Goal: Task Accomplishment & Management: Complete application form

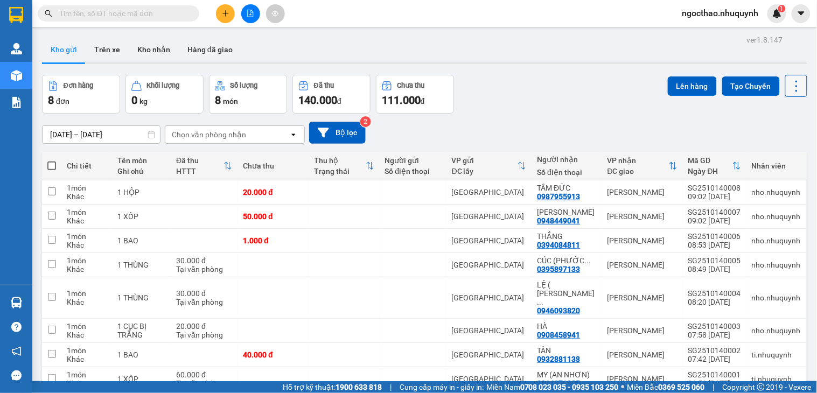
click at [789, 85] on icon at bounding box center [796, 86] width 15 height 15
click at [793, 150] on div "Làm mới" at bounding box center [766, 154] width 64 height 11
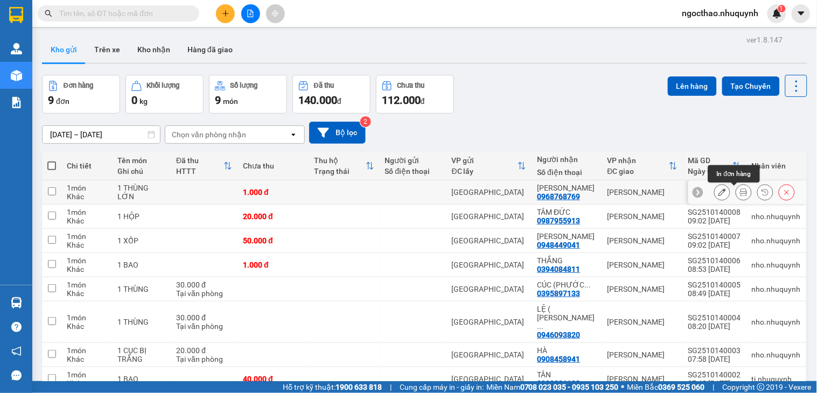
click at [736, 187] on button at bounding box center [743, 192] width 15 height 19
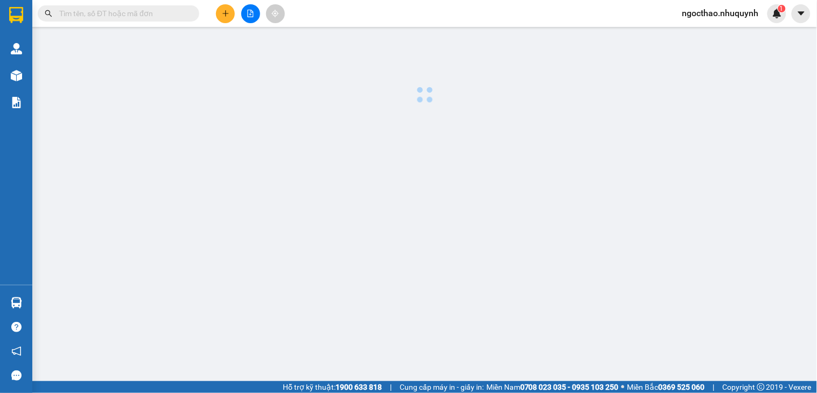
click at [729, 192] on main at bounding box center [408, 190] width 817 height 381
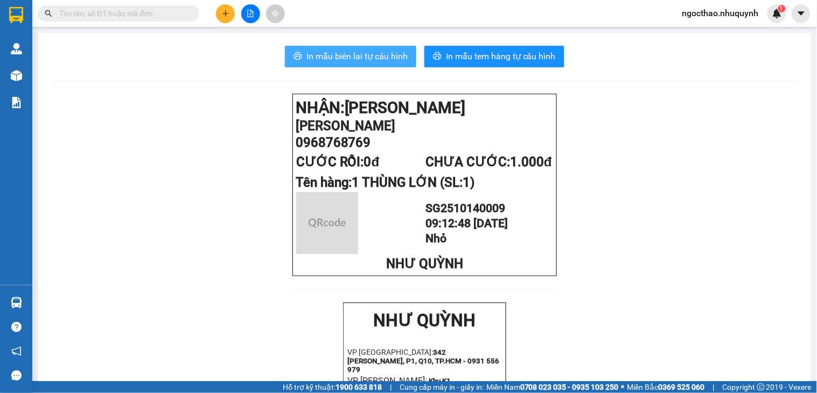
click at [346, 55] on span "In mẫu biên lai tự cấu hình" at bounding box center [356, 56] width 101 height 13
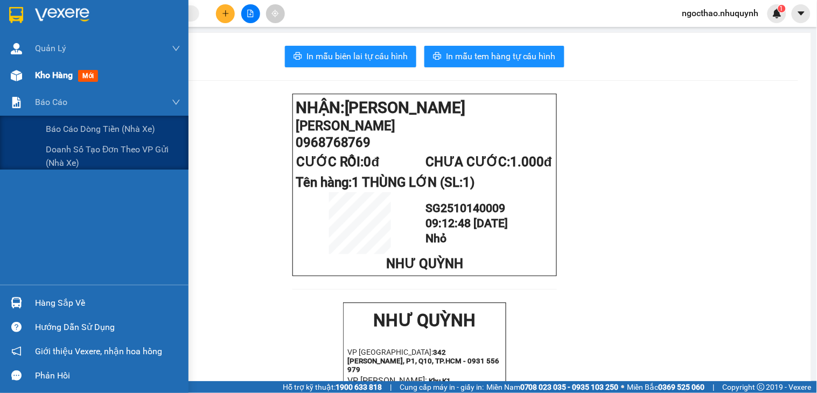
drag, startPoint x: 50, startPoint y: 90, endPoint x: 61, endPoint y: 81, distance: 14.2
click at [50, 89] on div "Báo cáo" at bounding box center [107, 102] width 145 height 27
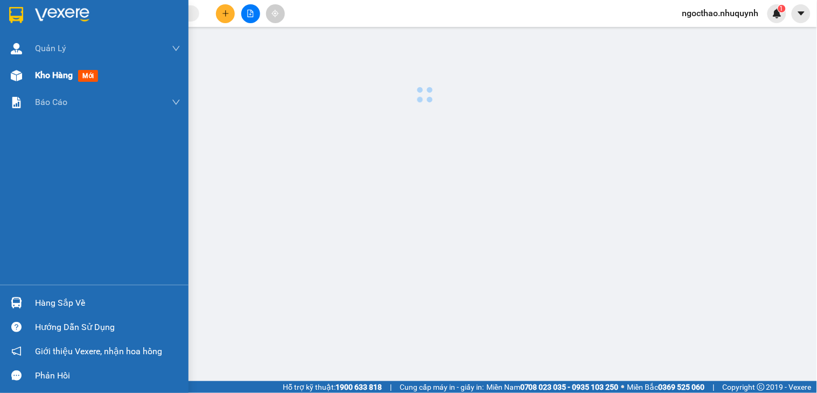
click at [61, 81] on div "Kho hàng mới" at bounding box center [68, 74] width 67 height 13
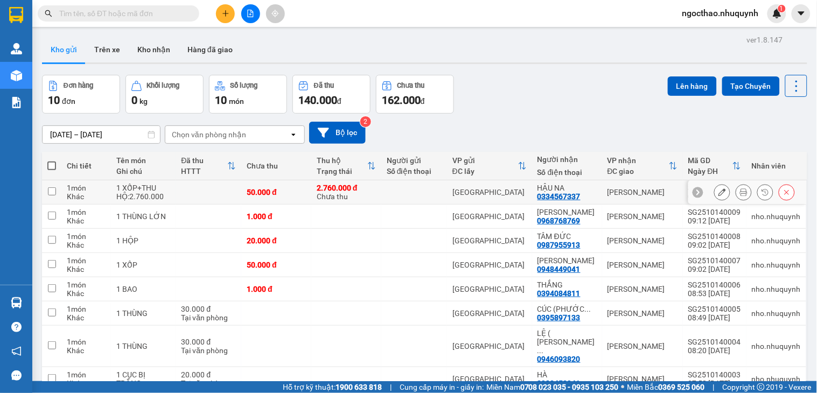
click at [736, 197] on button at bounding box center [743, 192] width 15 height 19
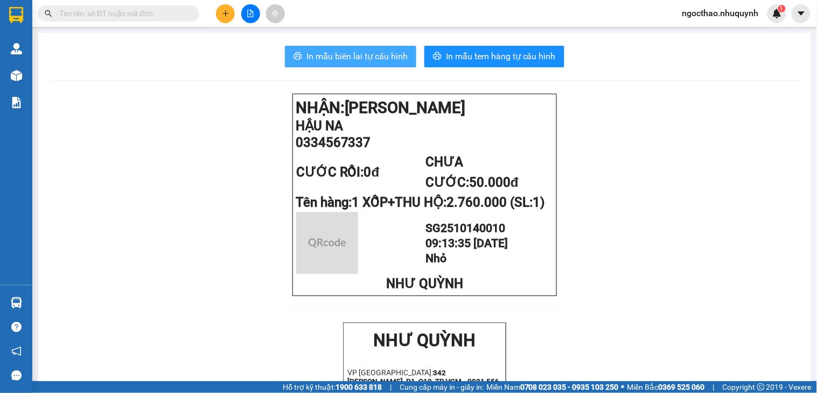
click at [379, 55] on span "In mẫu biên lai tự cấu hình" at bounding box center [356, 56] width 101 height 13
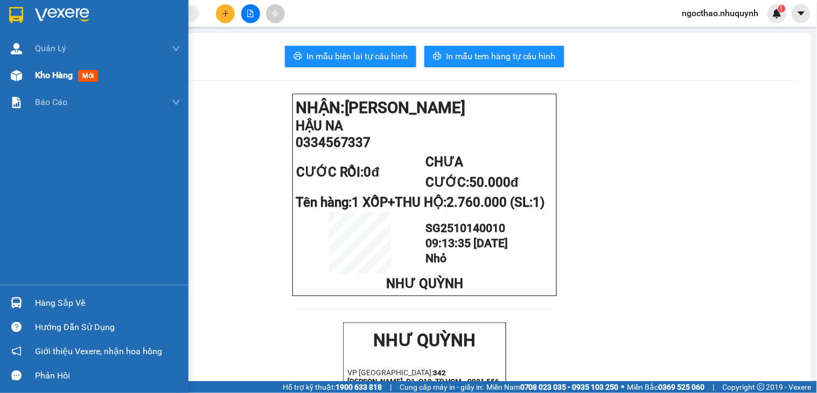
click at [35, 71] on span "Kho hàng" at bounding box center [54, 75] width 38 height 10
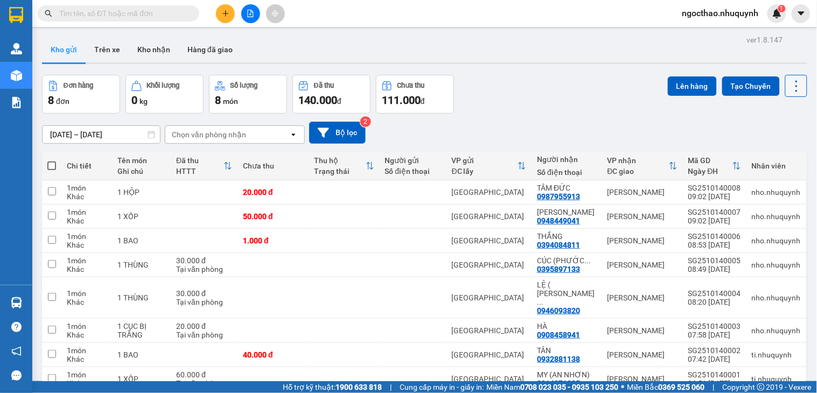
click at [796, 90] on button at bounding box center [796, 86] width 22 height 22
click at [777, 152] on span "Làm mới" at bounding box center [771, 154] width 30 height 11
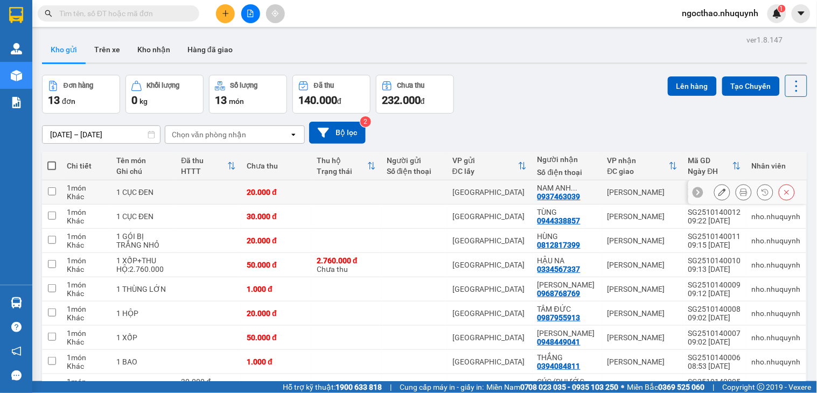
click at [740, 196] on icon at bounding box center [744, 192] width 8 height 8
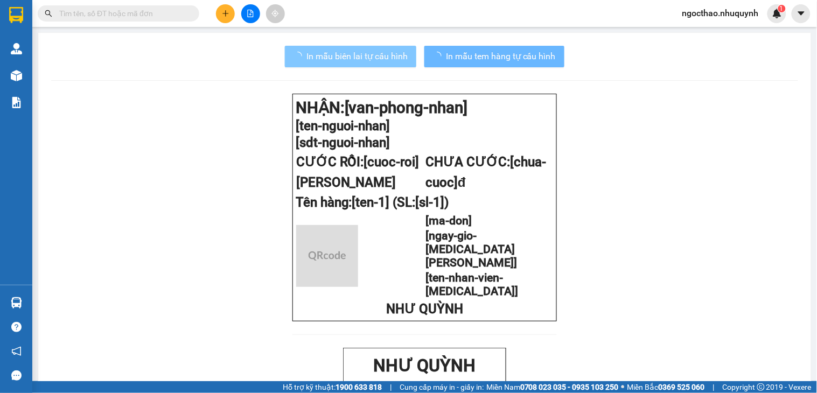
click at [380, 58] on span "In mẫu biên lai tự cấu hình" at bounding box center [356, 56] width 101 height 13
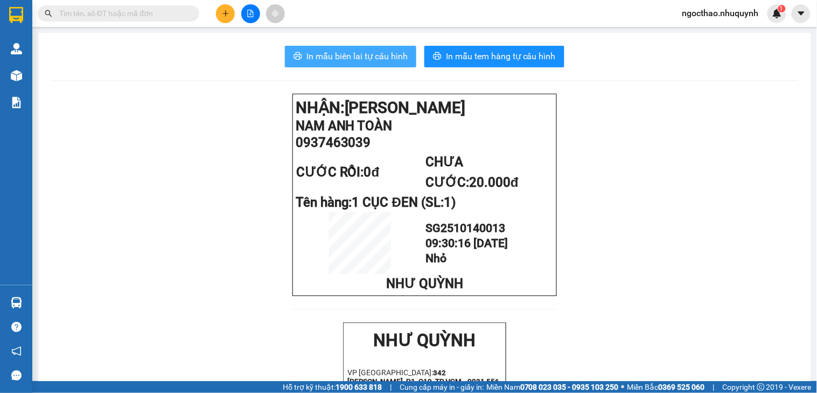
drag, startPoint x: 374, startPoint y: 58, endPoint x: 518, endPoint y: 196, distance: 200.6
click at [374, 58] on span "In mẫu biên lai tự cấu hình" at bounding box center [356, 56] width 101 height 13
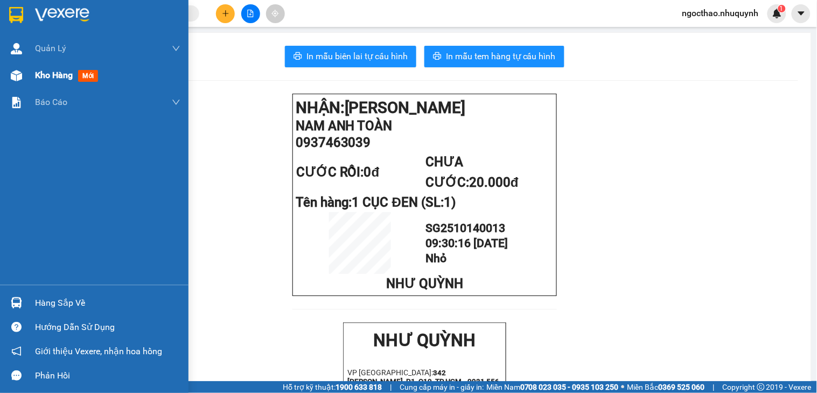
click at [28, 76] on div "Kho hàng mới" at bounding box center [94, 75] width 188 height 27
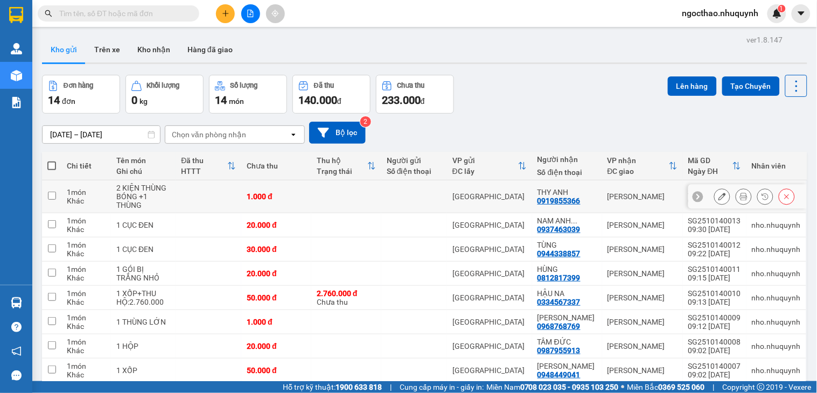
click at [738, 193] on button at bounding box center [743, 196] width 15 height 19
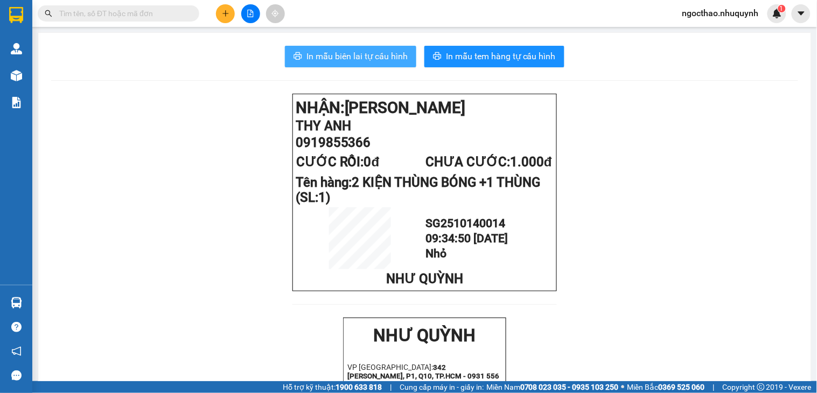
click at [345, 50] on span "In mẫu biên lai tự cấu hình" at bounding box center [356, 56] width 101 height 13
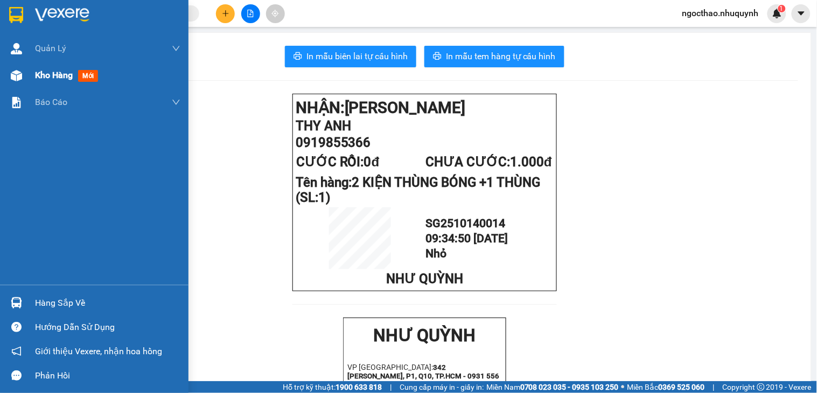
click at [55, 82] on div "Kho hàng mới" at bounding box center [68, 74] width 67 height 13
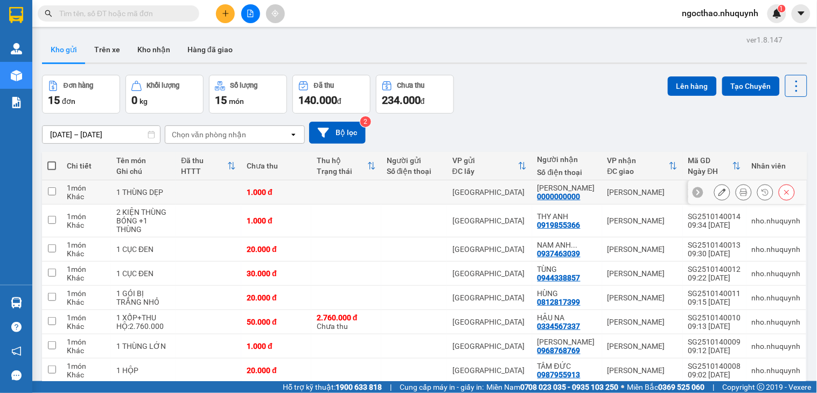
click at [735, 200] on div at bounding box center [743, 192] width 16 height 16
click at [740, 195] on icon at bounding box center [744, 192] width 8 height 8
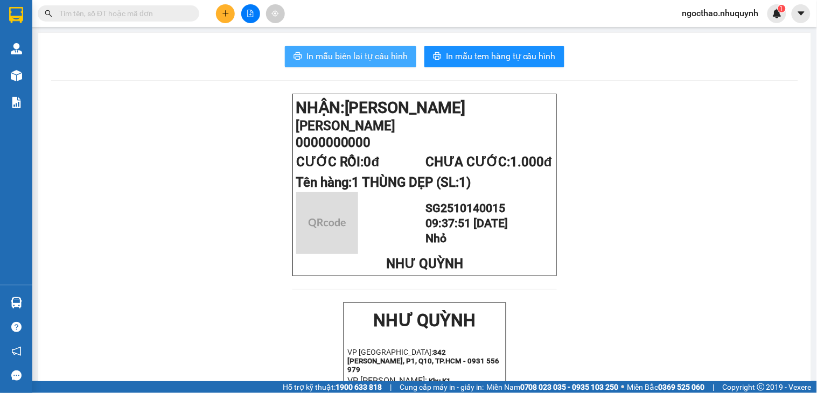
click at [377, 58] on span "In mẫu biên lai tự cấu hình" at bounding box center [356, 56] width 101 height 13
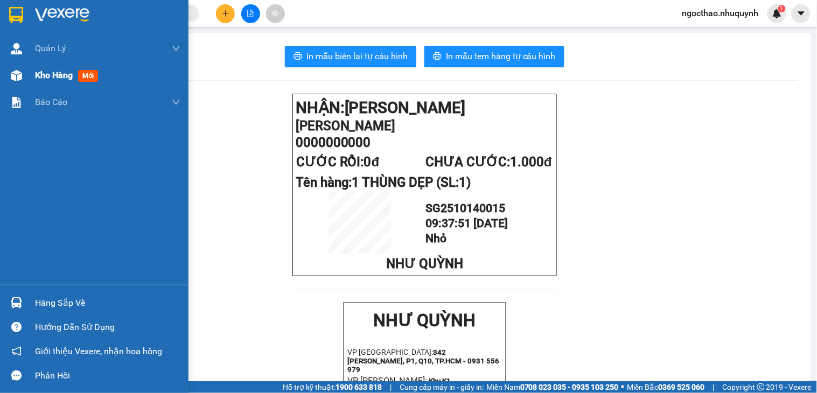
click at [58, 65] on div "Kho hàng mới" at bounding box center [107, 75] width 145 height 27
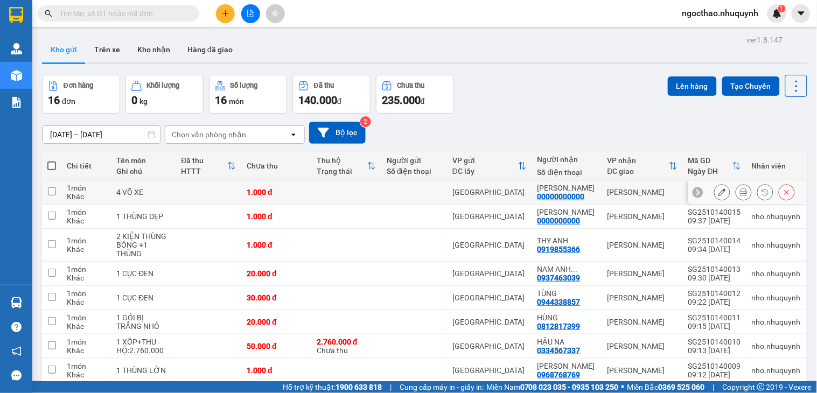
click at [736, 200] on button at bounding box center [743, 192] width 15 height 19
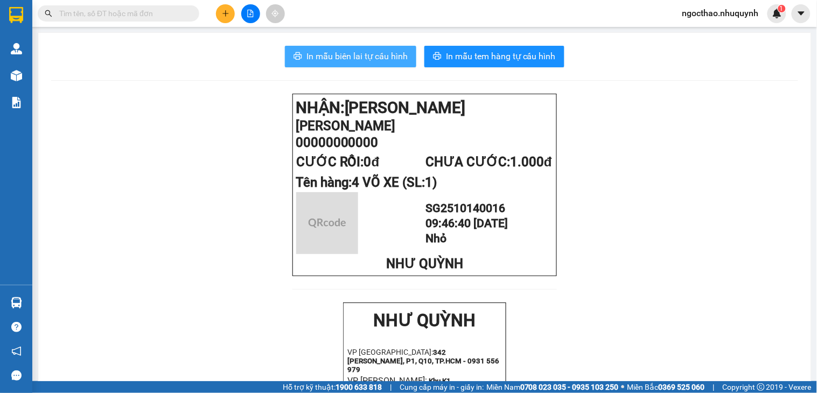
click at [393, 66] on button "In mẫu biên lai tự cấu hình" at bounding box center [350, 57] width 131 height 22
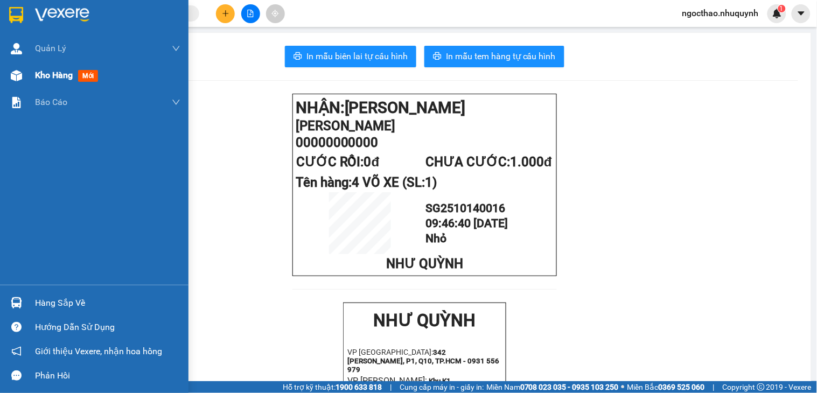
click at [38, 79] on span "Kho hàng" at bounding box center [54, 75] width 38 height 10
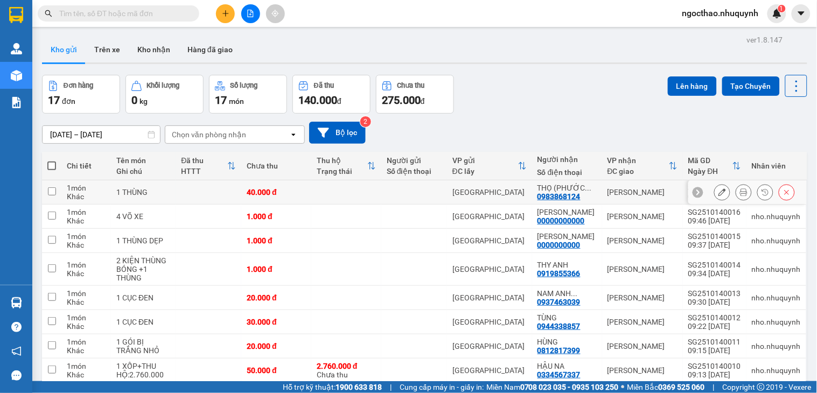
click at [740, 192] on icon at bounding box center [744, 192] width 8 height 8
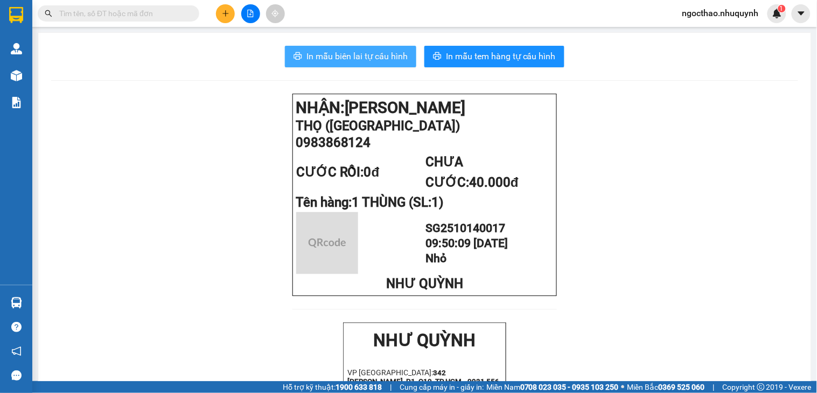
click at [345, 57] on span "In mẫu biên lai tự cấu hình" at bounding box center [356, 56] width 101 height 13
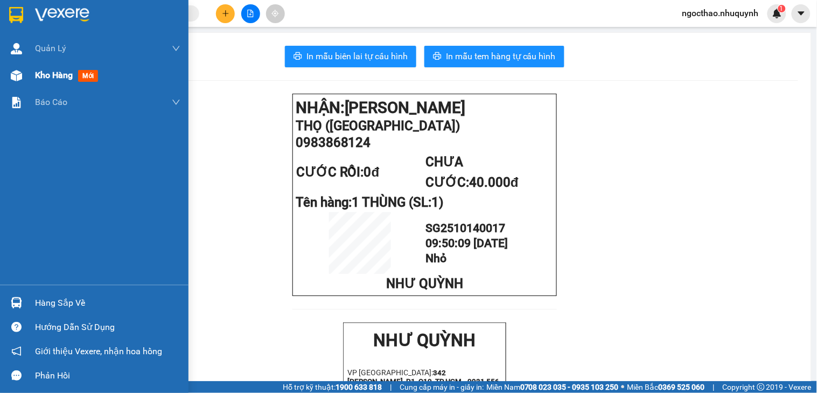
click at [41, 70] on span "Kho hàng" at bounding box center [54, 75] width 38 height 10
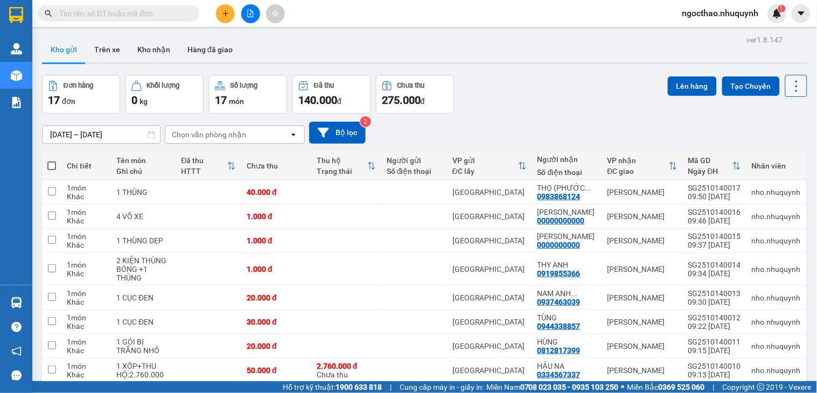
click at [789, 83] on icon at bounding box center [796, 86] width 15 height 15
drag, startPoint x: 771, startPoint y: 155, endPoint x: 768, endPoint y: 146, distance: 9.7
click at [771, 153] on span "Làm mới" at bounding box center [771, 154] width 30 height 11
click at [789, 80] on icon at bounding box center [796, 86] width 15 height 15
click at [777, 159] on li "Làm mới" at bounding box center [766, 153] width 81 height 19
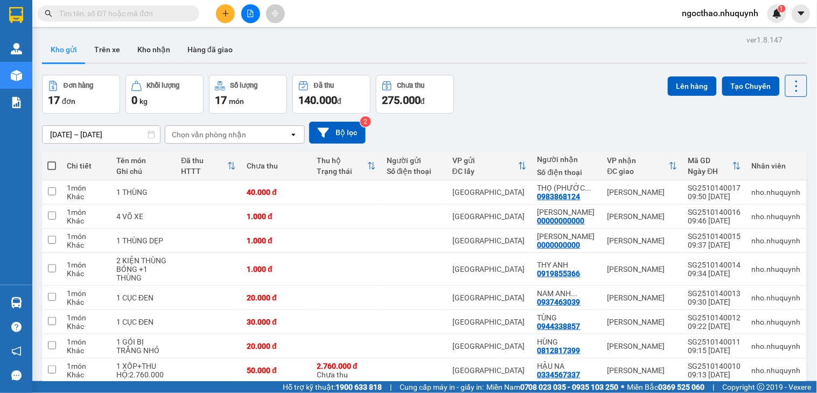
click at [174, 13] on input "text" at bounding box center [122, 14] width 127 height 12
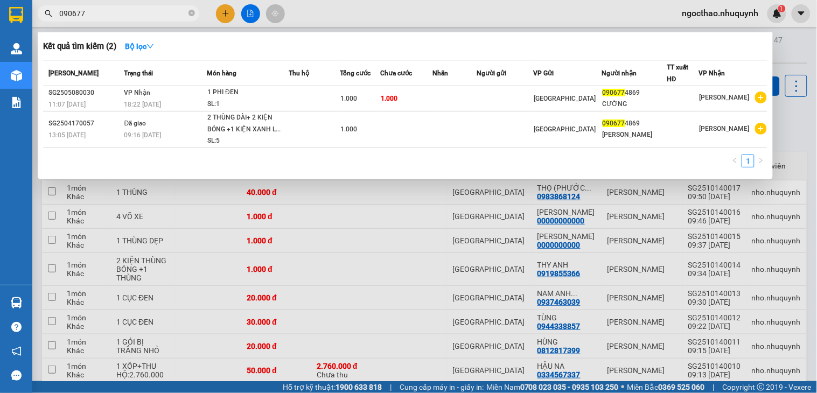
click at [118, 11] on input "090677" at bounding box center [122, 14] width 127 height 12
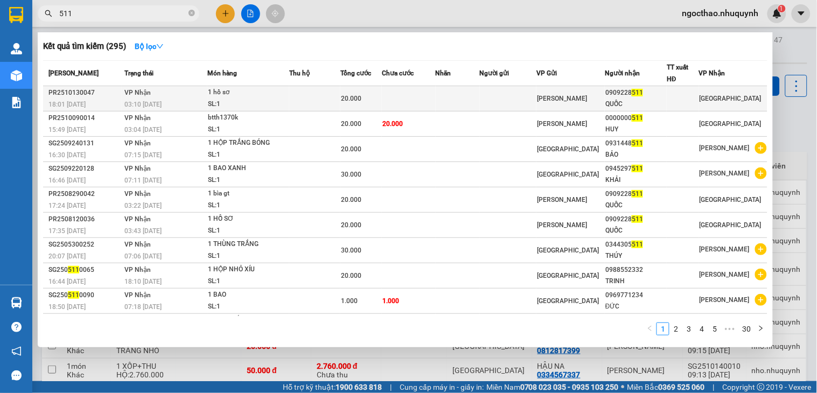
type input "511"
click at [547, 96] on span "[PERSON_NAME]" at bounding box center [562, 99] width 50 height 8
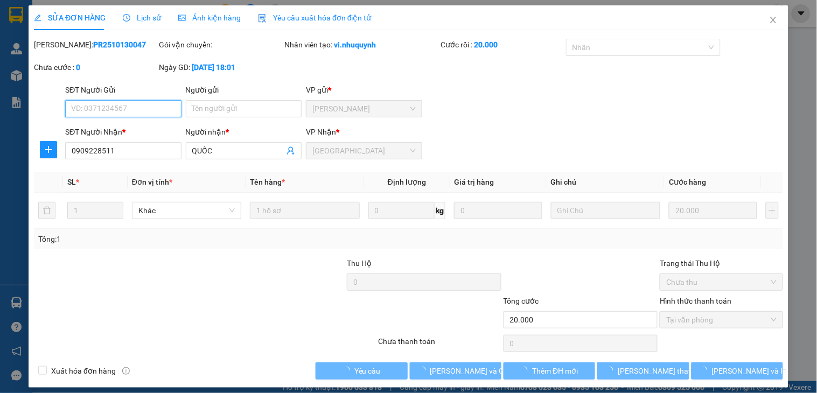
type input "0909228511"
type input "QUỐC"
type input "20.000"
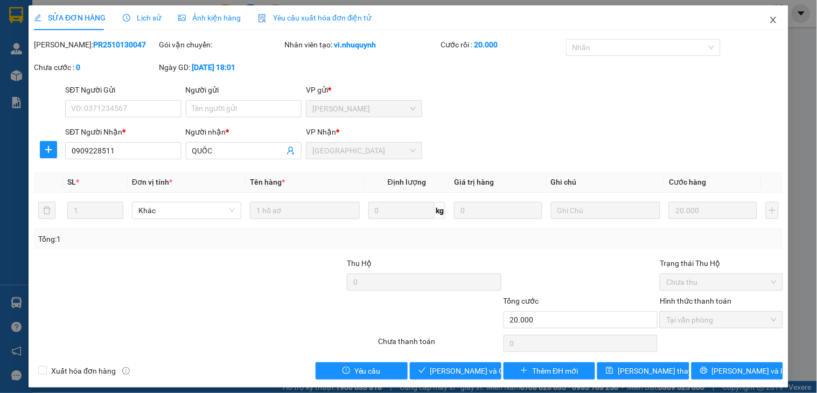
click at [769, 19] on icon "close" at bounding box center [773, 20] width 9 height 9
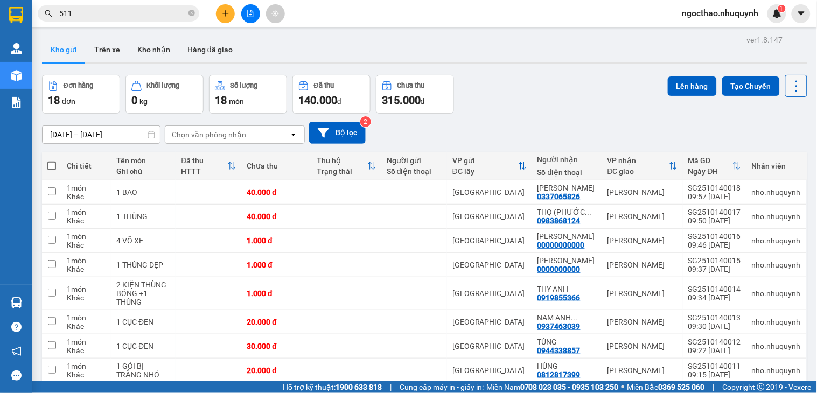
click at [789, 87] on icon at bounding box center [796, 86] width 15 height 15
click at [765, 154] on span "Làm mới" at bounding box center [771, 154] width 30 height 11
click at [789, 82] on icon at bounding box center [796, 86] width 15 height 15
click at [760, 153] on span "Làm mới" at bounding box center [771, 154] width 30 height 11
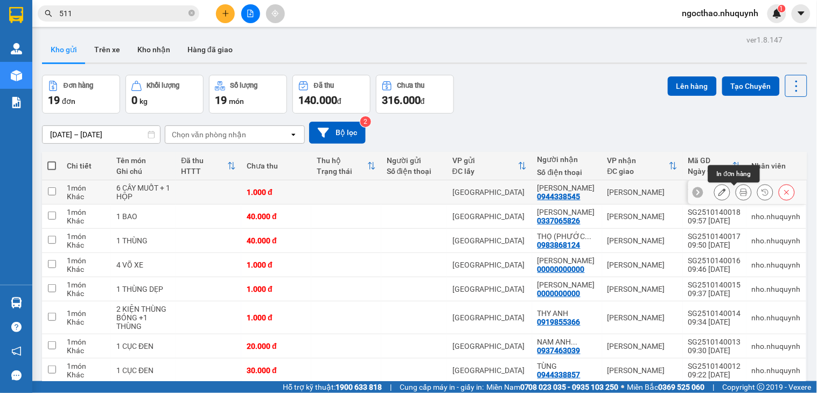
click at [740, 192] on icon at bounding box center [744, 192] width 8 height 8
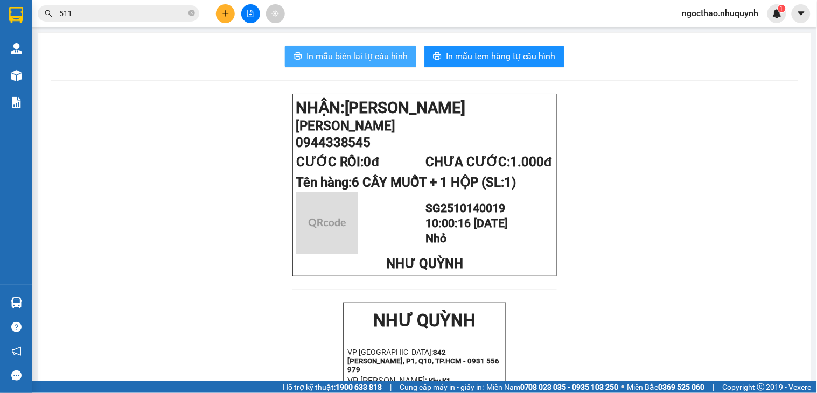
click at [385, 58] on span "In mẫu biên lai tự cấu hình" at bounding box center [356, 56] width 101 height 13
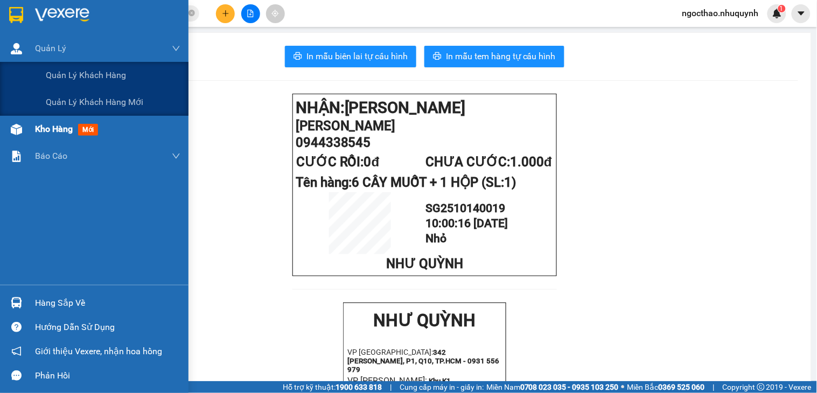
drag, startPoint x: 66, startPoint y: 71, endPoint x: 50, endPoint y: 132, distance: 64.0
click at [65, 73] on span "Quản lý khách hàng" at bounding box center [86, 74] width 80 height 13
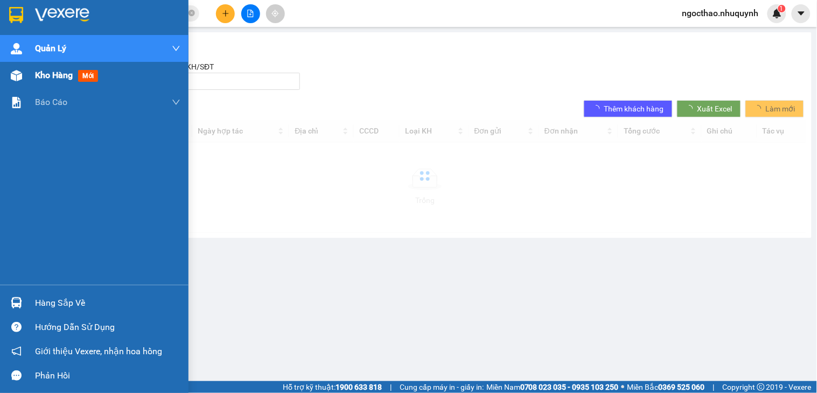
click at [52, 74] on span "Kho hàng" at bounding box center [54, 75] width 38 height 10
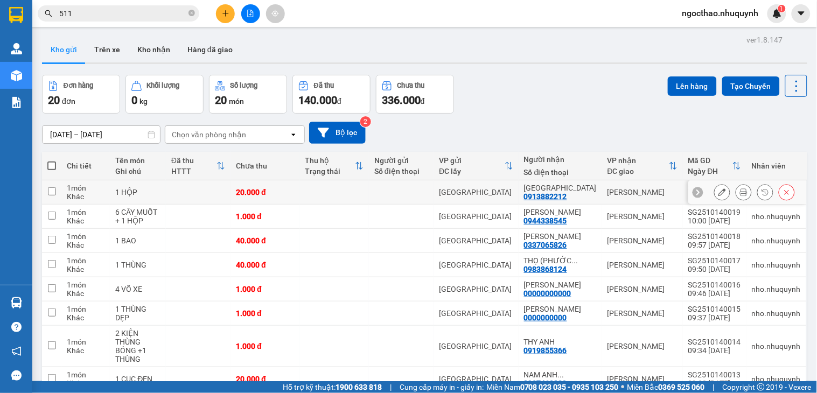
click at [736, 192] on button at bounding box center [743, 192] width 15 height 19
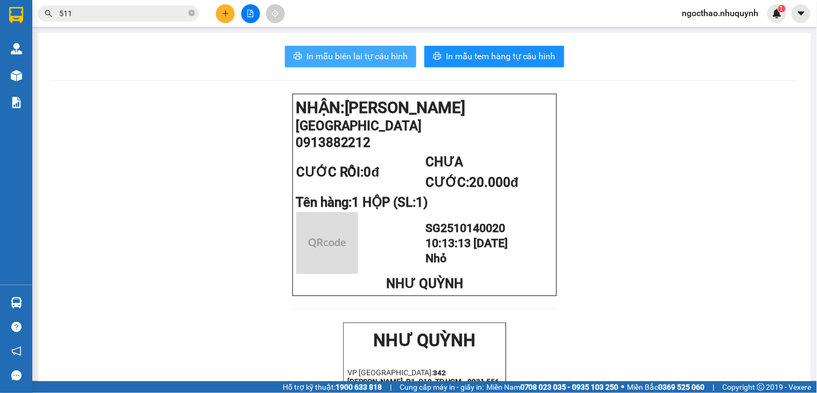
click at [322, 55] on span "In mẫu biên lai tự cấu hình" at bounding box center [356, 56] width 101 height 13
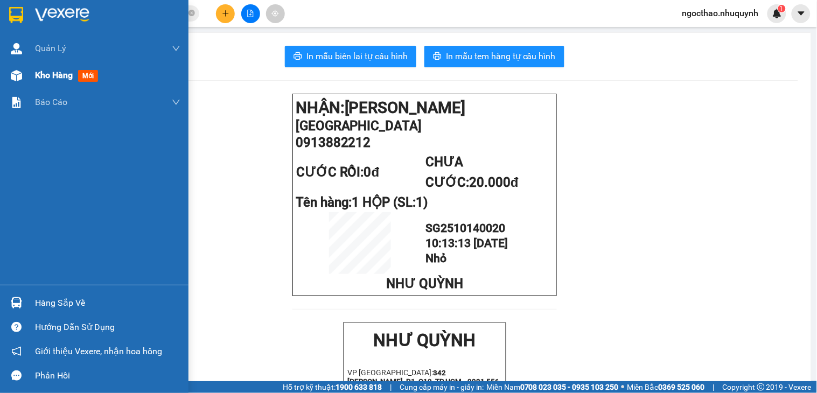
click at [50, 75] on span "Kho hàng" at bounding box center [54, 75] width 38 height 10
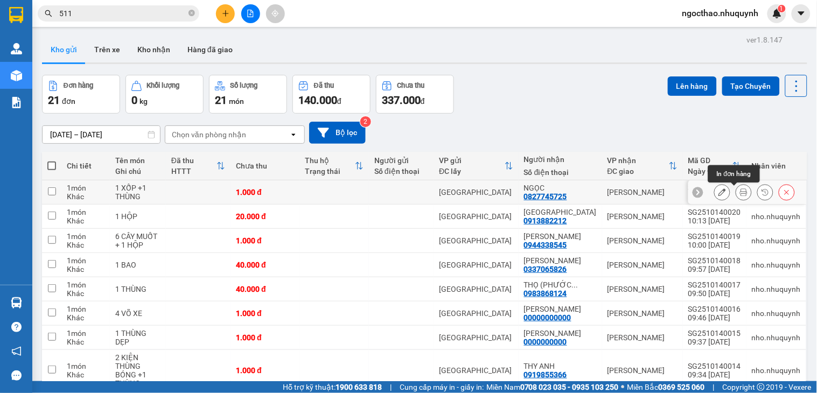
click at [740, 192] on icon at bounding box center [744, 192] width 8 height 8
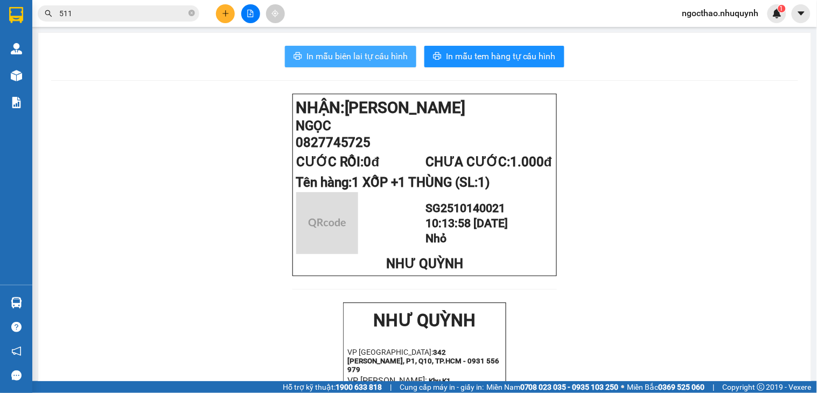
click at [371, 55] on span "In mẫu biên lai tự cấu hình" at bounding box center [356, 56] width 101 height 13
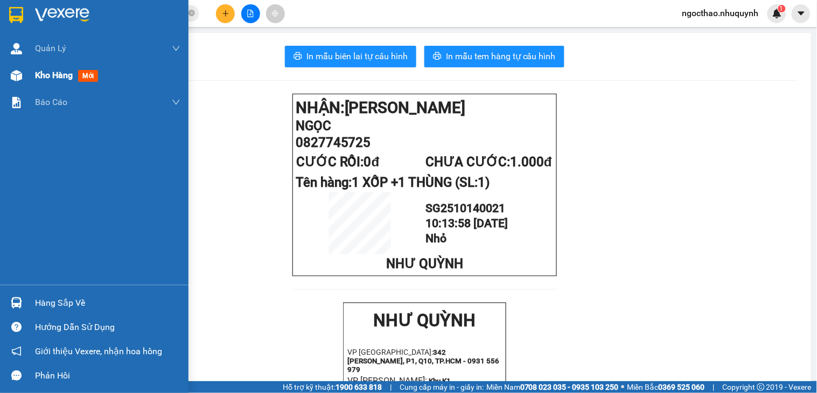
click at [55, 70] on span "Kho hàng" at bounding box center [54, 75] width 38 height 10
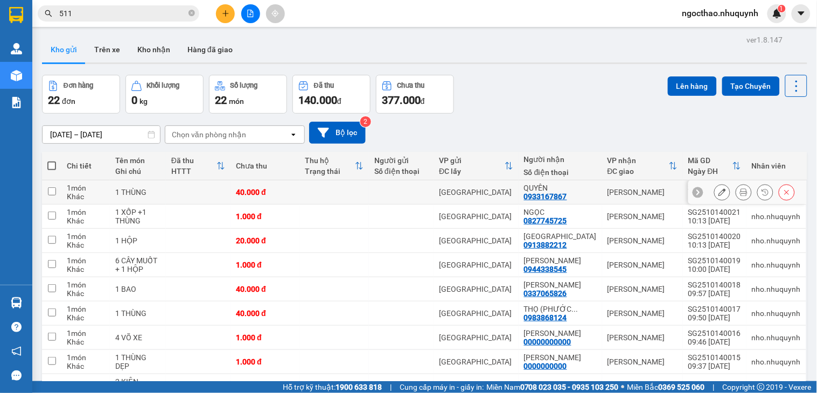
click at [740, 194] on icon at bounding box center [744, 192] width 8 height 8
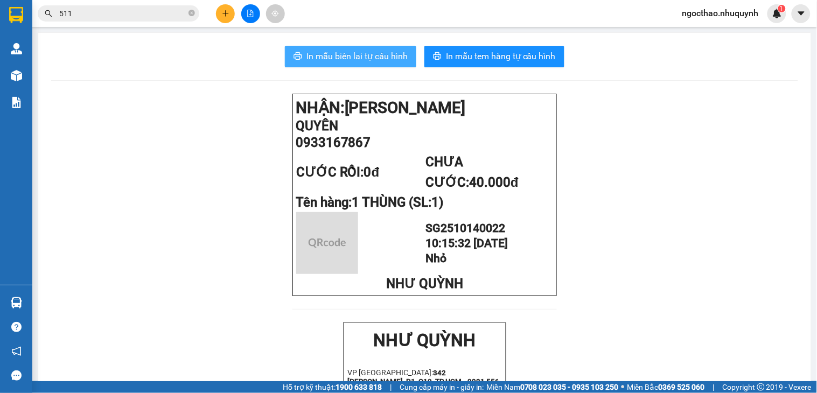
drag, startPoint x: 361, startPoint y: 54, endPoint x: 511, endPoint y: 124, distance: 166.0
click at [364, 56] on span "In mẫu biên lai tự cấu hình" at bounding box center [356, 56] width 101 height 13
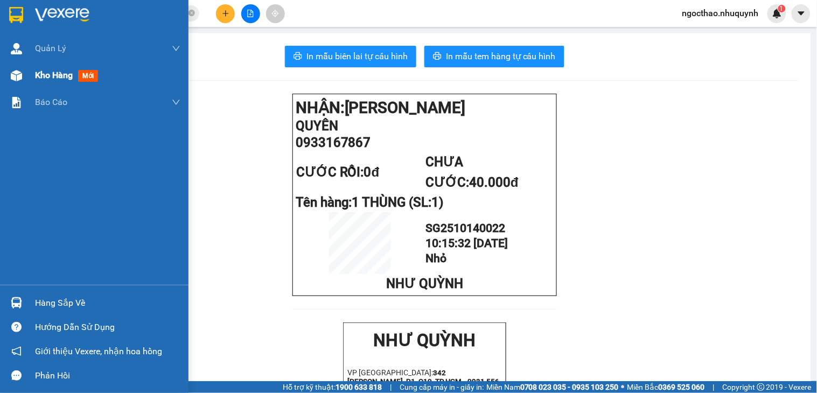
click at [68, 74] on span "Kho hàng" at bounding box center [54, 75] width 38 height 10
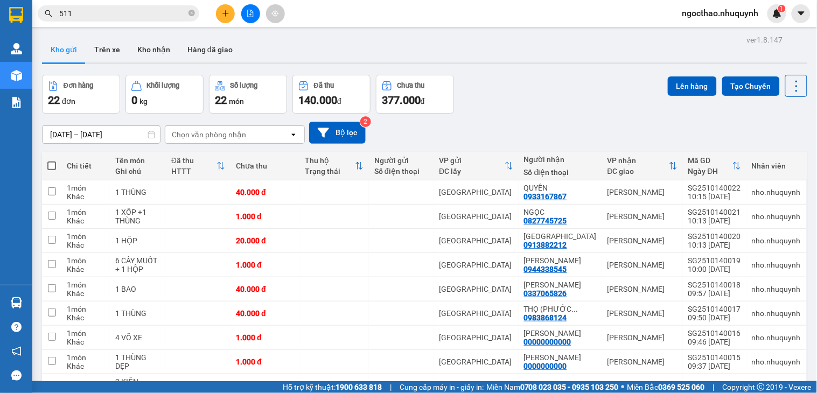
click at [168, 17] on input "511" at bounding box center [122, 14] width 127 height 12
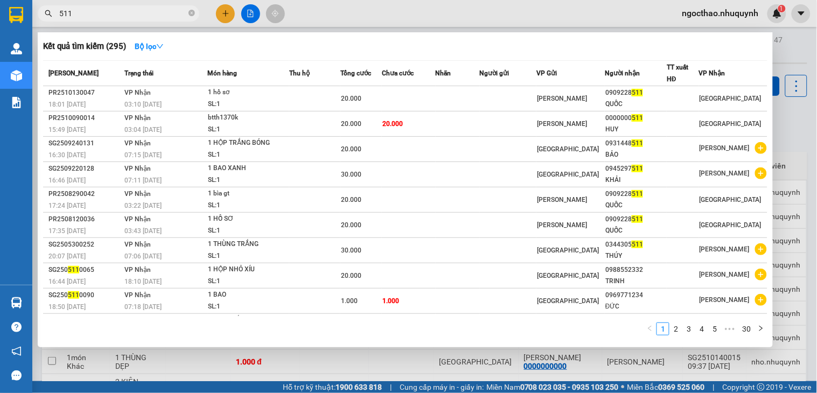
click at [168, 17] on input "511" at bounding box center [122, 14] width 127 height 12
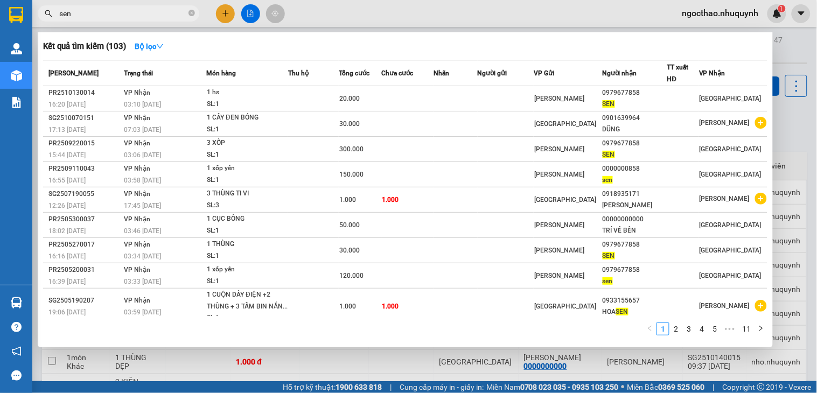
type input "sen"
drag, startPoint x: 599, startPoint y: 378, endPoint x: 609, endPoint y: 367, distance: 15.2
click at [600, 375] on div at bounding box center [408, 196] width 817 height 393
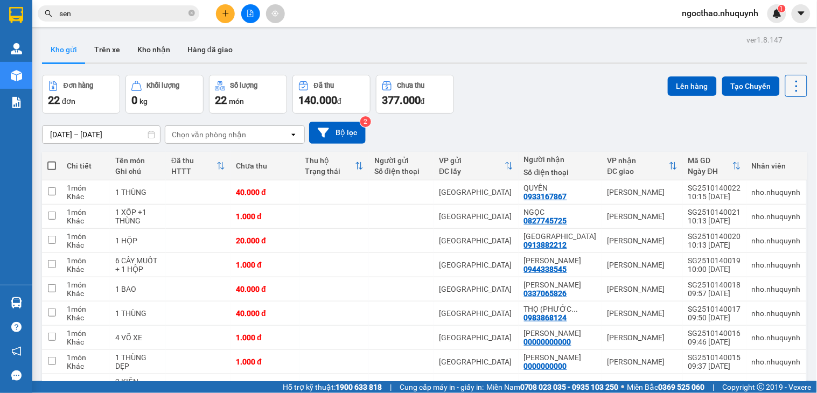
click at [785, 83] on button at bounding box center [796, 86] width 22 height 22
click at [774, 159] on span "Làm mới" at bounding box center [771, 154] width 30 height 11
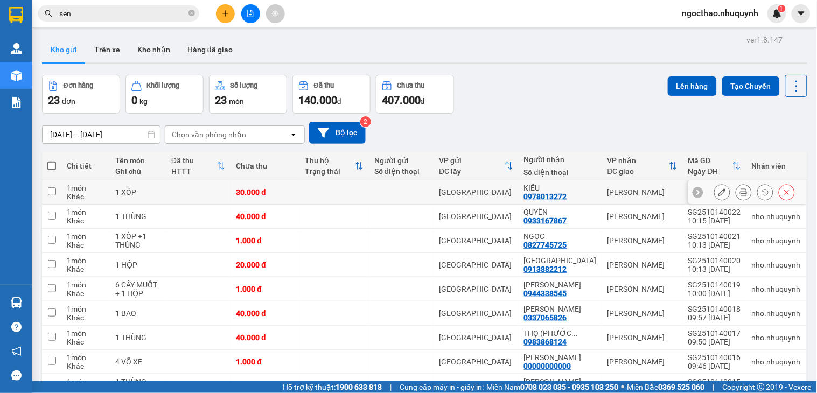
drag, startPoint x: 743, startPoint y: 133, endPoint x: 734, endPoint y: 134, distance: 8.6
click at [741, 184] on div at bounding box center [754, 192] width 81 height 16
click at [740, 188] on icon at bounding box center [744, 192] width 8 height 8
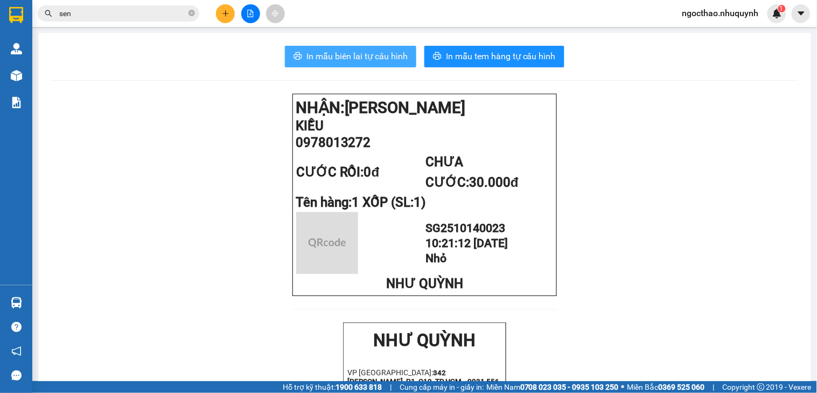
click at [357, 52] on span "In mẫu biên lai tự cấu hình" at bounding box center [356, 56] width 101 height 13
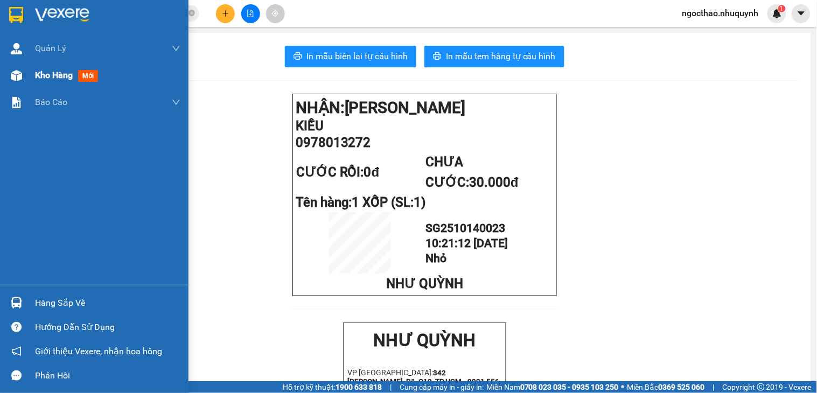
click at [48, 71] on span "Kho hàng" at bounding box center [54, 75] width 38 height 10
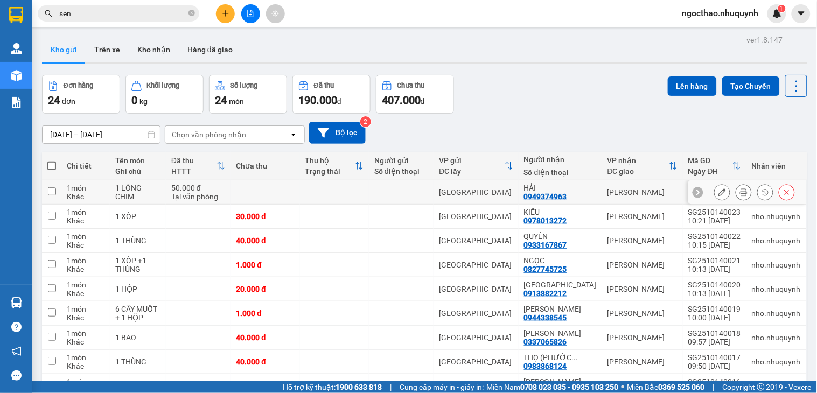
click at [740, 190] on icon at bounding box center [744, 192] width 8 height 8
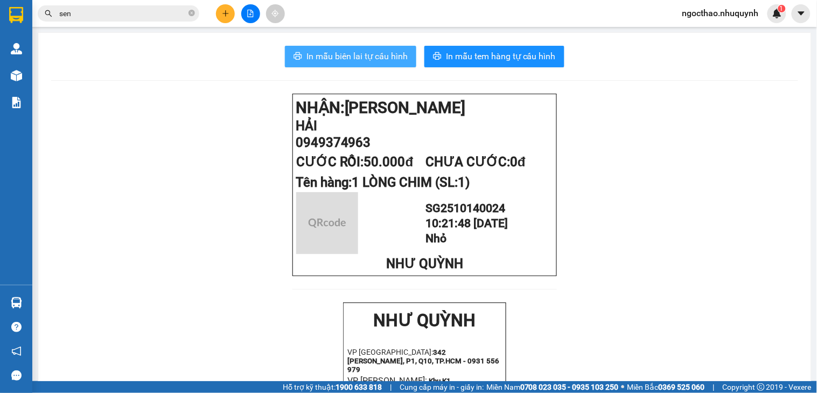
click at [349, 58] on span "In mẫu biên lai tự cấu hình" at bounding box center [356, 56] width 101 height 13
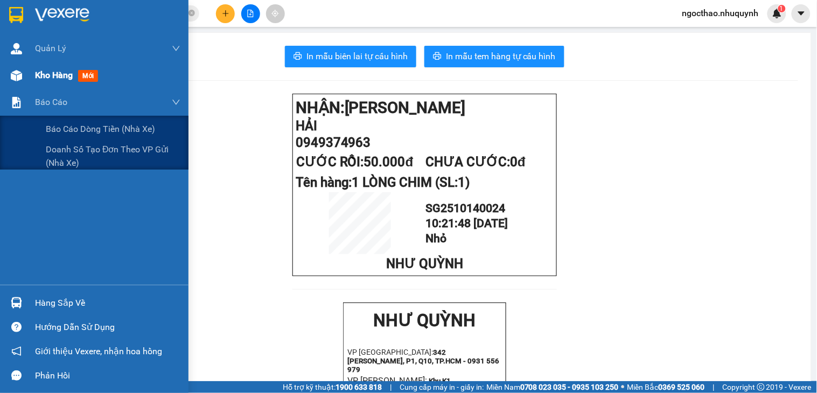
click at [28, 81] on div "Kho hàng mới" at bounding box center [94, 75] width 188 height 27
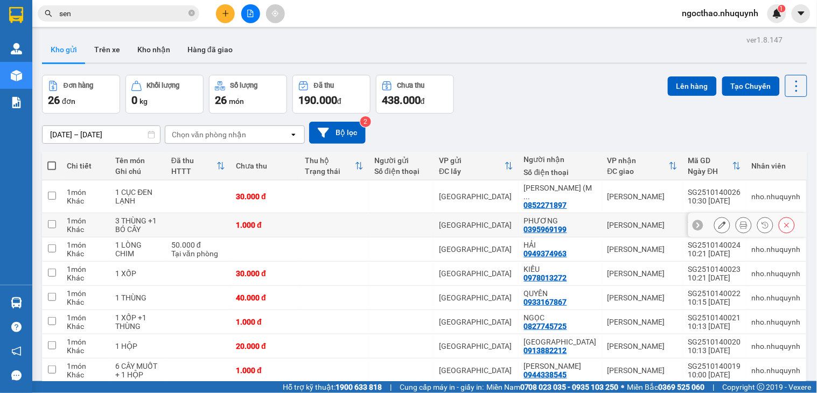
click at [738, 216] on button at bounding box center [743, 225] width 15 height 19
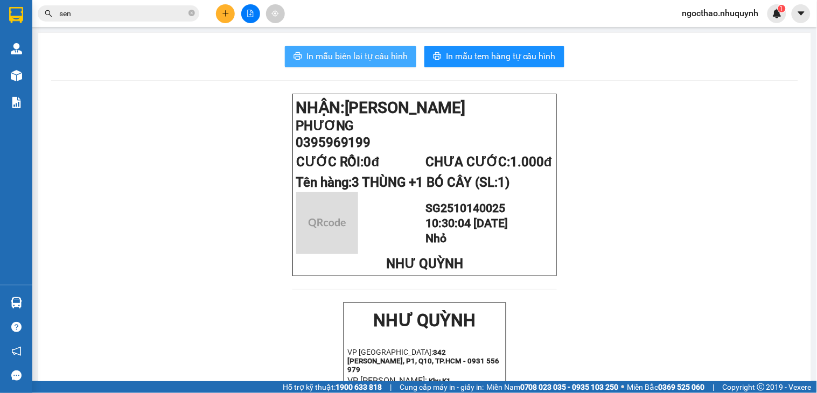
click at [305, 64] on button "In mẫu biên lai tự cấu hình" at bounding box center [350, 57] width 131 height 22
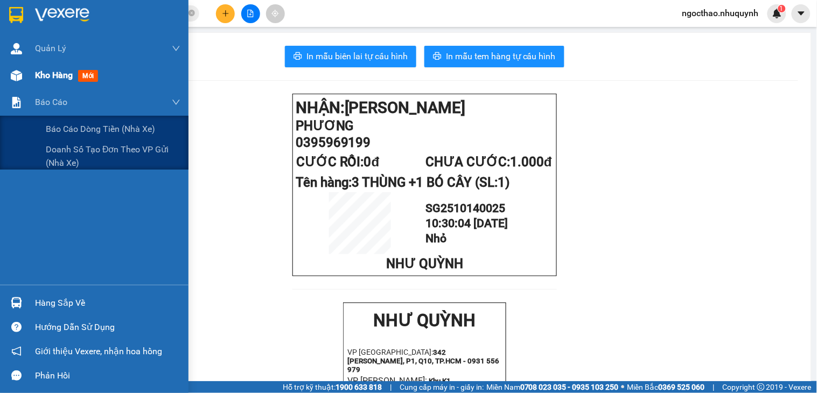
click at [41, 68] on div "Kho hàng mới" at bounding box center [68, 74] width 67 height 13
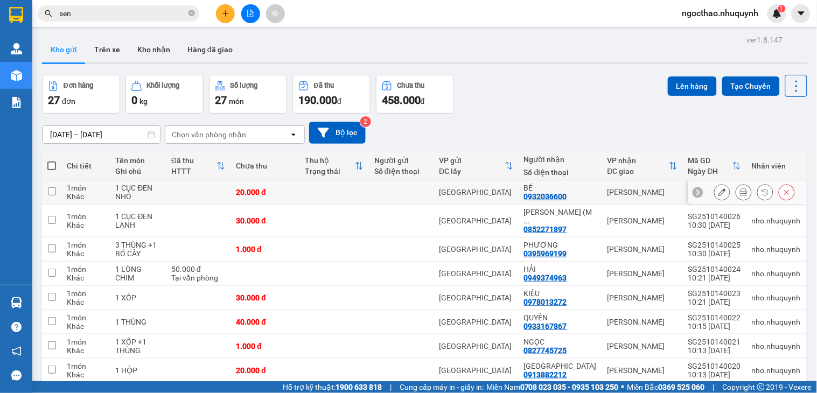
click at [743, 196] on div at bounding box center [754, 192] width 81 height 16
click at [740, 196] on icon at bounding box center [744, 192] width 8 height 8
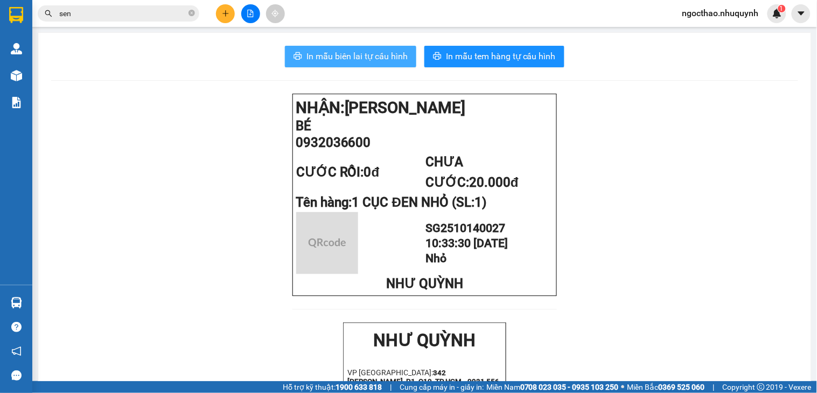
click at [362, 59] on span "In mẫu biên lai tự cấu hình" at bounding box center [356, 56] width 101 height 13
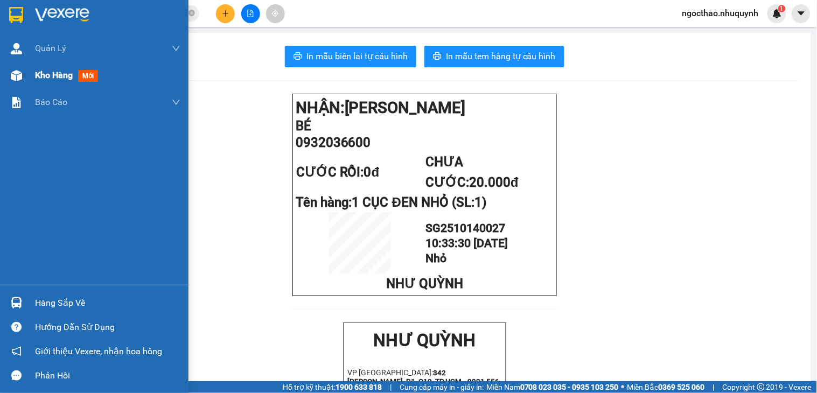
click at [31, 78] on div "Kho hàng mới" at bounding box center [94, 75] width 188 height 27
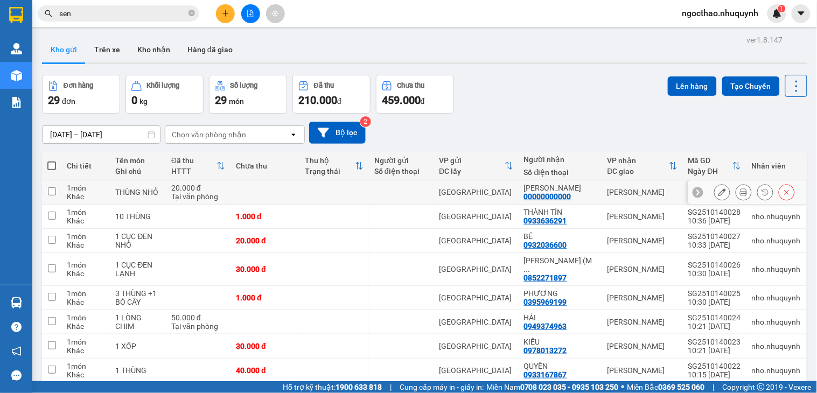
click at [739, 191] on button at bounding box center [743, 192] width 15 height 19
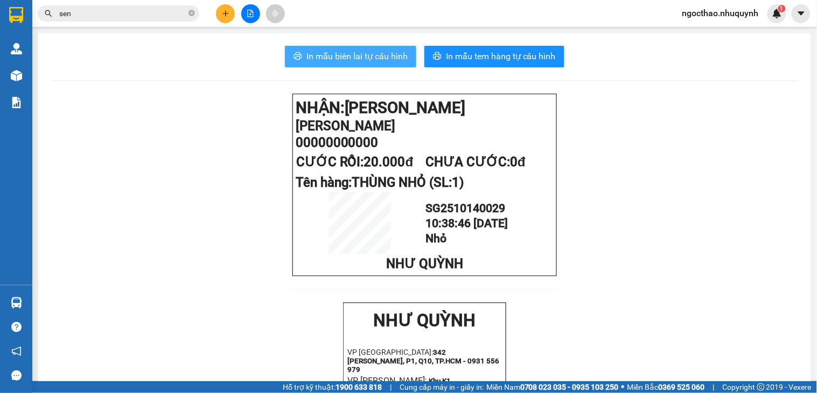
click at [378, 57] on span "In mẫu biên lai tự cấu hình" at bounding box center [356, 56] width 101 height 13
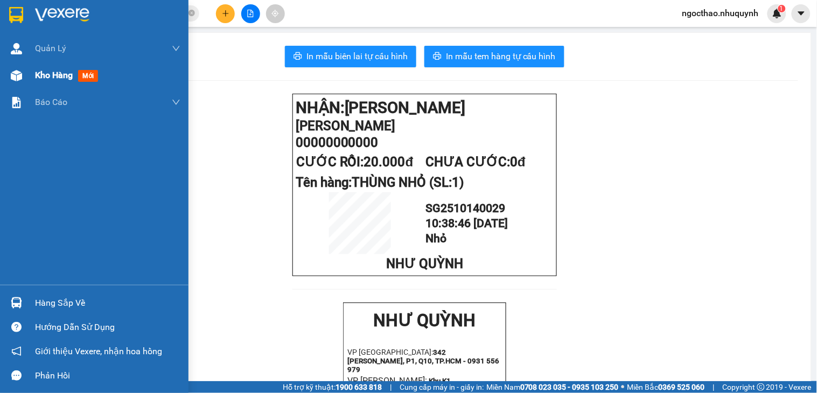
click at [54, 74] on span "Kho hàng" at bounding box center [54, 75] width 38 height 10
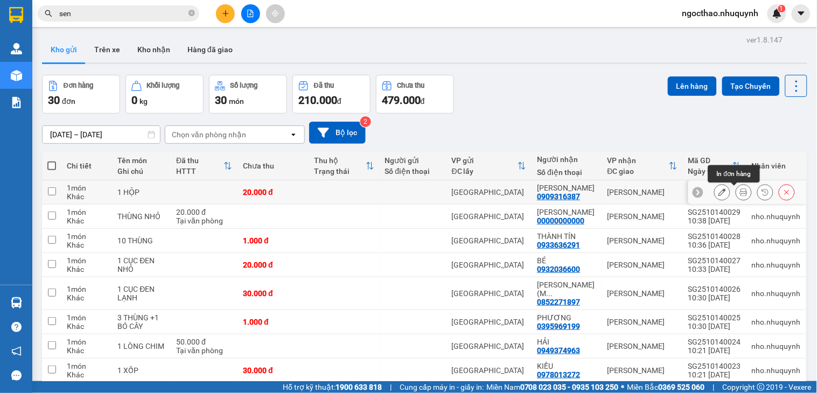
click at [736, 199] on button at bounding box center [743, 192] width 15 height 19
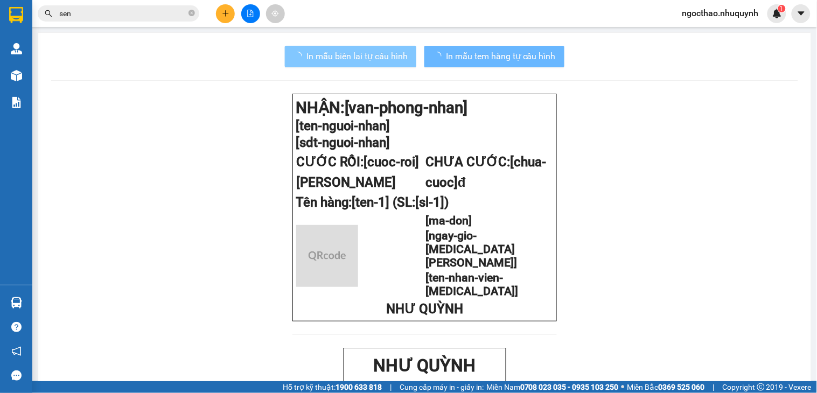
click at [305, 47] on button "In mẫu biên lai tự cấu hình" at bounding box center [350, 57] width 131 height 22
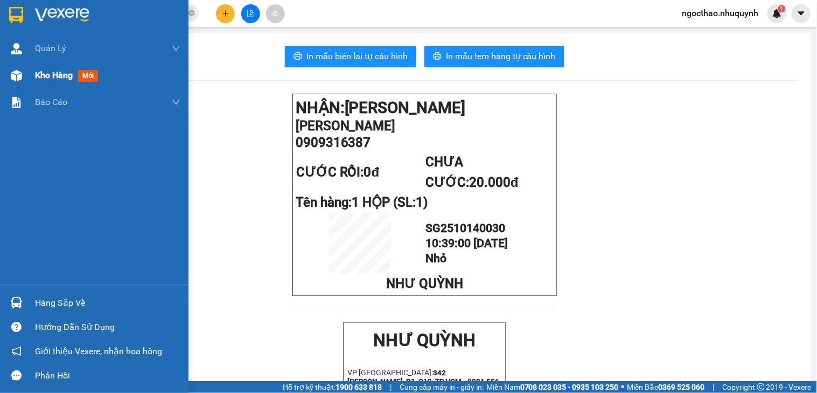
click at [69, 67] on div "Kho hàng mới" at bounding box center [107, 75] width 145 height 27
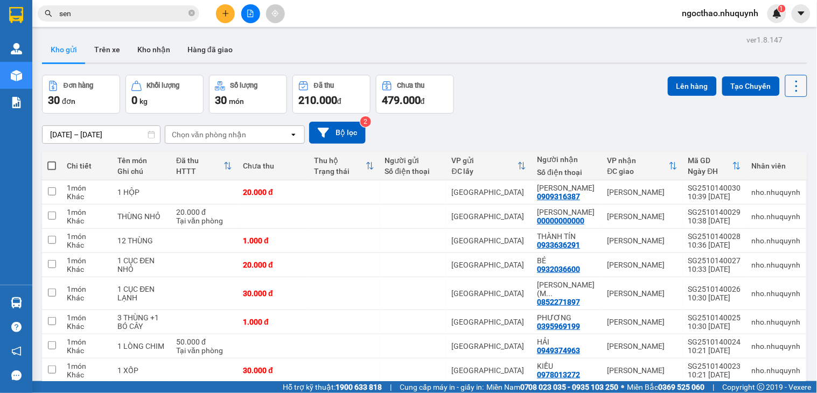
click at [794, 75] on button at bounding box center [796, 86] width 22 height 22
click at [771, 153] on span "Làm mới" at bounding box center [771, 154] width 30 height 11
click at [740, 243] on button at bounding box center [743, 240] width 15 height 19
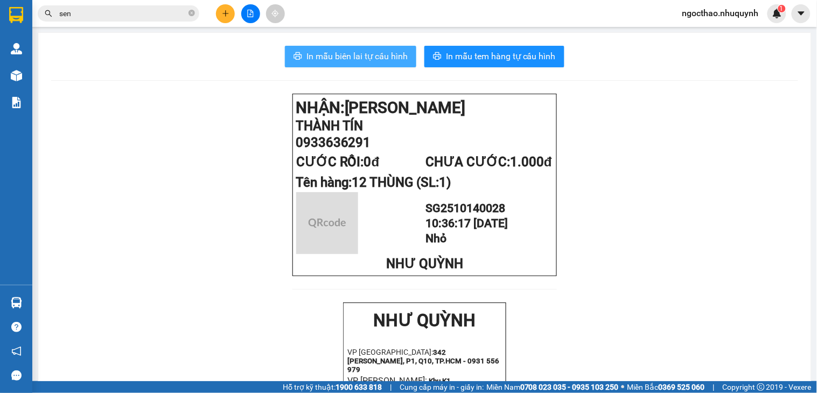
drag, startPoint x: 370, startPoint y: 71, endPoint x: 381, endPoint y: 62, distance: 13.4
drag, startPoint x: 388, startPoint y: 55, endPoint x: 435, endPoint y: 93, distance: 60.1
click at [389, 55] on span "In mẫu biên lai tự cấu hình" at bounding box center [356, 56] width 101 height 13
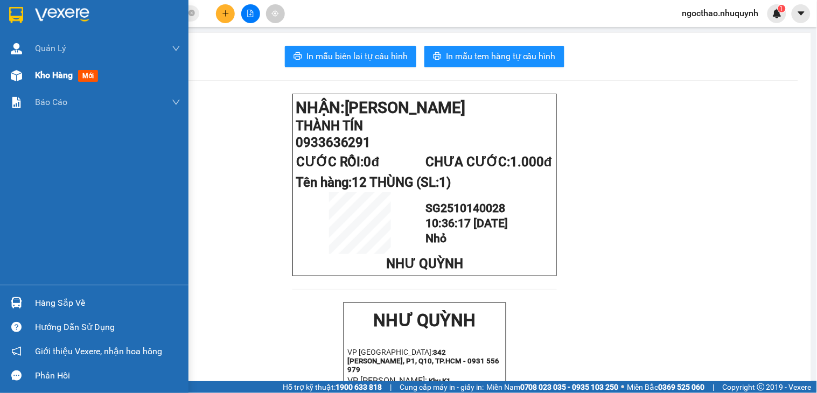
click at [64, 71] on span "Kho hàng" at bounding box center [54, 75] width 38 height 10
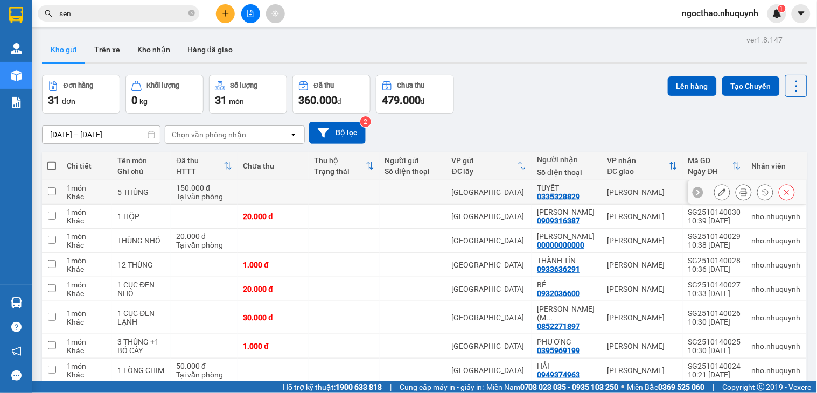
click at [736, 192] on button at bounding box center [743, 192] width 15 height 19
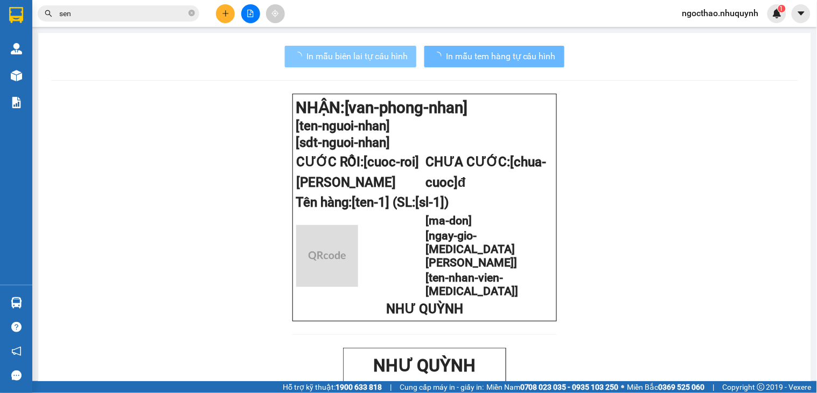
click at [355, 55] on span "In mẫu biên lai tự cấu hình" at bounding box center [356, 56] width 101 height 13
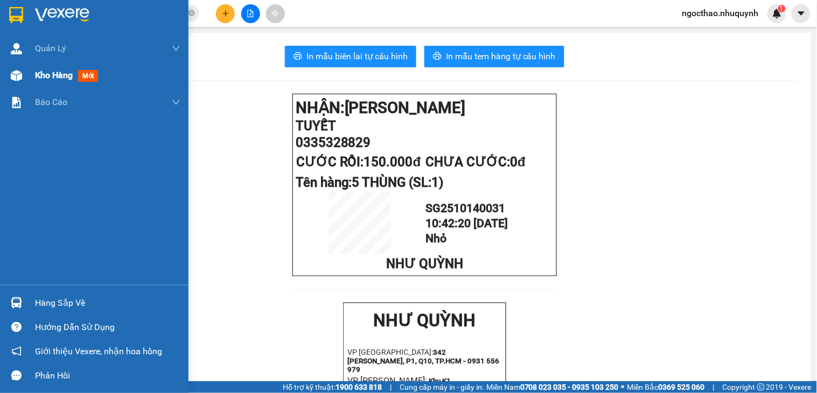
click at [53, 74] on span "Kho hàng" at bounding box center [54, 75] width 38 height 10
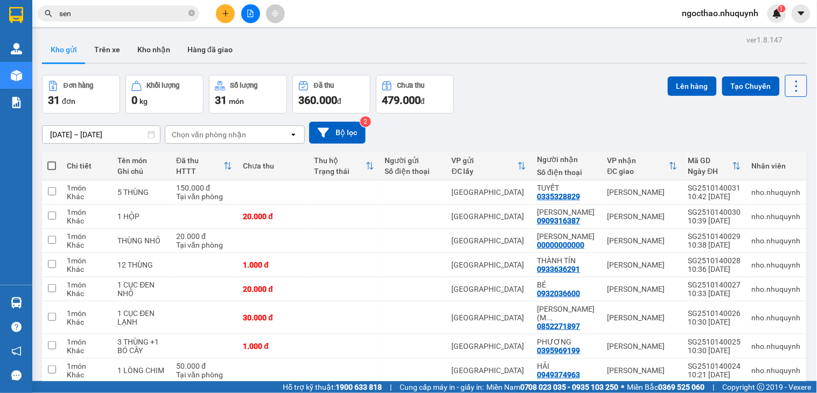
click at [789, 92] on icon at bounding box center [796, 86] width 15 height 15
drag, startPoint x: 768, startPoint y: 150, endPoint x: 757, endPoint y: 152, distance: 11.0
click at [768, 151] on span "Làm mới" at bounding box center [771, 154] width 30 height 11
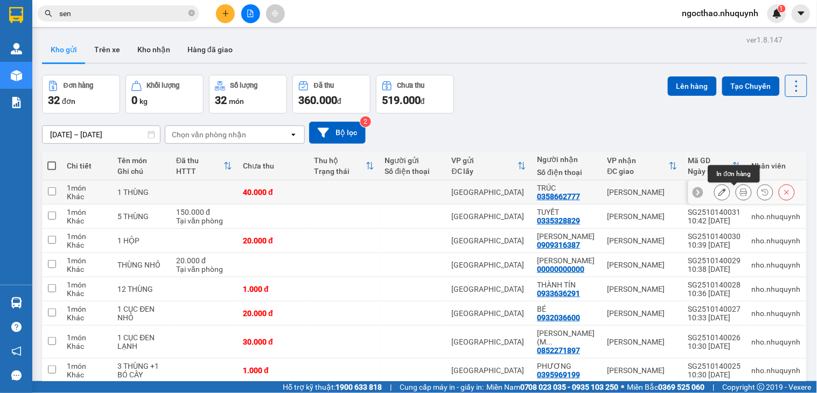
click at [738, 191] on button at bounding box center [743, 192] width 15 height 19
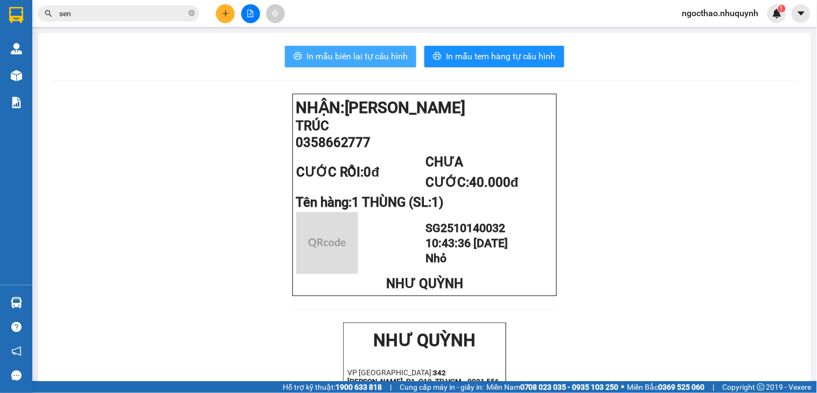
click at [385, 51] on span "In mẫu biên lai tự cấu hình" at bounding box center [356, 56] width 101 height 13
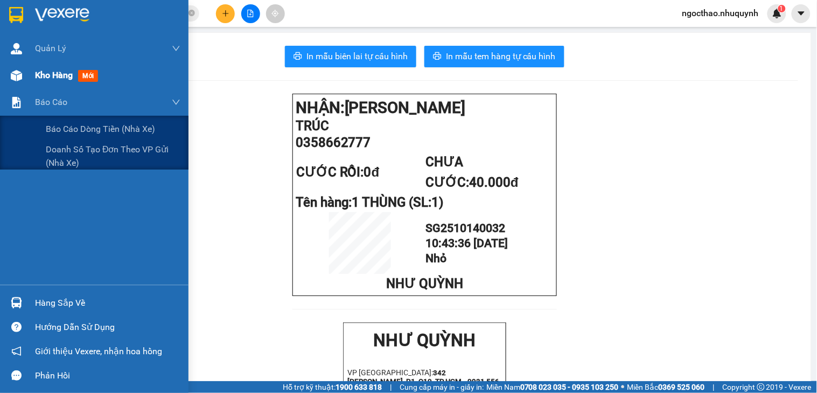
click at [44, 82] on div "Kho hàng mới" at bounding box center [107, 75] width 145 height 27
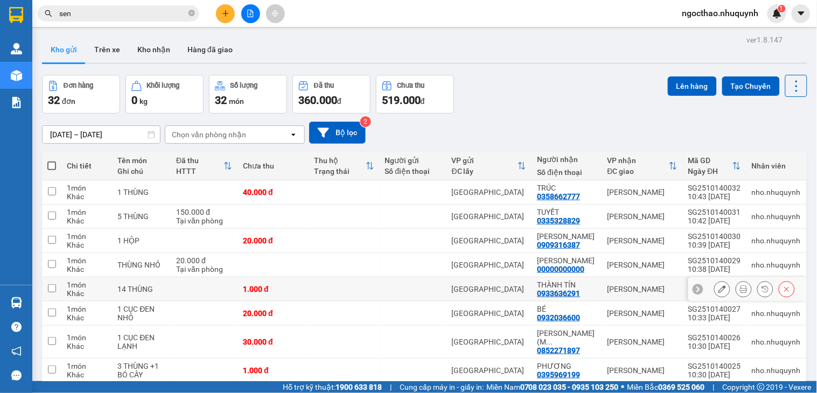
click at [740, 289] on icon at bounding box center [744, 289] width 8 height 8
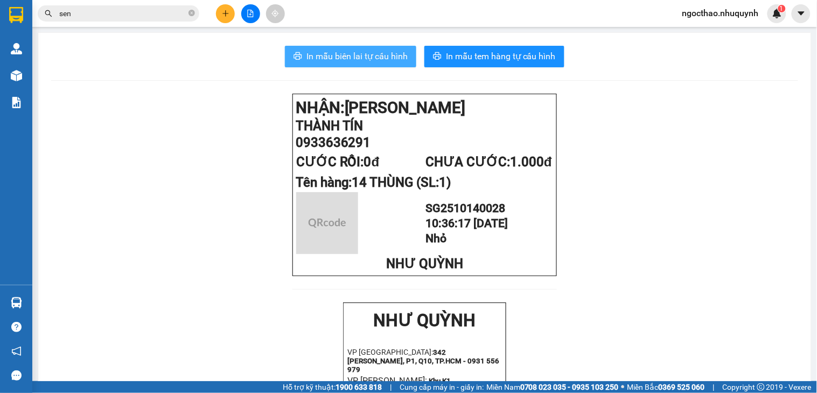
click at [352, 61] on span "In mẫu biên lai tự cấu hình" at bounding box center [356, 56] width 101 height 13
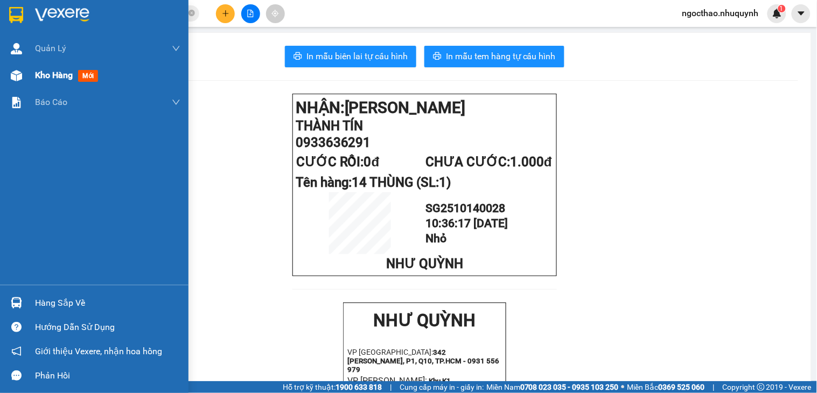
click at [50, 80] on span "Kho hàng" at bounding box center [54, 75] width 38 height 10
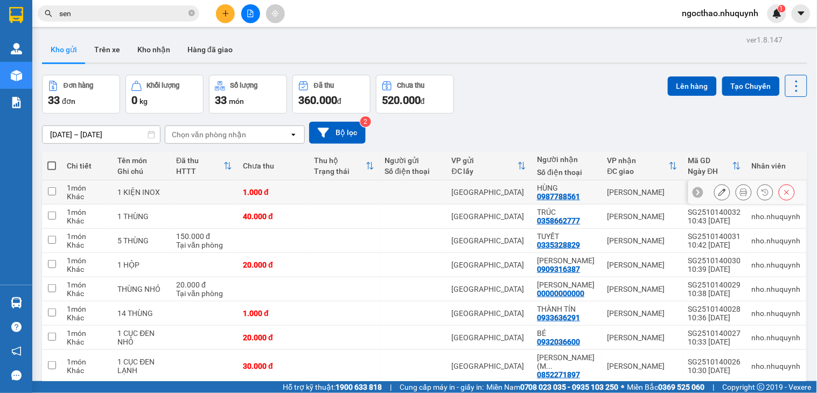
click at [740, 194] on icon at bounding box center [744, 192] width 8 height 8
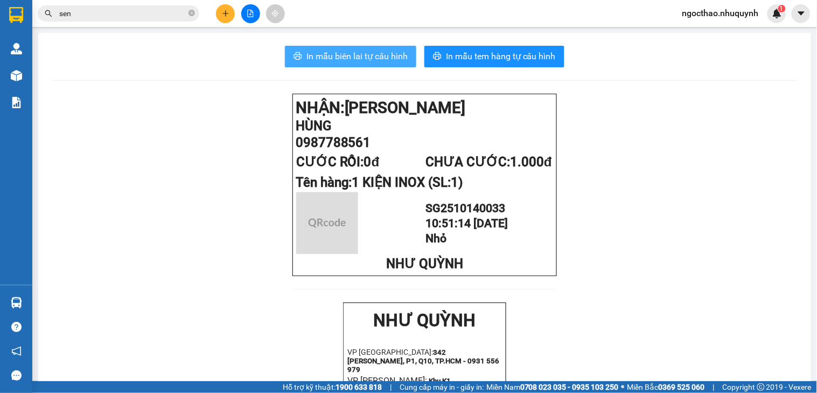
drag, startPoint x: 394, startPoint y: 54, endPoint x: 390, endPoint y: 46, distance: 8.7
click at [392, 54] on span "In mẫu biên lai tự cấu hình" at bounding box center [356, 56] width 101 height 13
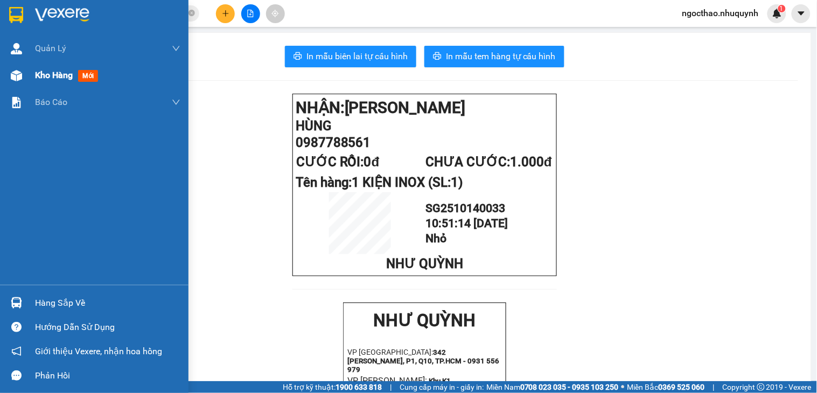
click at [45, 68] on div "Kho hàng mới" at bounding box center [68, 74] width 67 height 13
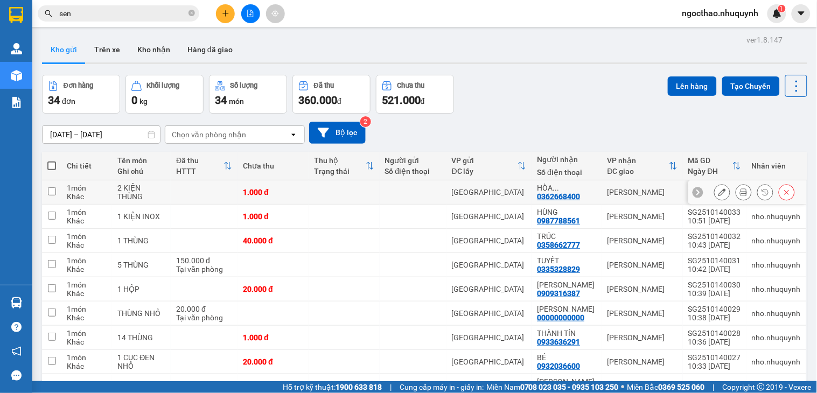
click at [725, 191] on div at bounding box center [754, 192] width 81 height 16
click at [736, 192] on button at bounding box center [743, 192] width 15 height 19
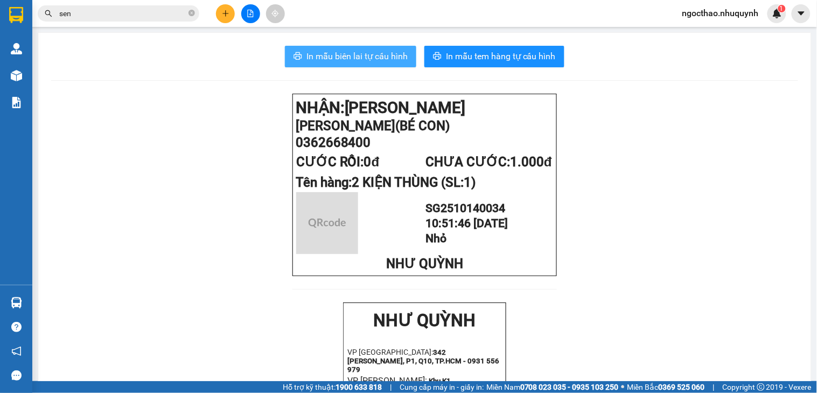
click at [384, 62] on span "In mẫu biên lai tự cấu hình" at bounding box center [356, 56] width 101 height 13
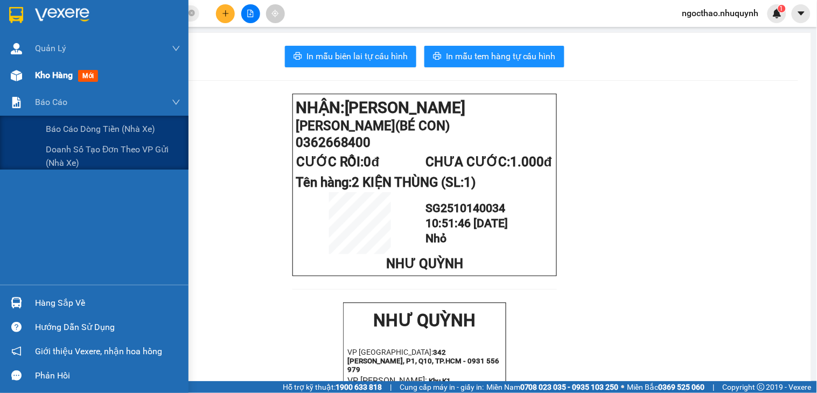
click at [67, 74] on span "Kho hàng" at bounding box center [54, 75] width 38 height 10
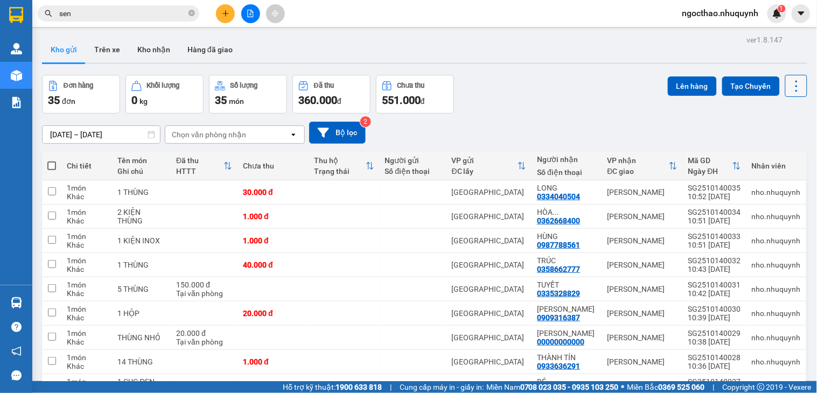
click at [792, 89] on icon at bounding box center [796, 86] width 15 height 15
click at [770, 153] on span "Làm mới" at bounding box center [771, 154] width 30 height 11
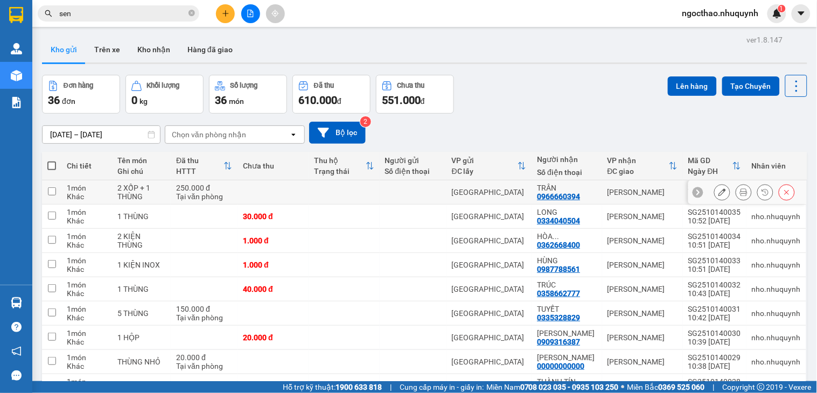
click at [740, 195] on icon at bounding box center [744, 192] width 8 height 8
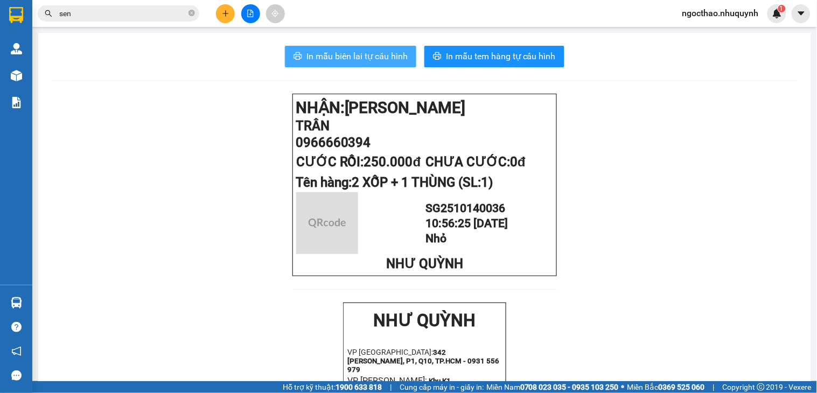
drag, startPoint x: 384, startPoint y: 47, endPoint x: 391, endPoint y: 49, distance: 7.2
click at [384, 48] on button "In mẫu biên lai tự cấu hình" at bounding box center [350, 57] width 131 height 22
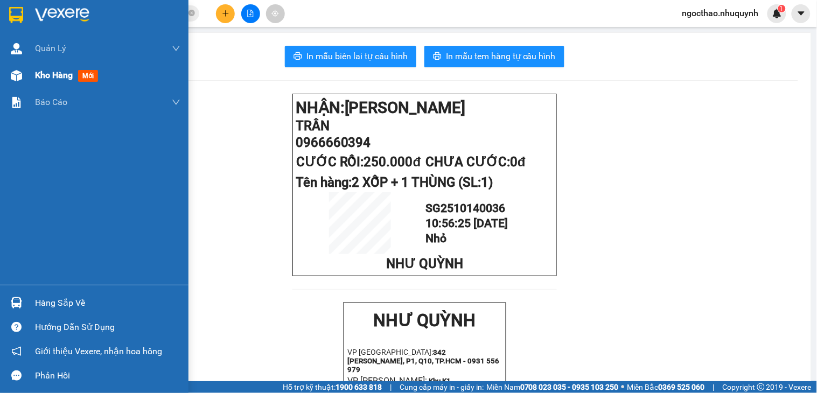
click at [32, 81] on div "Kho hàng mới" at bounding box center [94, 75] width 188 height 27
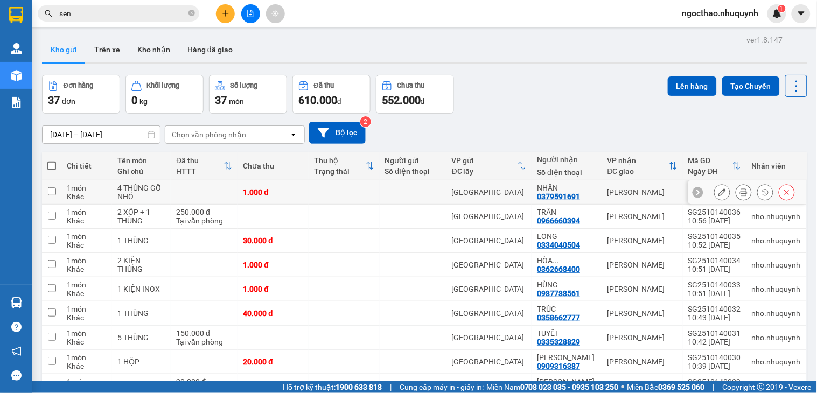
click at [740, 194] on icon at bounding box center [744, 192] width 8 height 8
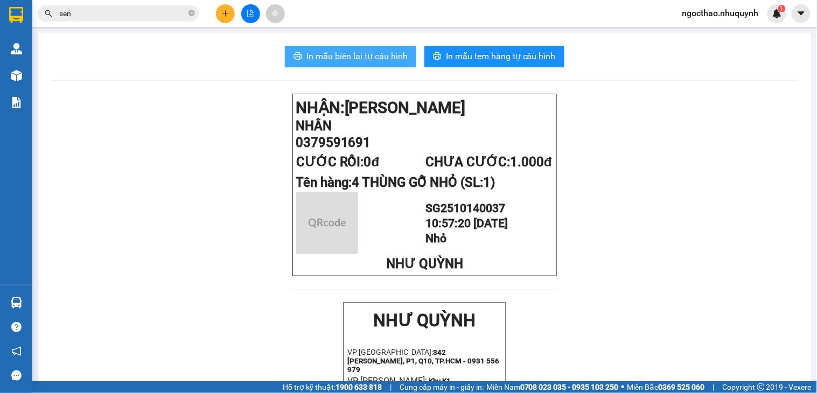
drag, startPoint x: 315, startPoint y: 57, endPoint x: 346, endPoint y: 64, distance: 30.9
click at [315, 57] on span "In mẫu biên lai tự cấu hình" at bounding box center [356, 56] width 101 height 13
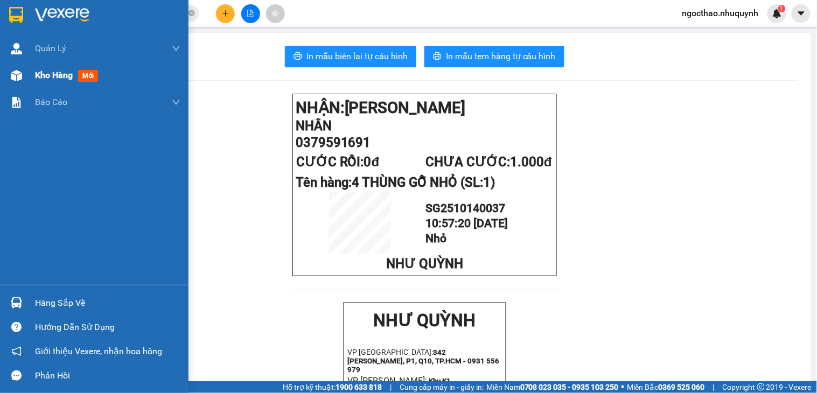
click at [45, 82] on div "Kho hàng mới" at bounding box center [68, 74] width 67 height 13
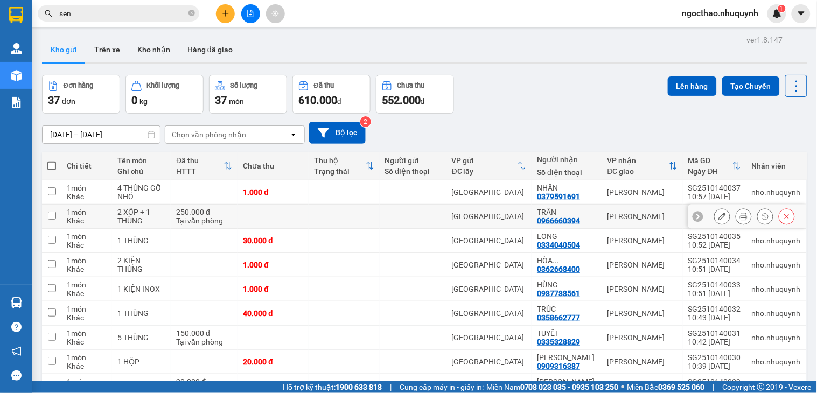
click at [740, 220] on icon at bounding box center [744, 217] width 8 height 8
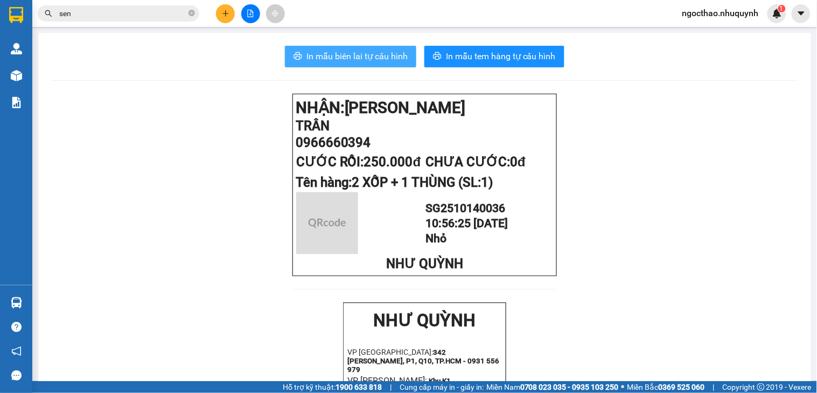
click at [361, 55] on span "In mẫu biên lai tự cấu hình" at bounding box center [356, 56] width 101 height 13
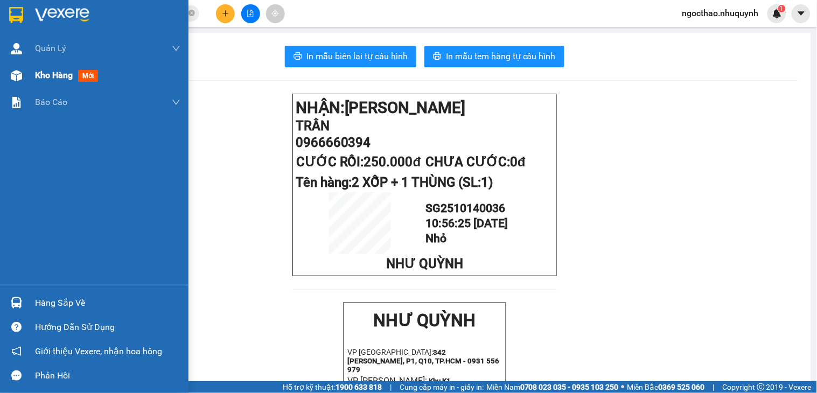
click at [77, 77] on div "Kho hàng mới" at bounding box center [68, 74] width 67 height 13
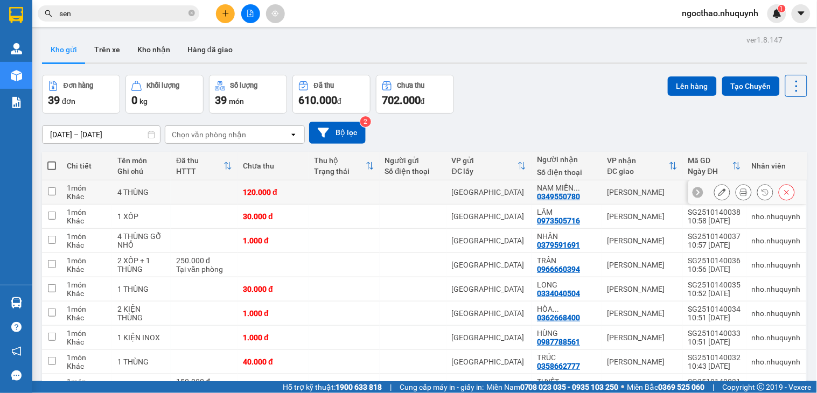
click at [725, 191] on div at bounding box center [754, 192] width 81 height 16
click at [736, 191] on button at bounding box center [743, 192] width 15 height 19
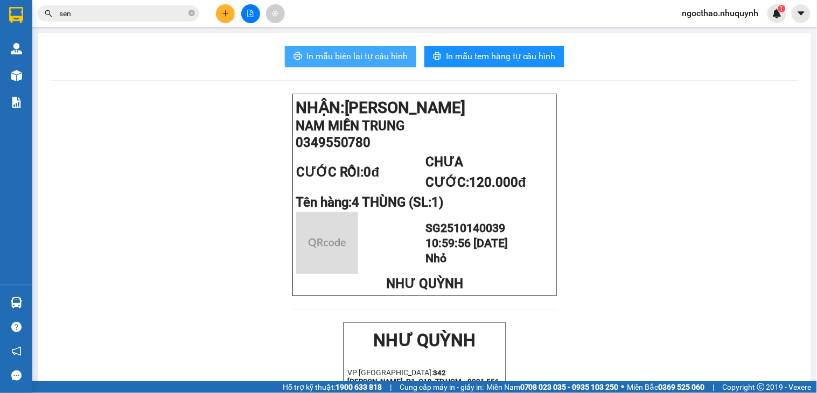
click at [357, 46] on button "In mẫu biên lai tự cấu hình" at bounding box center [350, 57] width 131 height 22
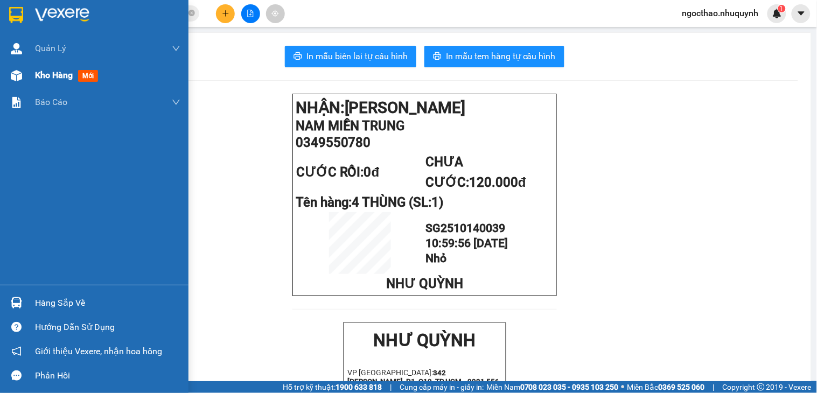
click at [47, 76] on span "Kho hàng" at bounding box center [54, 75] width 38 height 10
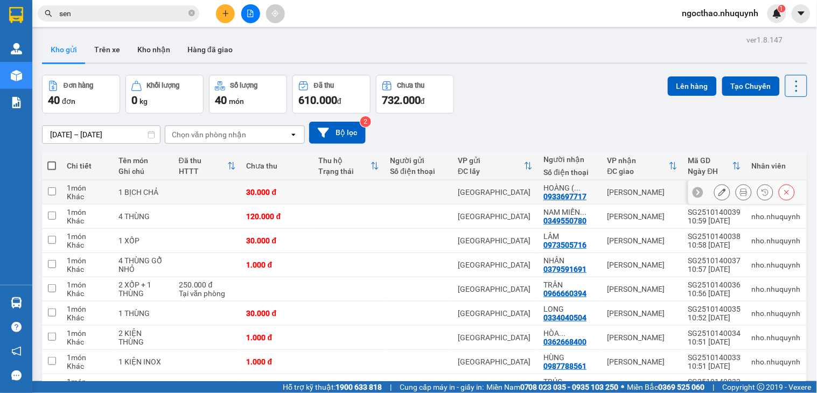
click at [738, 193] on button at bounding box center [743, 192] width 15 height 19
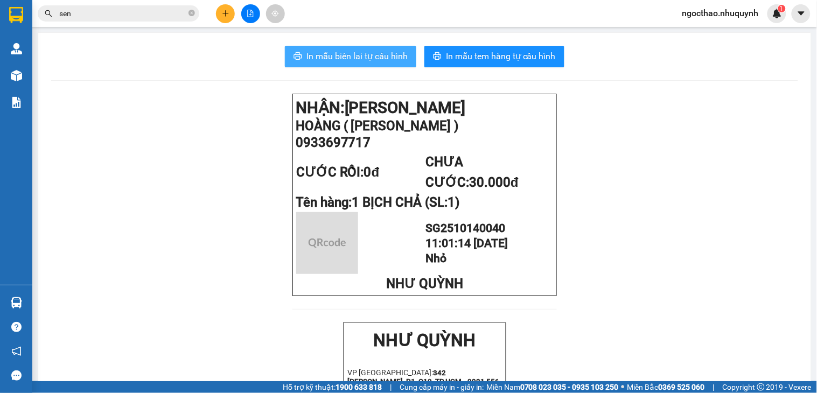
drag, startPoint x: 335, startPoint y: 55, endPoint x: 342, endPoint y: 55, distance: 7.5
click at [335, 55] on span "In mẫu biên lai tự cấu hình" at bounding box center [356, 56] width 101 height 13
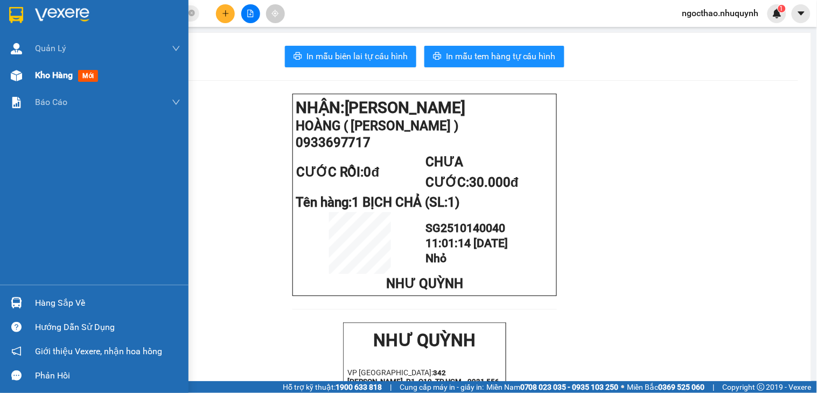
click at [35, 87] on div "Kho hàng mới" at bounding box center [107, 75] width 145 height 27
click at [44, 83] on div "Kho hàng mới" at bounding box center [107, 75] width 145 height 27
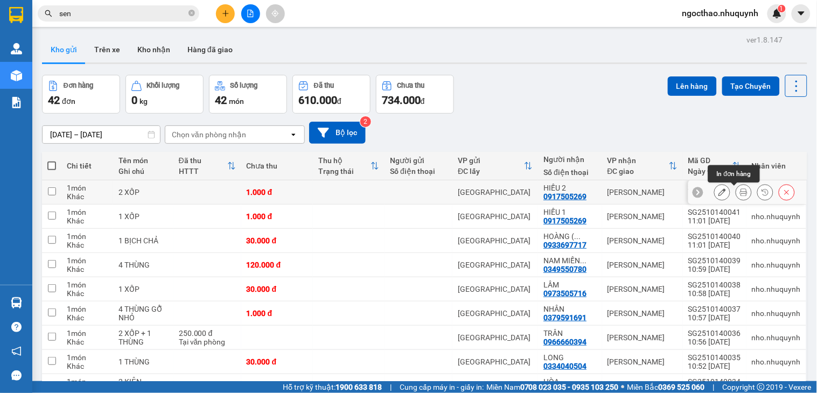
click at [740, 190] on icon at bounding box center [744, 192] width 8 height 8
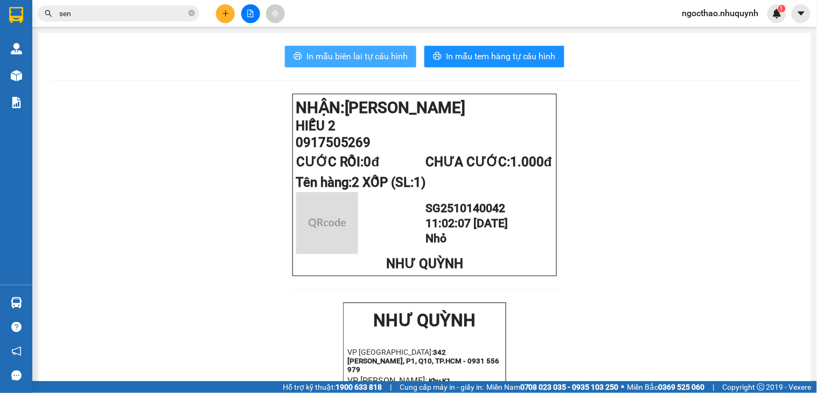
click at [349, 52] on span "In mẫu biên lai tự cấu hình" at bounding box center [356, 56] width 101 height 13
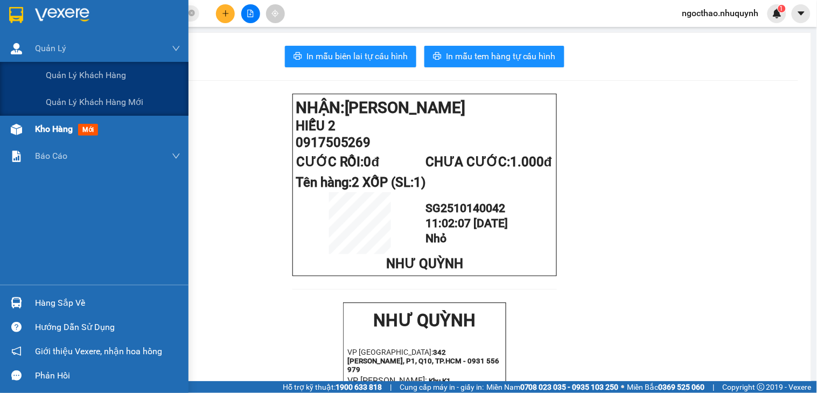
drag, startPoint x: 37, startPoint y: 46, endPoint x: 66, endPoint y: 121, distance: 80.5
click at [49, 53] on div "Quản Lý" at bounding box center [94, 48] width 188 height 27
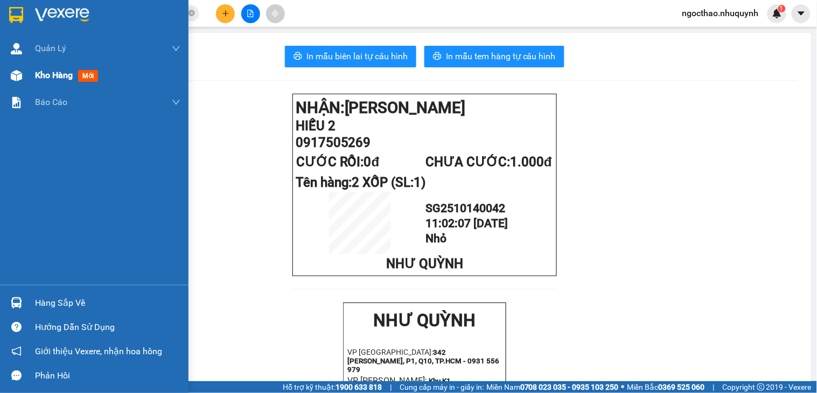
drag, startPoint x: 38, startPoint y: 87, endPoint x: 45, endPoint y: 82, distance: 9.0
click at [40, 85] on div "Kho hàng mới" at bounding box center [107, 75] width 145 height 27
click at [45, 82] on div "Kho hàng mới" at bounding box center [68, 74] width 67 height 13
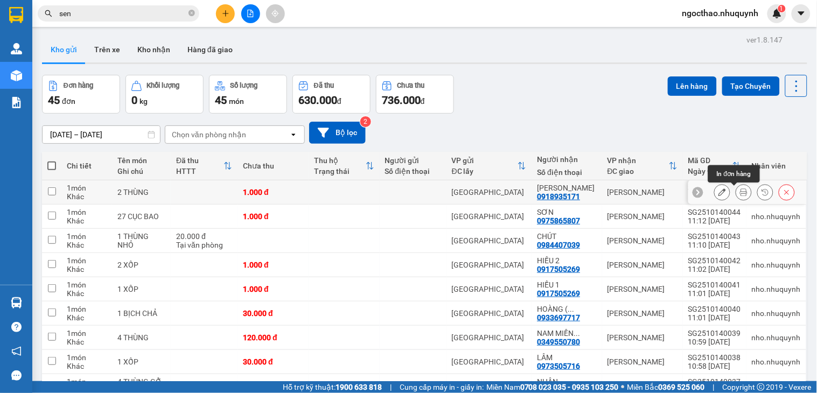
click at [740, 192] on icon at bounding box center [744, 192] width 8 height 8
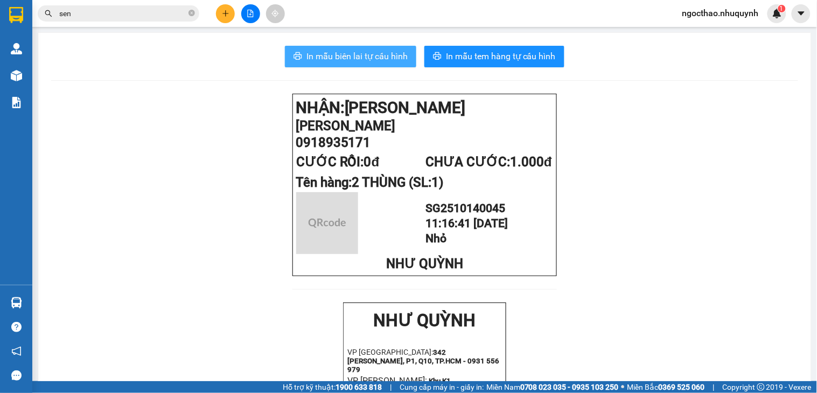
click at [386, 62] on span "In mẫu biên lai tự cấu hình" at bounding box center [356, 56] width 101 height 13
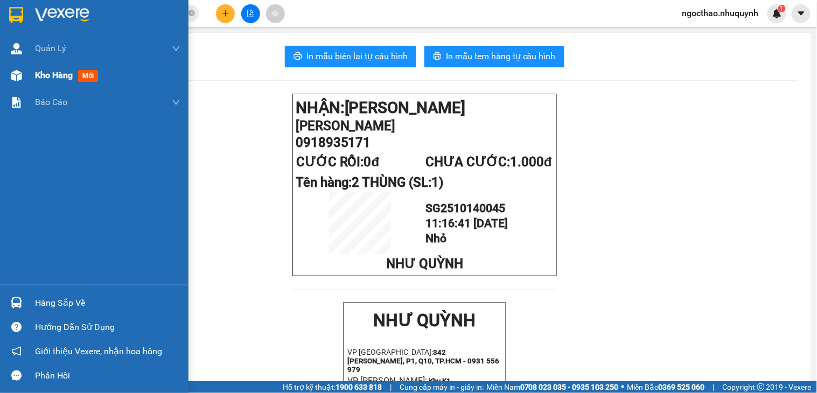
click at [39, 76] on span "Kho hàng" at bounding box center [54, 75] width 38 height 10
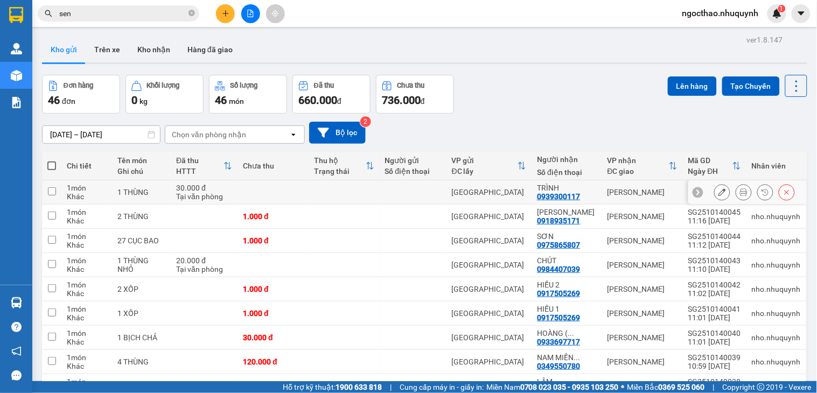
click at [740, 196] on icon at bounding box center [744, 192] width 8 height 8
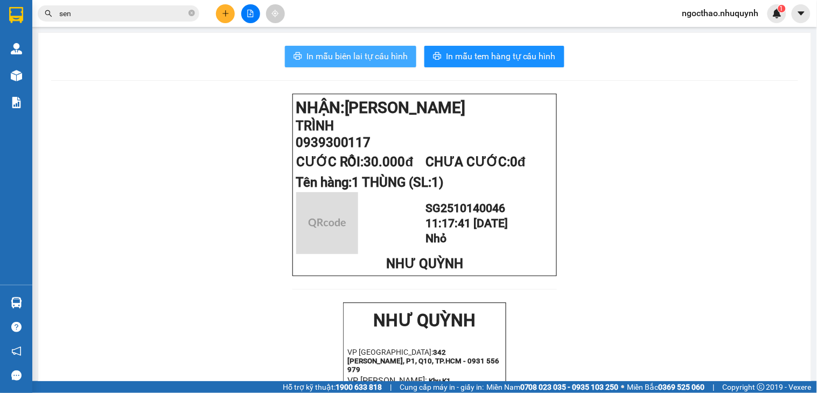
drag, startPoint x: 325, startPoint y: 61, endPoint x: 439, endPoint y: 164, distance: 153.6
click at [326, 61] on span "In mẫu biên lai tự cấu hình" at bounding box center [356, 56] width 101 height 13
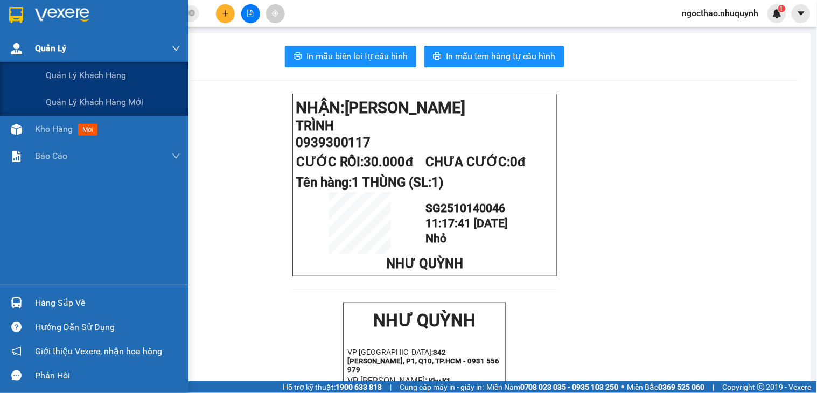
click at [48, 60] on div "Quản Lý" at bounding box center [107, 48] width 145 height 27
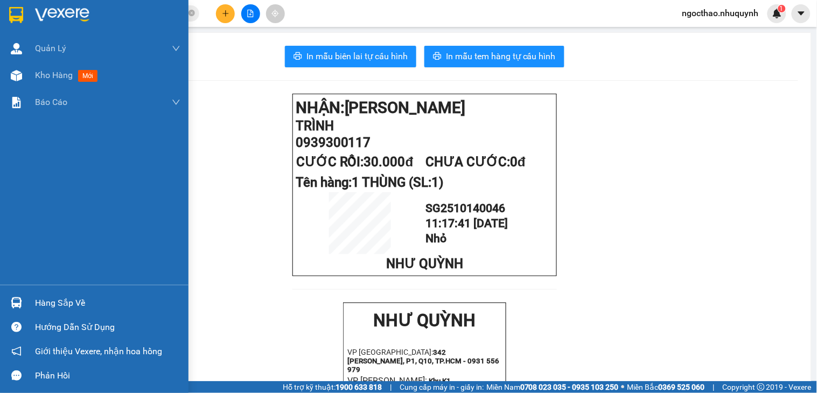
drag, startPoint x: 89, startPoint y: 66, endPoint x: 816, endPoint y: 287, distance: 760.2
click at [88, 66] on div "Kho hàng mới" at bounding box center [107, 75] width 145 height 27
click at [59, 77] on span "Kho hàng" at bounding box center [54, 75] width 38 height 10
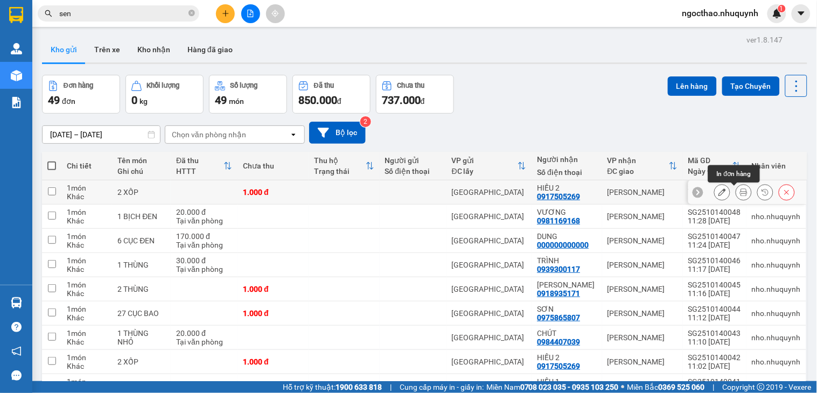
click at [736, 195] on button at bounding box center [743, 192] width 15 height 19
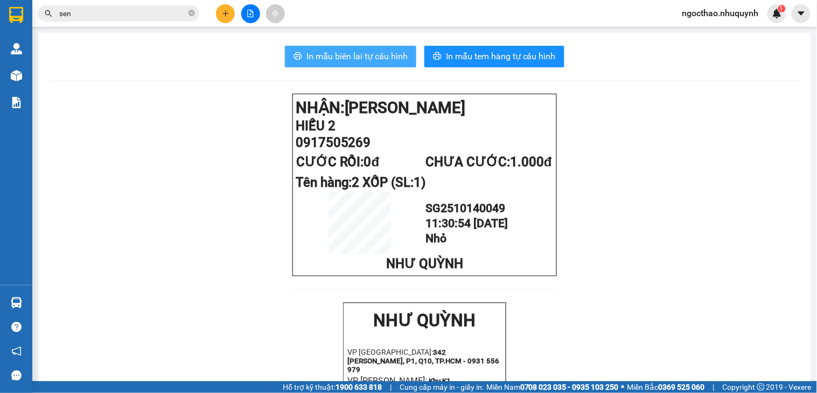
click at [362, 55] on span "In mẫu biên lai tự cấu hình" at bounding box center [356, 56] width 101 height 13
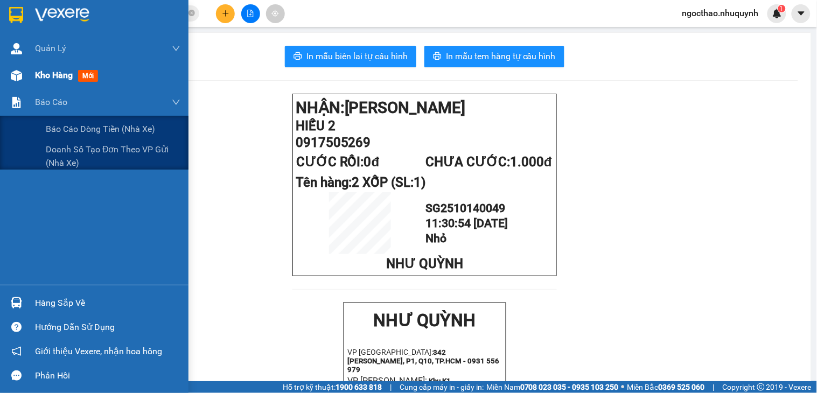
click at [39, 89] on div "Báo cáo" at bounding box center [107, 102] width 145 height 27
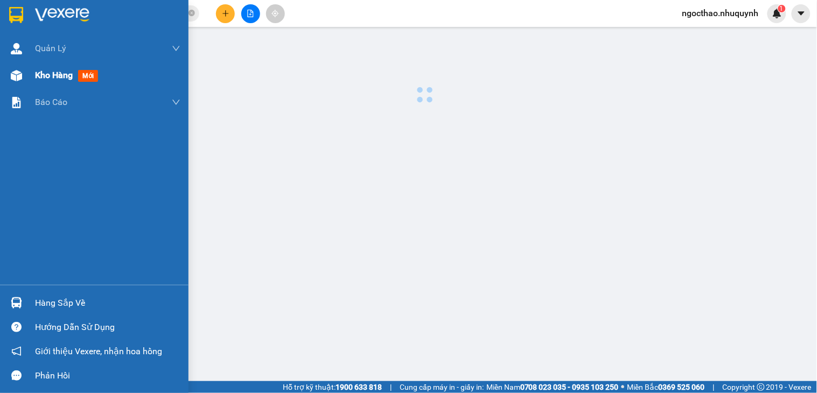
click at [65, 78] on span "Kho hàng" at bounding box center [54, 75] width 38 height 10
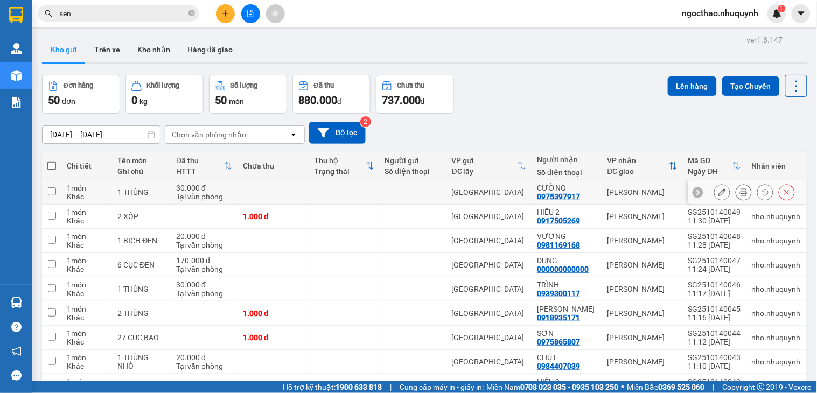
click at [736, 193] on button at bounding box center [743, 192] width 15 height 19
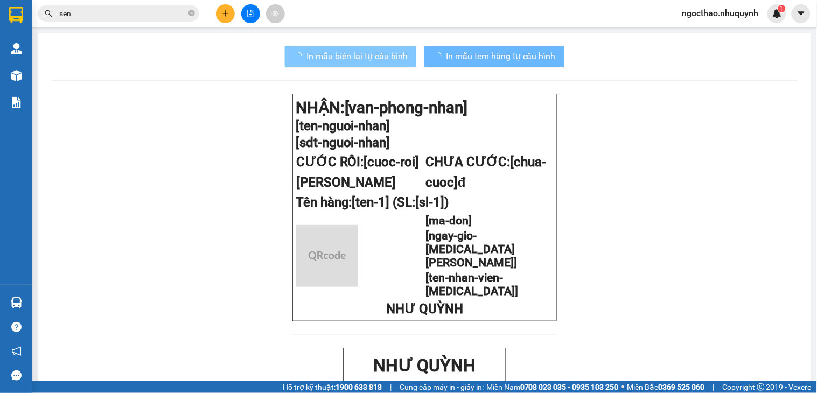
click at [402, 51] on span "In mẫu biên lai tự cấu hình" at bounding box center [356, 56] width 101 height 13
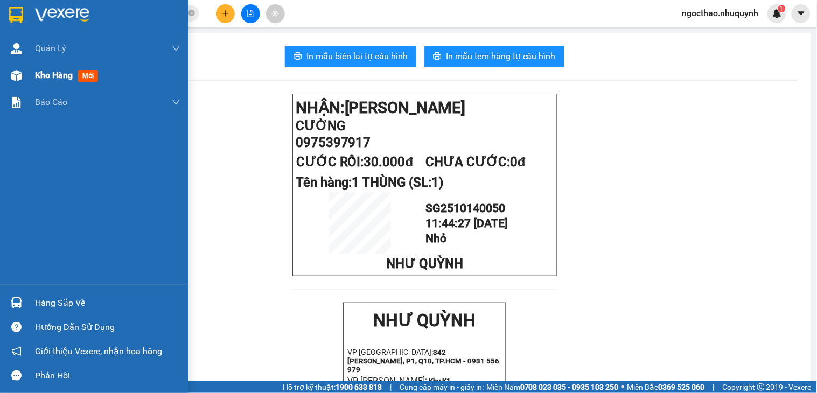
click at [53, 76] on span "Kho hàng" at bounding box center [54, 75] width 38 height 10
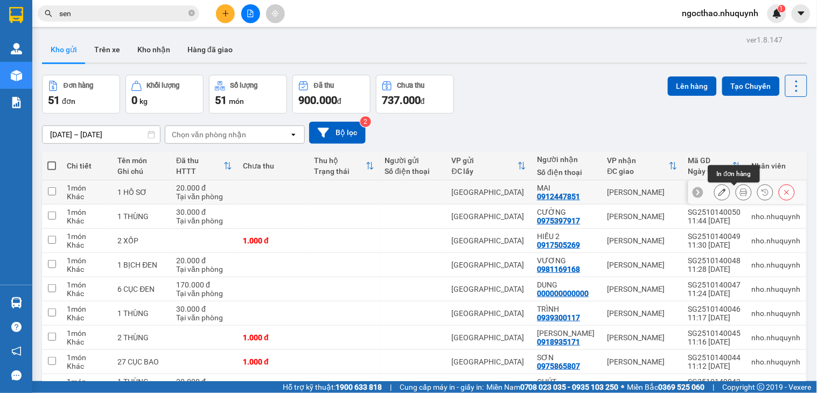
click at [740, 194] on icon at bounding box center [744, 192] width 8 height 8
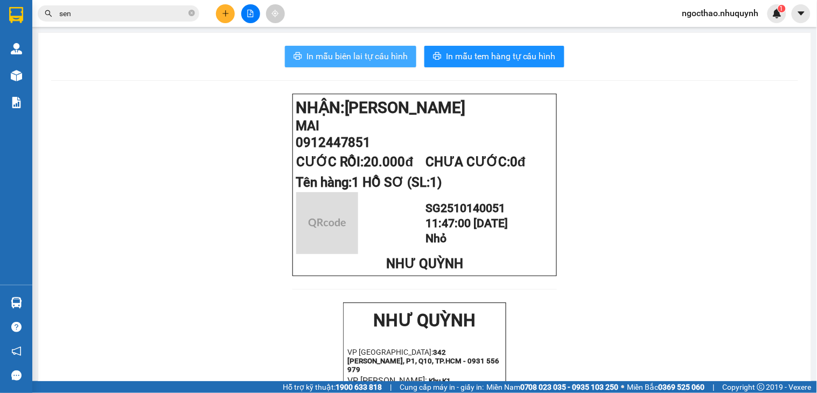
drag, startPoint x: 337, startPoint y: 55, endPoint x: 401, endPoint y: 88, distance: 71.8
click at [337, 54] on span "In mẫu biên lai tự cấu hình" at bounding box center [356, 56] width 101 height 13
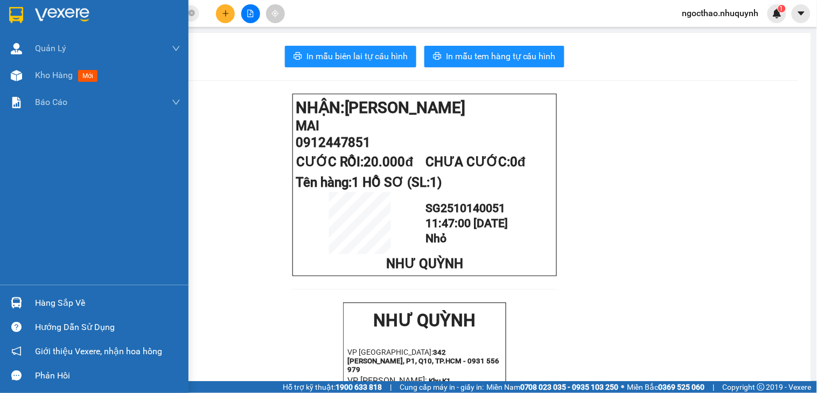
drag, startPoint x: 15, startPoint y: 61, endPoint x: 372, endPoint y: 389, distance: 485.0
click at [30, 64] on div "Kho hàng mới" at bounding box center [94, 75] width 188 height 27
click at [52, 73] on span "Kho hàng" at bounding box center [54, 75] width 38 height 10
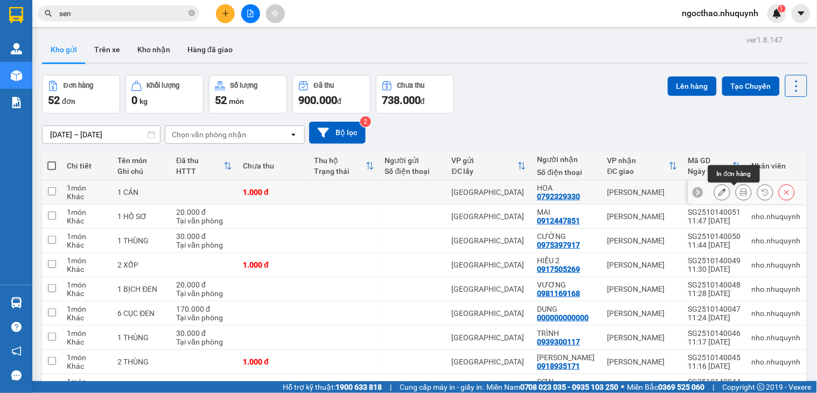
click at [736, 188] on button at bounding box center [743, 192] width 15 height 19
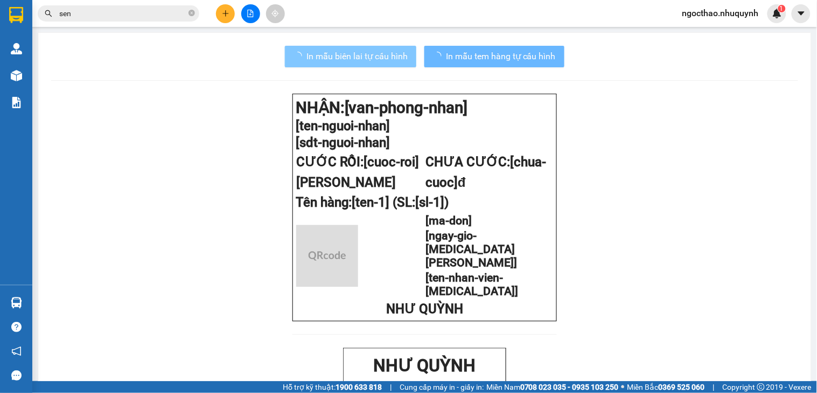
click at [314, 56] on span "In mẫu biên lai tự cấu hình" at bounding box center [356, 56] width 101 height 13
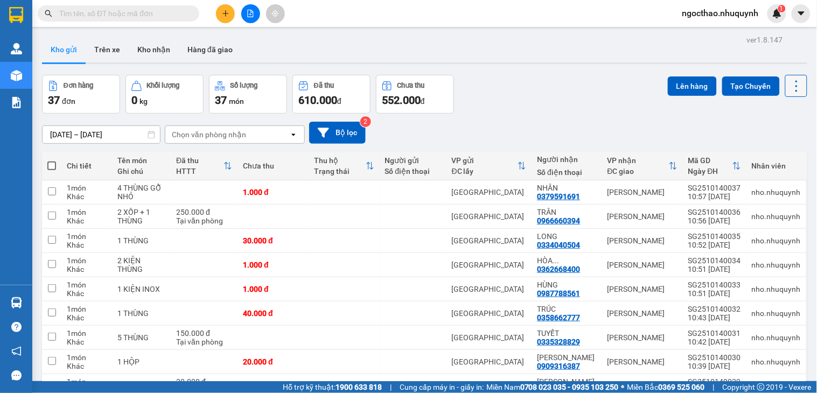
click at [790, 86] on icon at bounding box center [796, 86] width 15 height 15
drag, startPoint x: 777, startPoint y: 153, endPoint x: 763, endPoint y: 169, distance: 21.4
click at [777, 153] on span "Làm mới" at bounding box center [771, 154] width 30 height 11
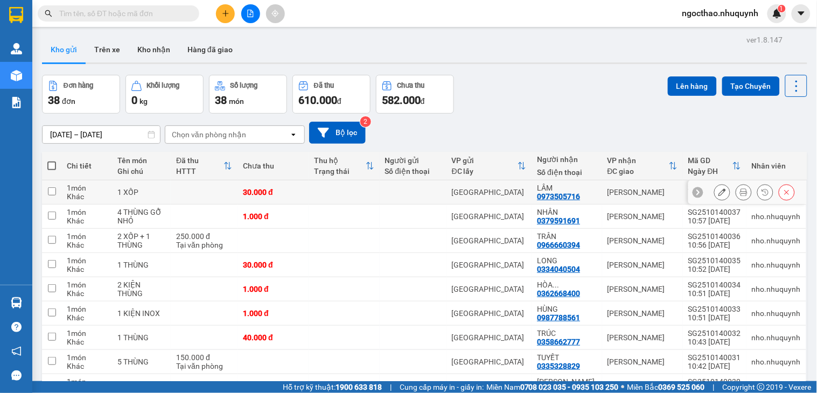
click at [736, 198] on button at bounding box center [743, 192] width 15 height 19
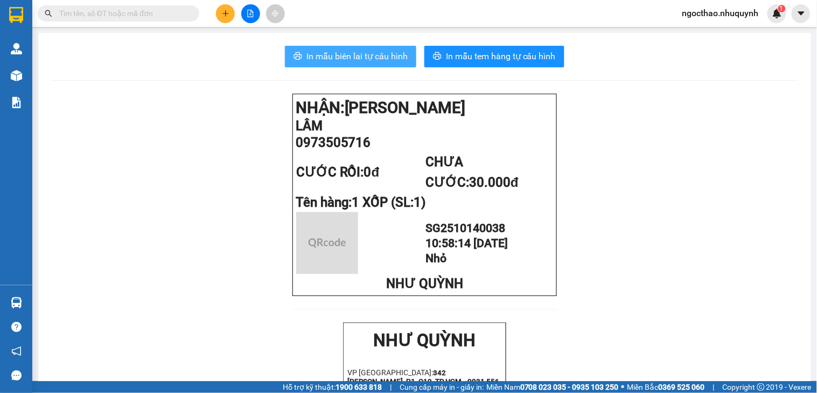
click at [329, 65] on button "In mẫu biên lai tự cấu hình" at bounding box center [350, 57] width 131 height 22
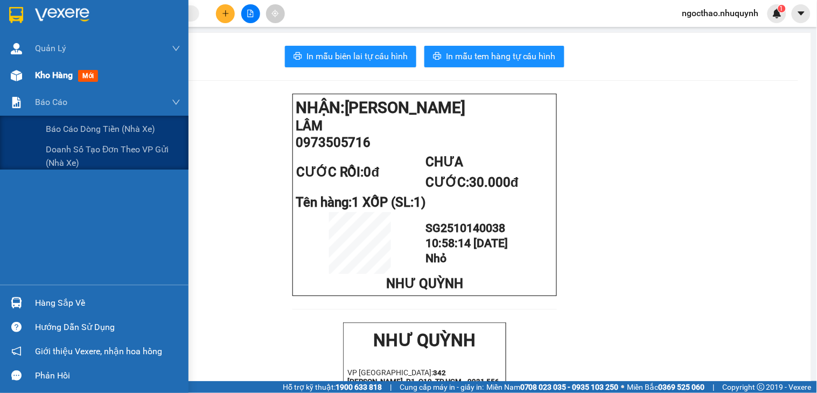
click at [31, 72] on div "Kho hàng mới" at bounding box center [94, 75] width 188 height 27
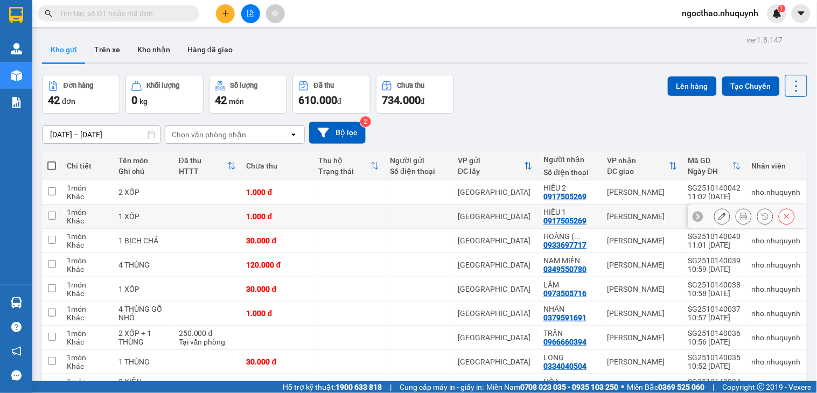
click at [740, 217] on icon at bounding box center [744, 217] width 8 height 8
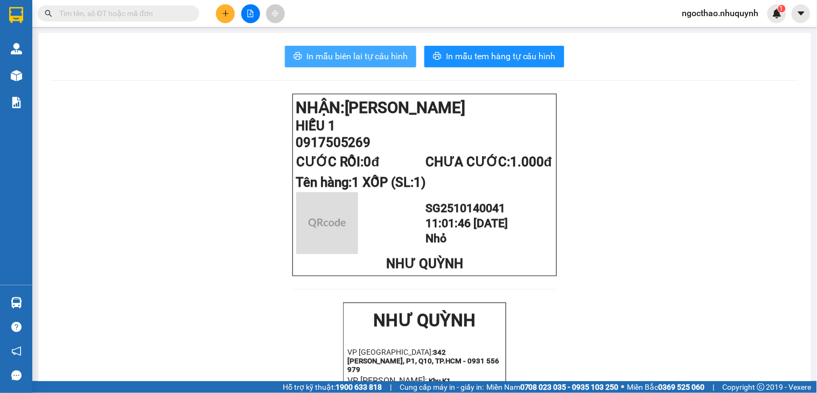
drag, startPoint x: 339, startPoint y: 48, endPoint x: 354, endPoint y: 51, distance: 14.8
click at [339, 48] on button "In mẫu biên lai tự cấu hình" at bounding box center [350, 57] width 131 height 22
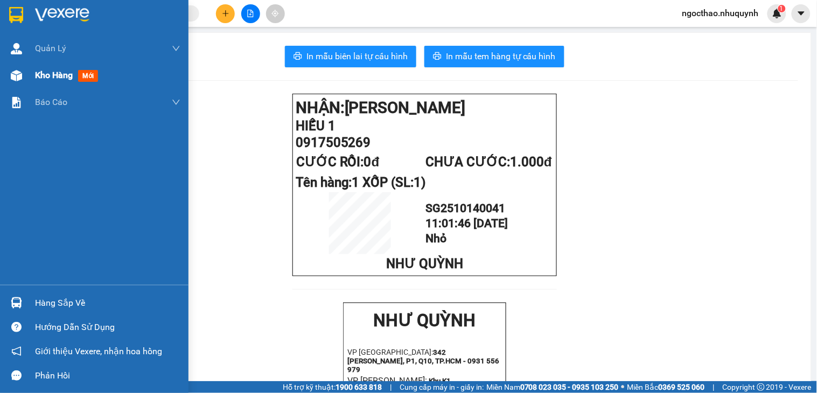
click at [40, 71] on span "Kho hàng" at bounding box center [54, 75] width 38 height 10
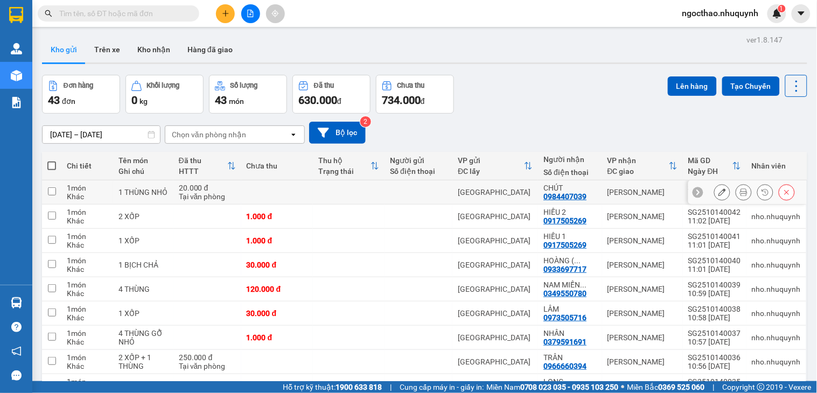
click at [736, 199] on button at bounding box center [743, 192] width 15 height 19
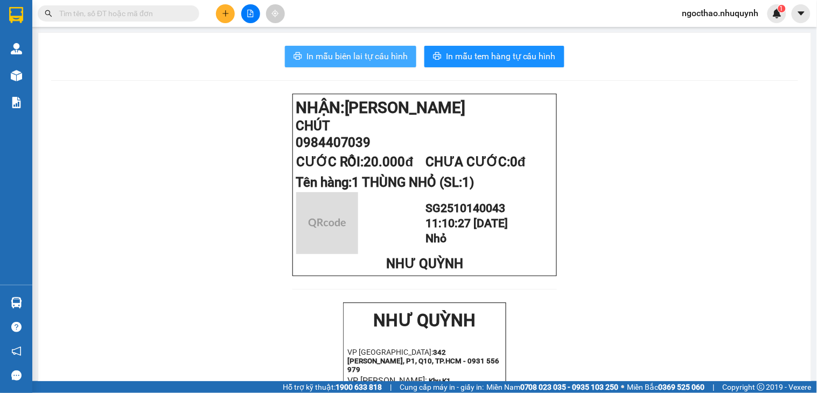
click at [388, 59] on span "In mẫu biên lai tự cấu hình" at bounding box center [356, 56] width 101 height 13
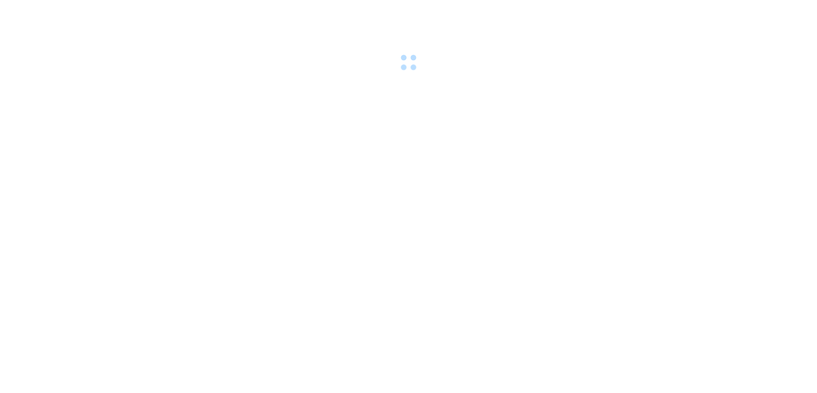
drag, startPoint x: 557, startPoint y: 100, endPoint x: 545, endPoint y: 100, distance: 11.8
click at [551, 100] on body at bounding box center [408, 196] width 817 height 393
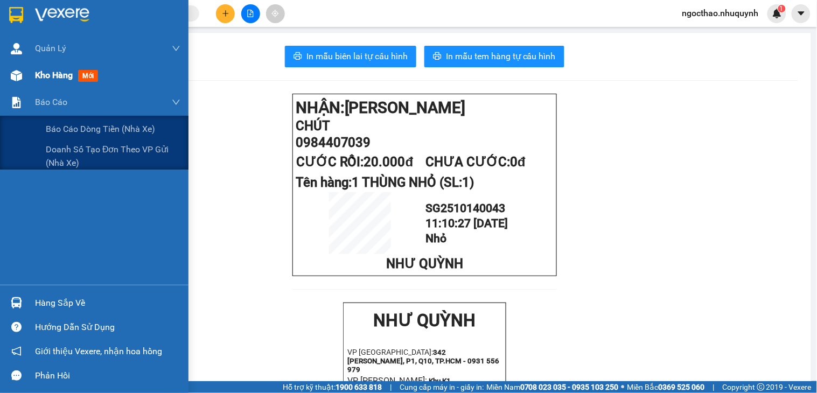
click at [52, 75] on span "Kho hàng" at bounding box center [54, 75] width 38 height 10
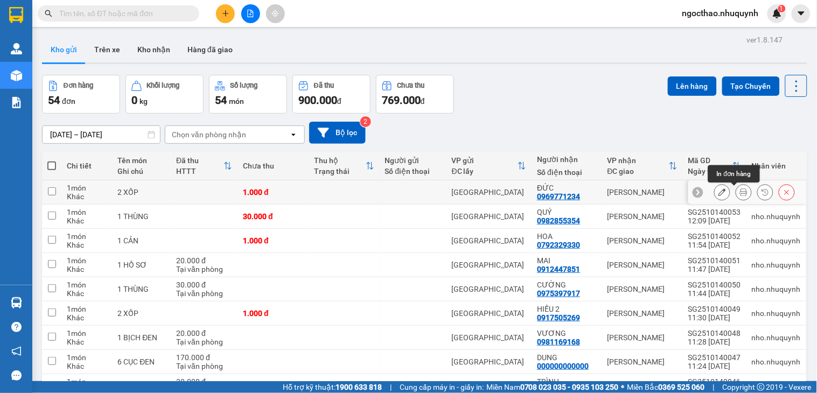
click at [736, 198] on button at bounding box center [743, 192] width 15 height 19
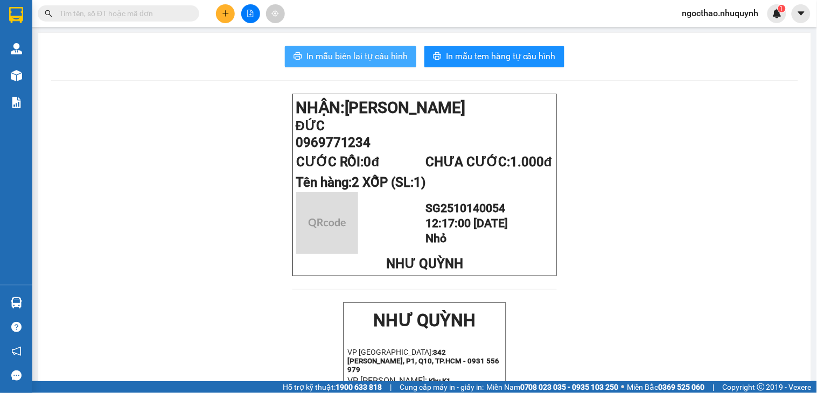
click at [359, 67] on button "In mẫu biên lai tự cấu hình" at bounding box center [350, 57] width 131 height 22
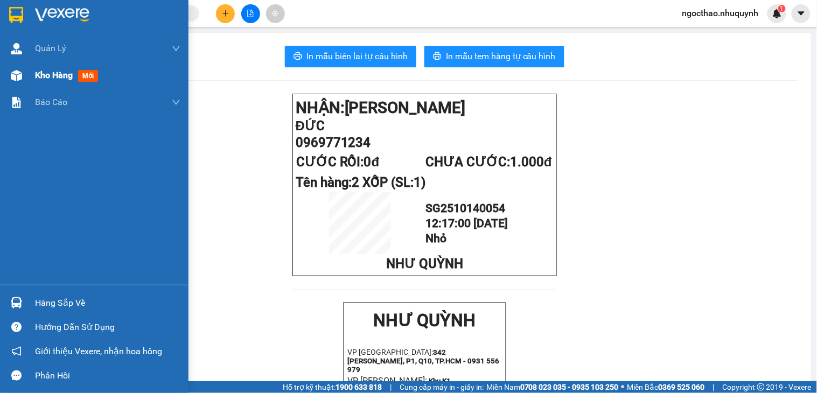
drag, startPoint x: 39, startPoint y: 76, endPoint x: 178, endPoint y: 78, distance: 138.9
click at [40, 76] on span "Kho hàng" at bounding box center [54, 75] width 38 height 10
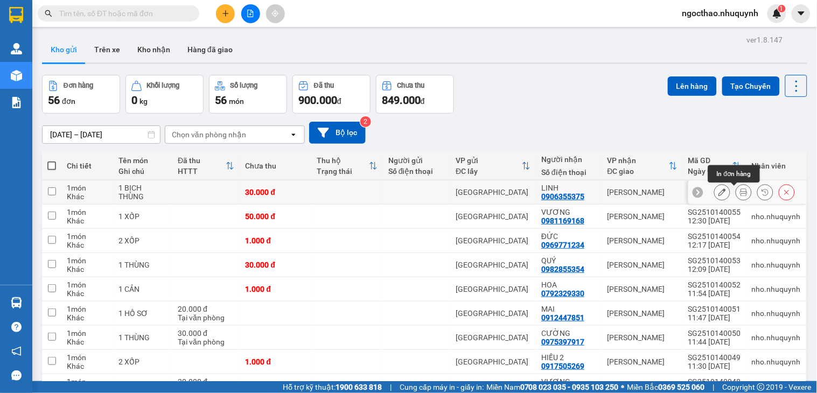
click at [740, 192] on icon at bounding box center [744, 192] width 8 height 8
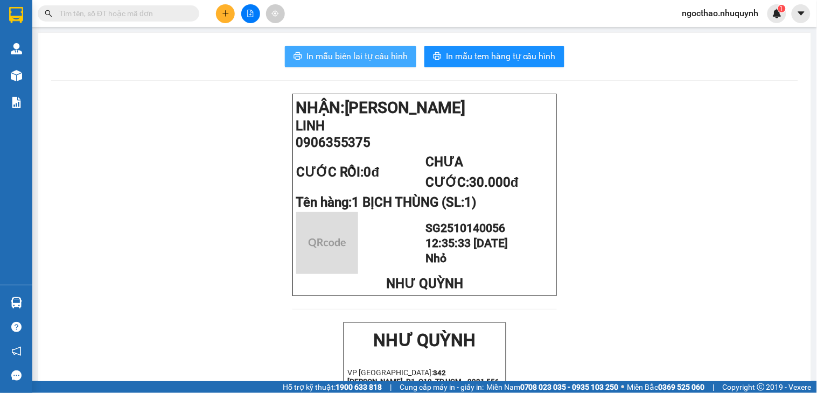
click at [321, 58] on span "In mẫu biên lai tự cấu hình" at bounding box center [356, 56] width 101 height 13
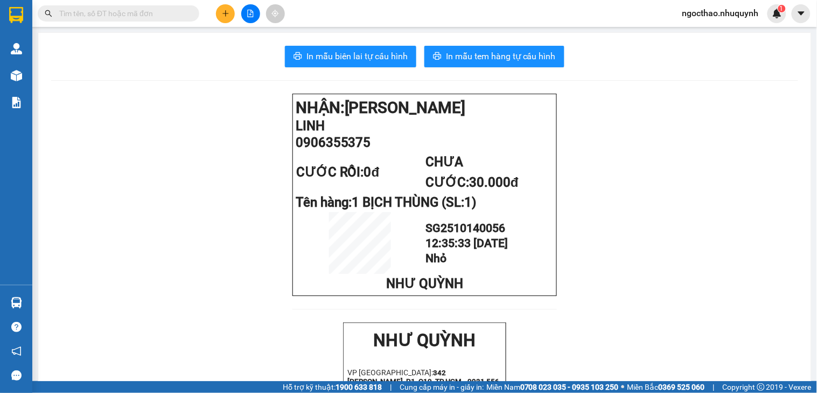
drag, startPoint x: 38, startPoint y: 73, endPoint x: 16, endPoint y: 78, distance: 22.6
click at [35, 73] on main "In mẫu biên lai tự cấu hình In mẫu tem hàng tự cấu hình NHẬN: Phan Rang LINH 09…" at bounding box center [408, 190] width 817 height 381
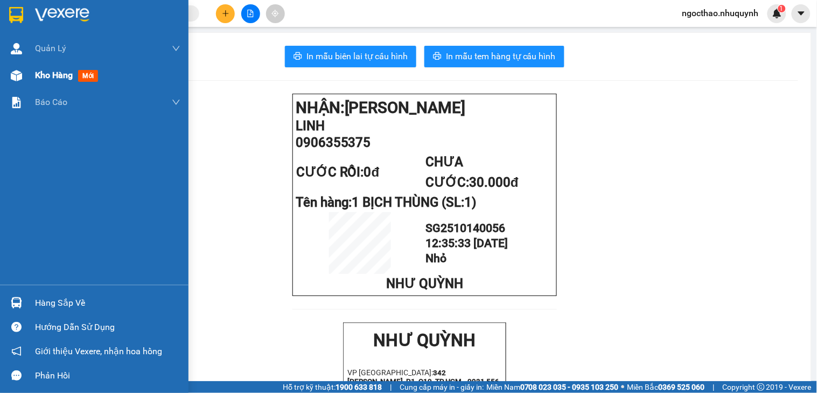
click at [43, 76] on span "Kho hàng" at bounding box center [54, 75] width 38 height 10
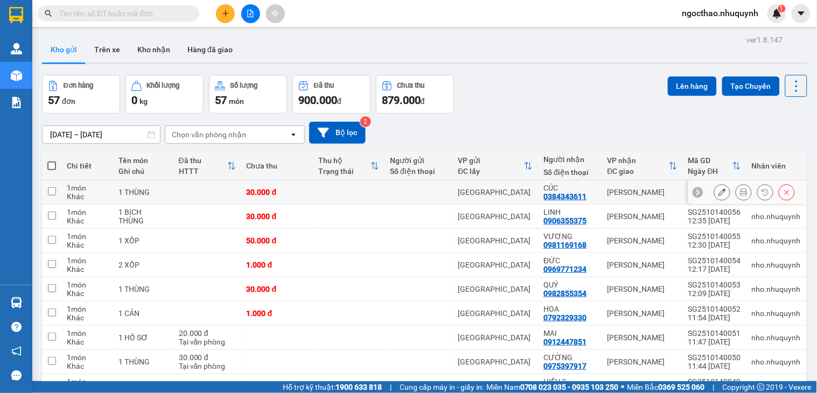
click at [735, 186] on div at bounding box center [743, 192] width 16 height 16
click at [736, 189] on button at bounding box center [743, 192] width 15 height 19
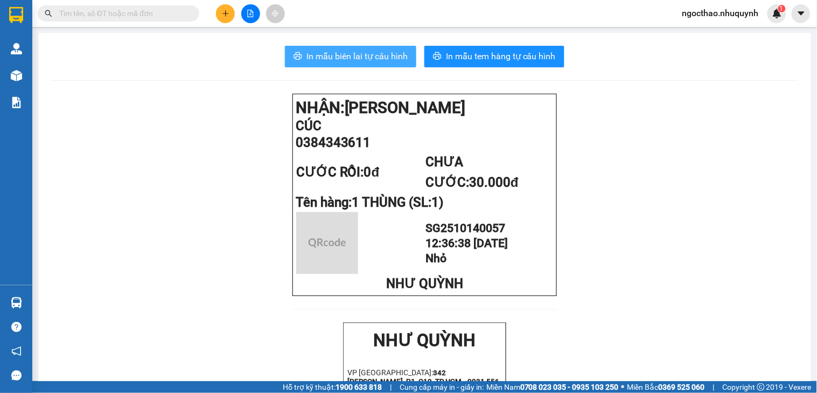
drag, startPoint x: 326, startPoint y: 50, endPoint x: 463, endPoint y: 100, distance: 145.4
click at [327, 50] on span "In mẫu biên lai tự cấu hình" at bounding box center [356, 56] width 101 height 13
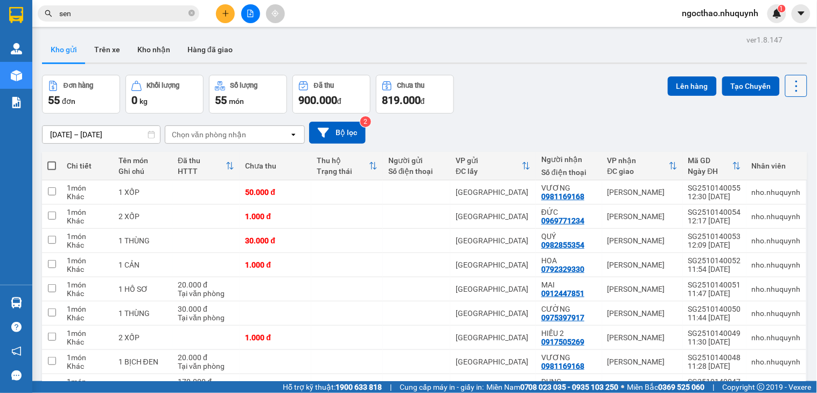
click at [785, 77] on button at bounding box center [796, 86] width 22 height 22
drag, startPoint x: 775, startPoint y: 153, endPoint x: 770, endPoint y: 149, distance: 6.5
click at [775, 153] on span "Làm mới" at bounding box center [771, 154] width 30 height 11
click at [789, 93] on icon at bounding box center [796, 86] width 15 height 15
click at [776, 153] on span "Làm mới" at bounding box center [771, 154] width 30 height 11
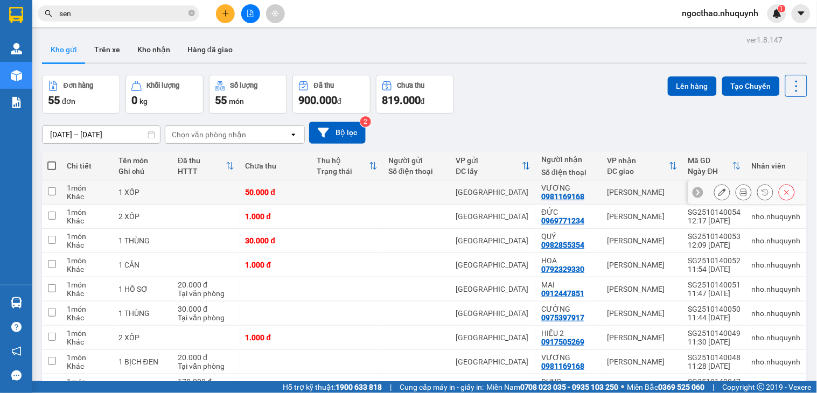
click at [740, 192] on icon at bounding box center [744, 192] width 8 height 8
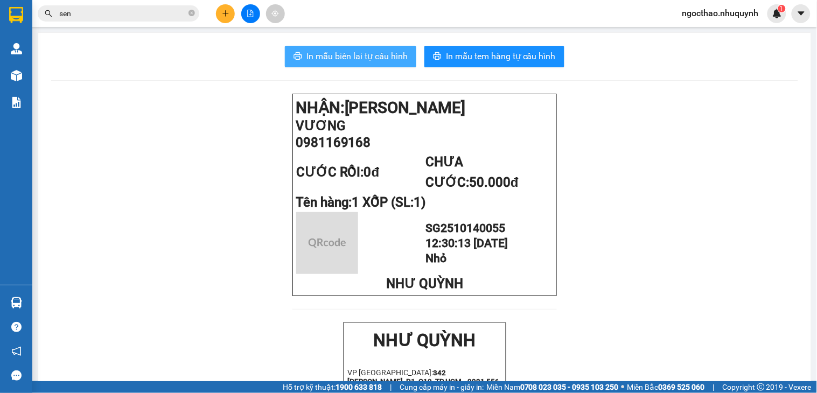
drag, startPoint x: 350, startPoint y: 51, endPoint x: 416, endPoint y: 79, distance: 71.6
click at [350, 51] on span "In mẫu biên lai tự cấu hình" at bounding box center [356, 56] width 101 height 13
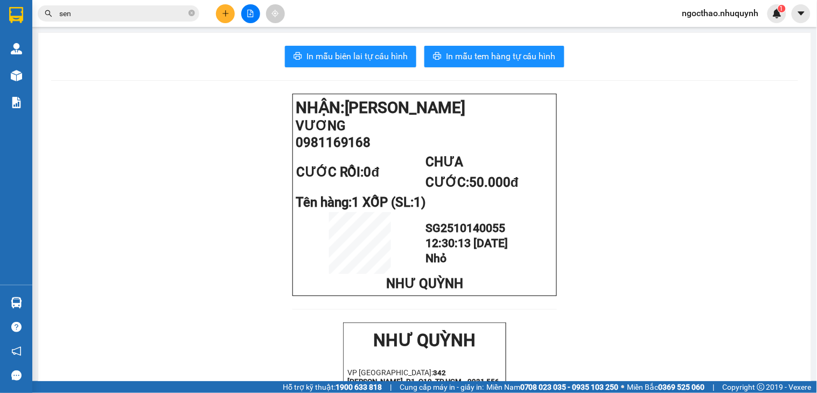
click at [122, 16] on input "sen" at bounding box center [122, 14] width 127 height 12
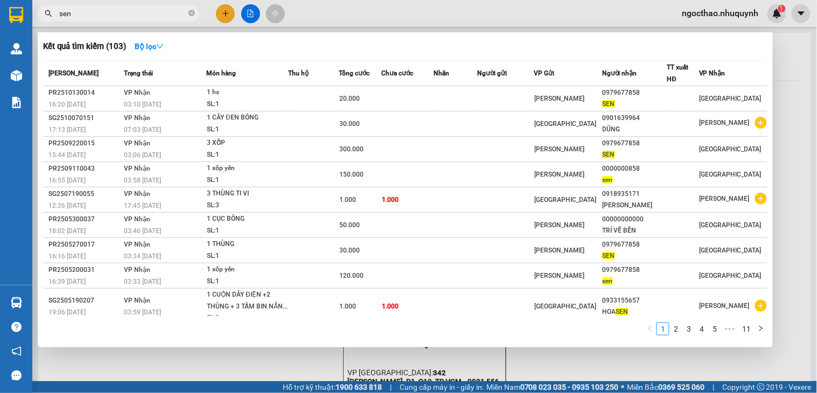
click at [122, 16] on input "sen" at bounding box center [122, 14] width 127 height 12
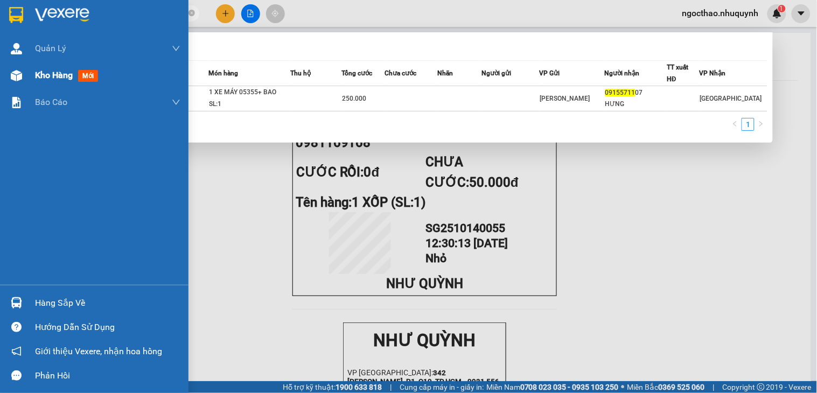
click at [57, 78] on span "Kho hàng" at bounding box center [54, 75] width 38 height 10
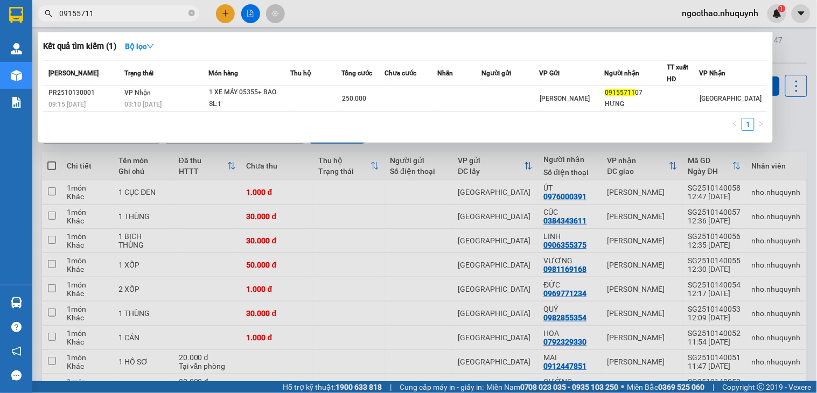
click at [726, 195] on div at bounding box center [408, 196] width 817 height 393
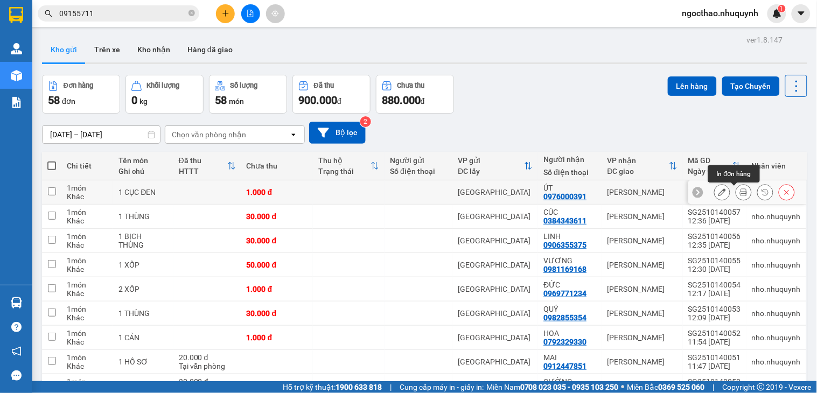
click at [740, 194] on icon at bounding box center [744, 192] width 8 height 8
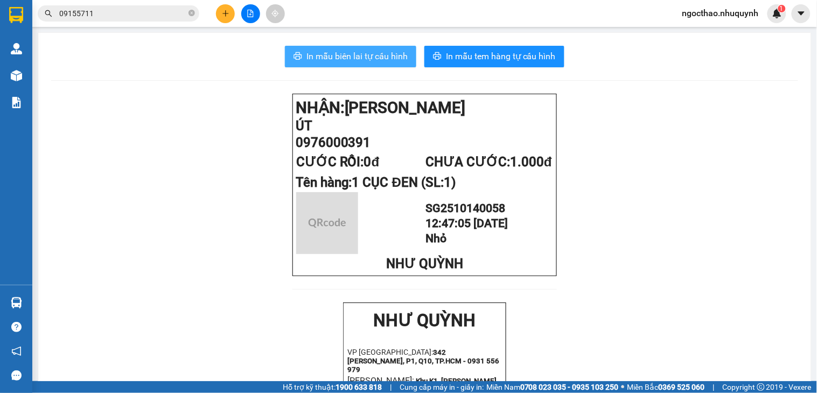
click at [375, 57] on span "In mẫu biên lai tự cấu hình" at bounding box center [356, 56] width 101 height 13
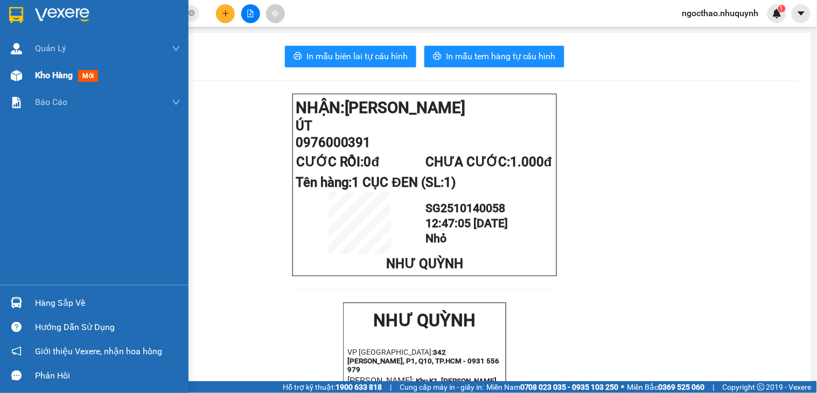
click at [40, 70] on span "Kho hàng" at bounding box center [54, 75] width 38 height 10
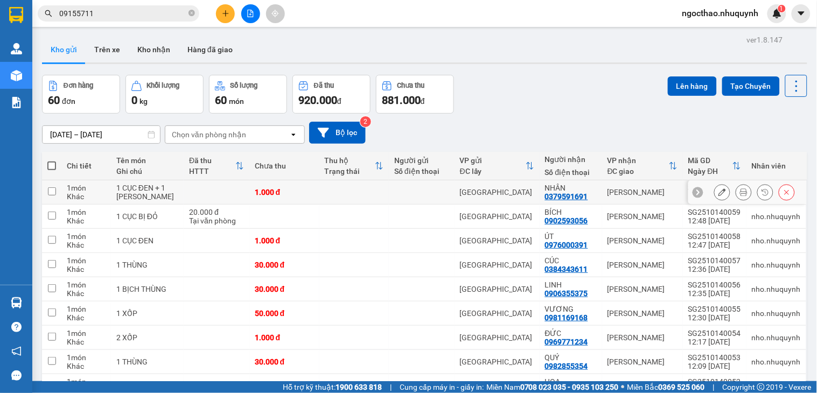
click at [736, 194] on button at bounding box center [743, 192] width 15 height 19
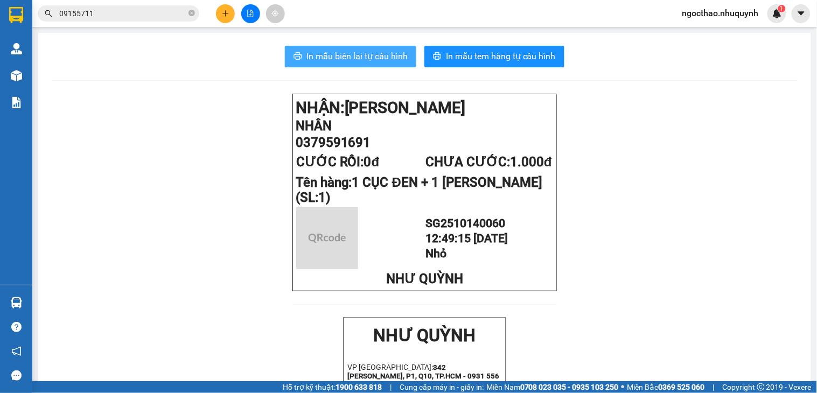
click at [352, 54] on span "In mẫu biên lai tự cấu hình" at bounding box center [356, 56] width 101 height 13
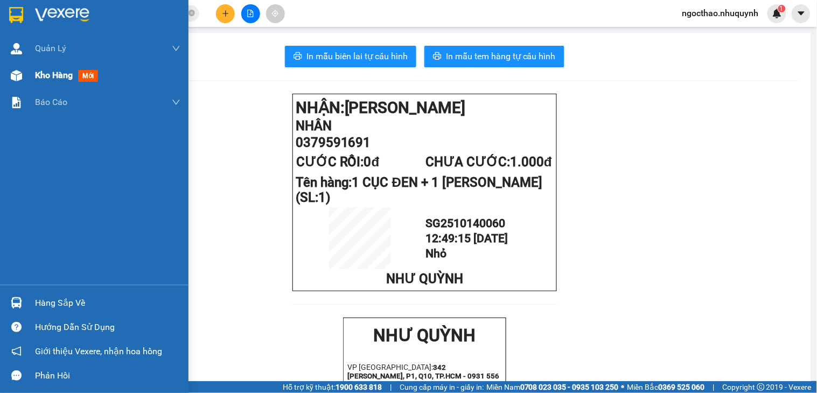
click at [67, 74] on span "Kho hàng" at bounding box center [54, 75] width 38 height 10
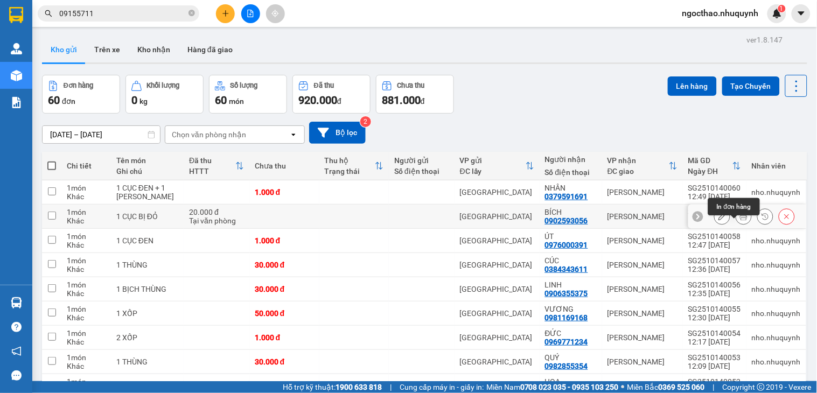
click at [740, 220] on icon at bounding box center [744, 217] width 8 height 8
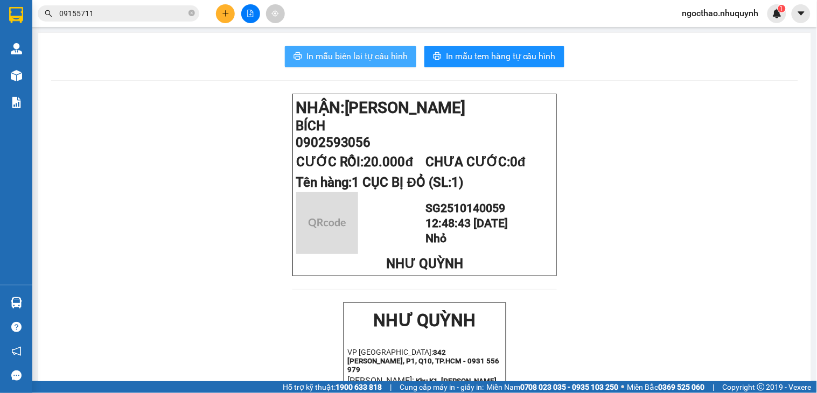
click at [383, 62] on span "In mẫu biên lai tự cấu hình" at bounding box center [356, 56] width 101 height 13
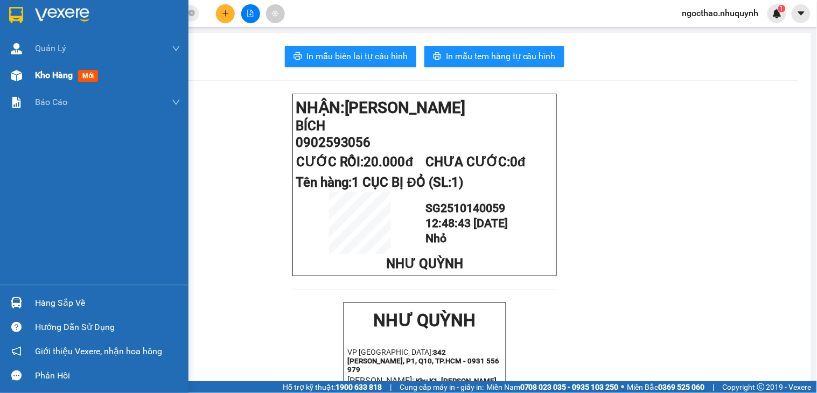
click at [38, 78] on span "Kho hàng" at bounding box center [54, 75] width 38 height 10
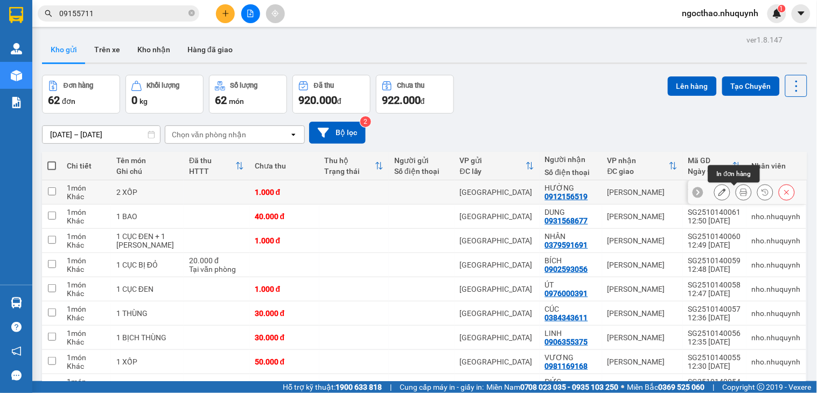
click at [740, 196] on icon at bounding box center [744, 192] width 8 height 8
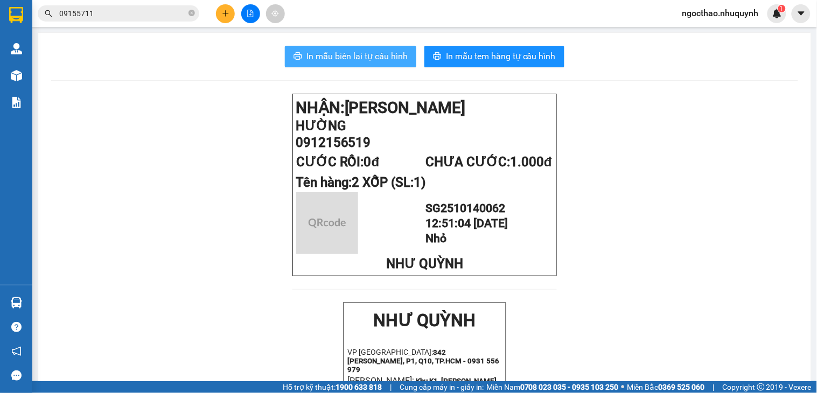
click at [381, 58] on span "In mẫu biên lai tự cấu hình" at bounding box center [356, 56] width 101 height 13
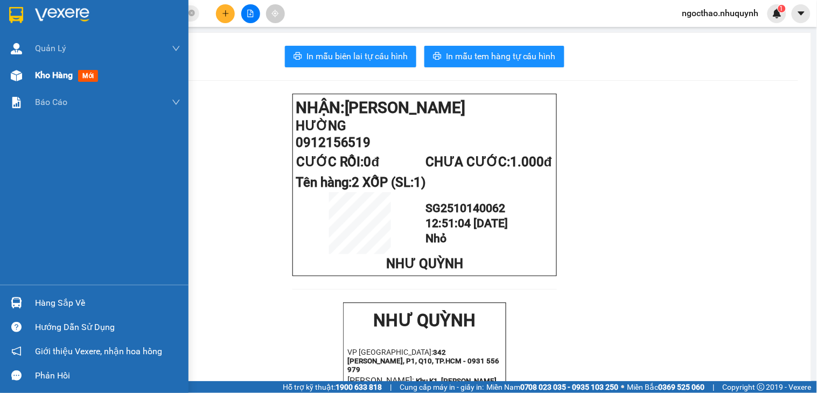
drag, startPoint x: 95, startPoint y: 62, endPoint x: 27, endPoint y: 85, distance: 71.7
click at [13, 133] on div "Quản [PERSON_NAME] lý khách hàng Quản lý khách hàng mới Kho hàng mới Báo cáo Bá…" at bounding box center [94, 160] width 188 height 250
click at [44, 78] on span "Kho hàng" at bounding box center [54, 75] width 38 height 10
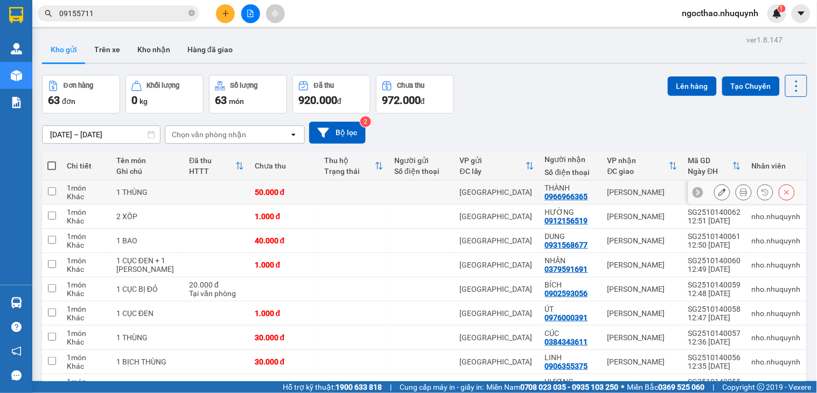
click at [740, 195] on icon at bounding box center [744, 192] width 8 height 8
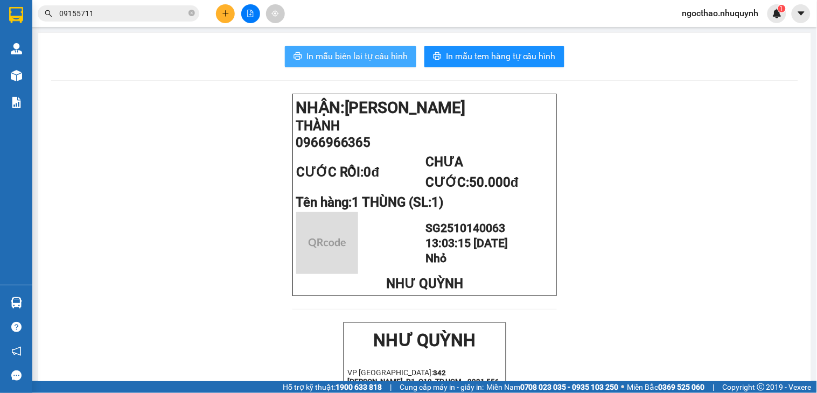
drag, startPoint x: 348, startPoint y: 43, endPoint x: 364, endPoint y: 52, distance: 18.6
click at [364, 52] on span "In mẫu biên lai tự cấu hình" at bounding box center [356, 56] width 101 height 13
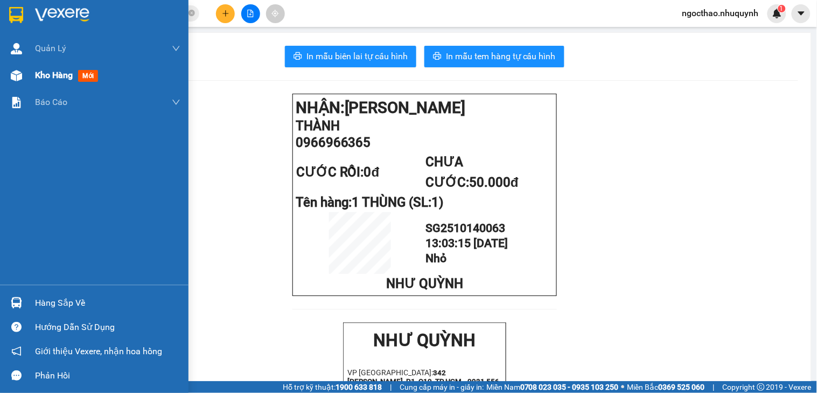
click at [39, 84] on div "Kho hàng mới" at bounding box center [107, 75] width 145 height 27
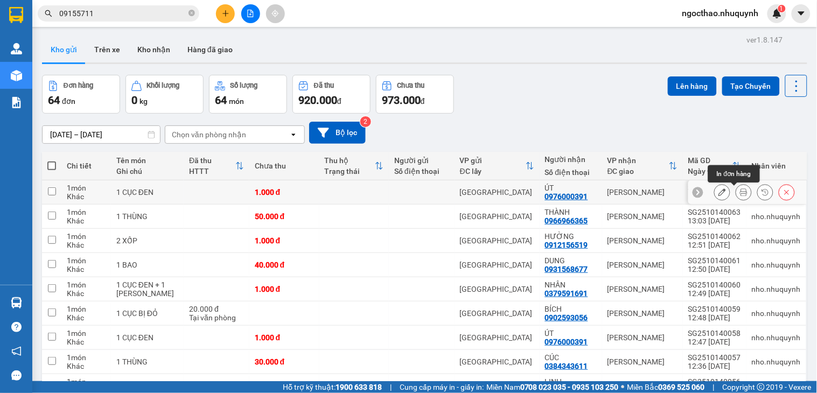
click at [740, 194] on icon at bounding box center [744, 192] width 8 height 8
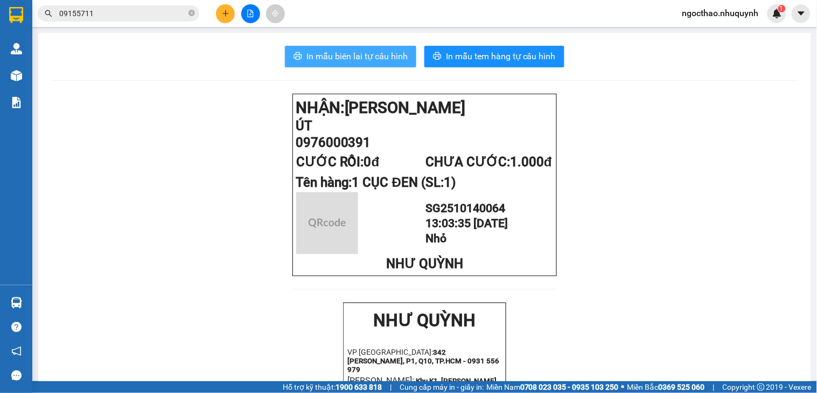
drag, startPoint x: 320, startPoint y: 54, endPoint x: 379, endPoint y: 81, distance: 65.3
click at [320, 54] on span "In mẫu biên lai tự cấu hình" at bounding box center [356, 56] width 101 height 13
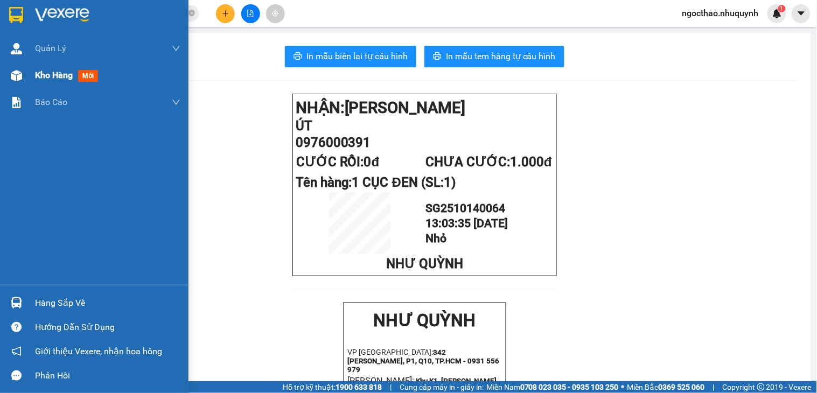
click at [64, 84] on div "Kho hàng mới" at bounding box center [107, 75] width 145 height 27
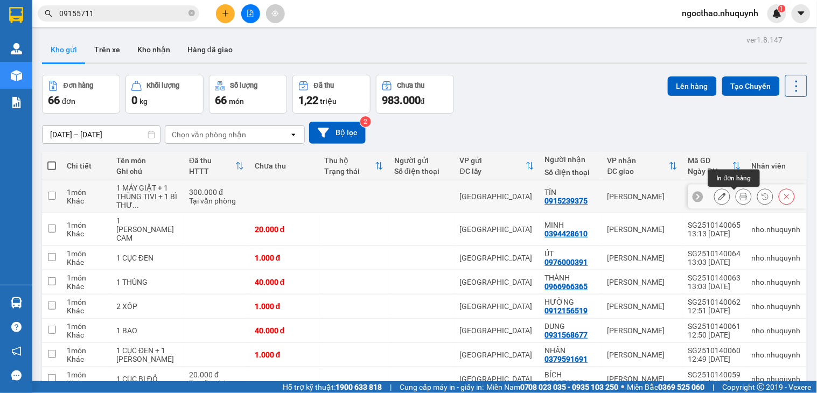
click at [740, 196] on icon at bounding box center [744, 197] width 8 height 8
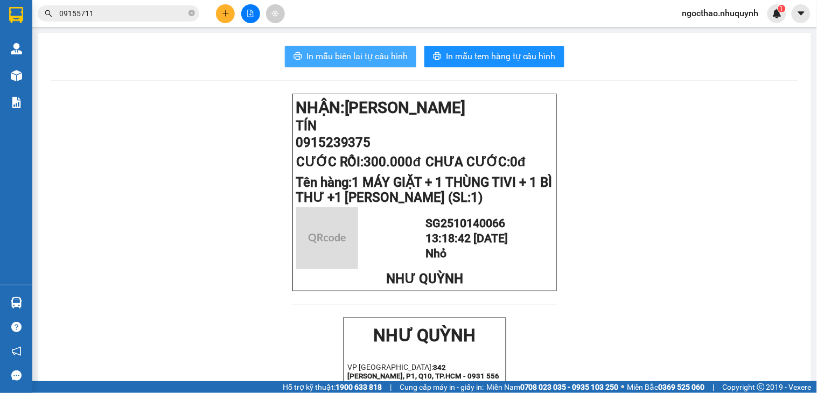
click at [337, 57] on span "In mẫu biên lai tự cấu hình" at bounding box center [356, 56] width 101 height 13
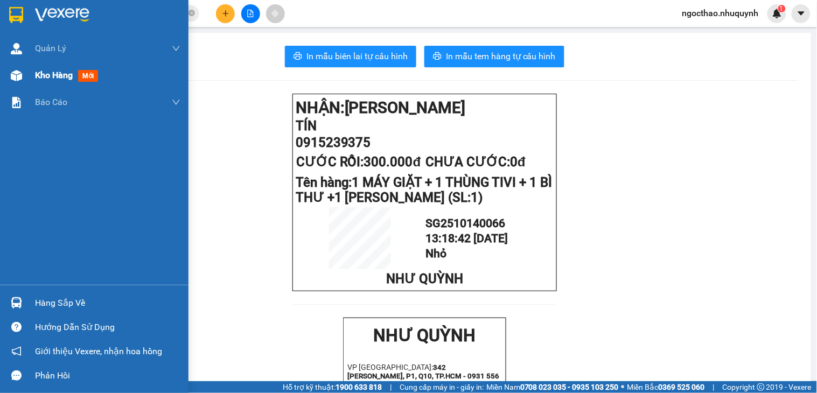
click at [65, 65] on div "Kho hàng mới" at bounding box center [107, 75] width 145 height 27
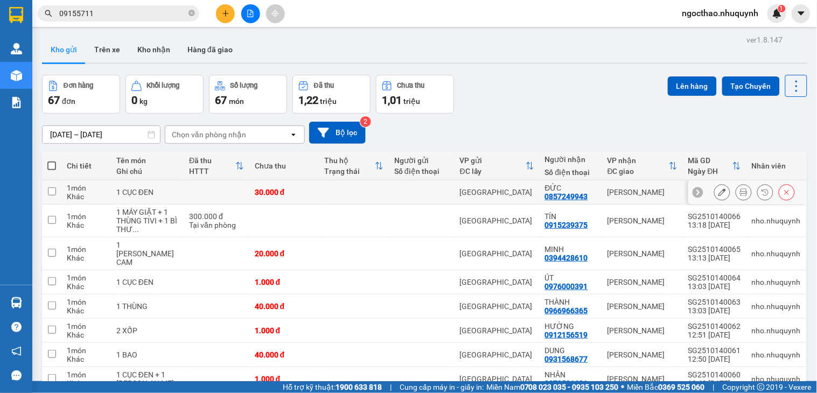
click at [740, 194] on icon at bounding box center [744, 192] width 8 height 8
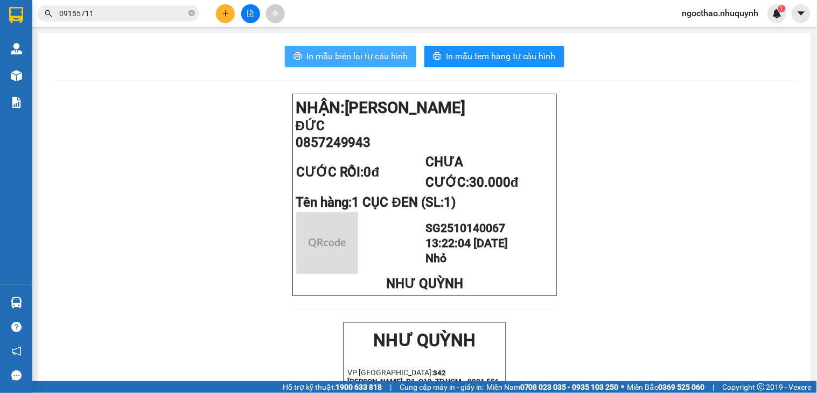
click at [368, 61] on span "In mẫu biên lai tự cấu hình" at bounding box center [356, 56] width 101 height 13
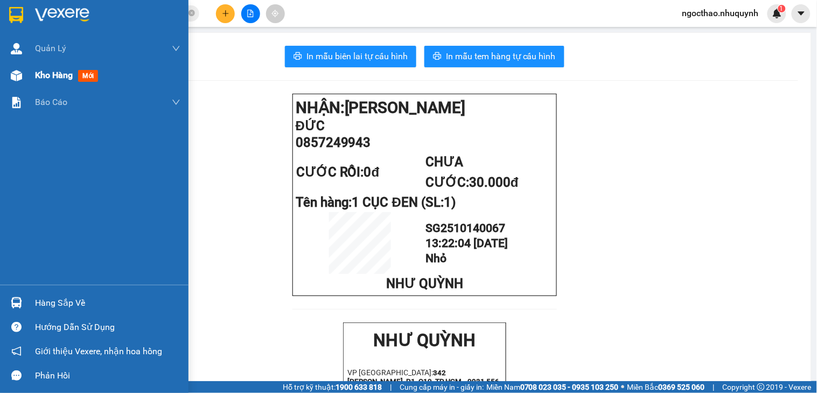
click at [36, 78] on span "Kho hàng" at bounding box center [54, 75] width 38 height 10
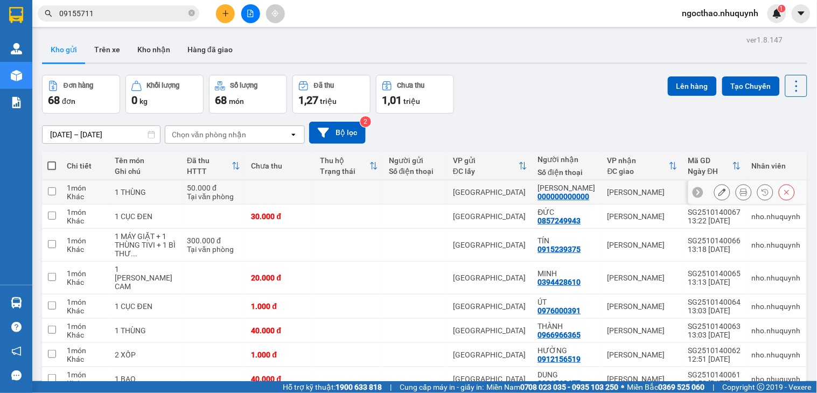
click at [736, 189] on button at bounding box center [743, 192] width 15 height 19
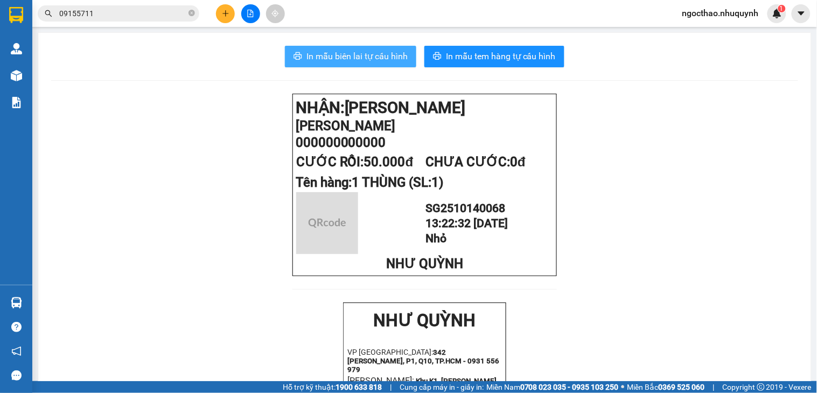
drag, startPoint x: 299, startPoint y: 67, endPoint x: 777, endPoint y: 200, distance: 496.2
click at [299, 66] on button "In mẫu biên lai tự cấu hình" at bounding box center [350, 57] width 131 height 22
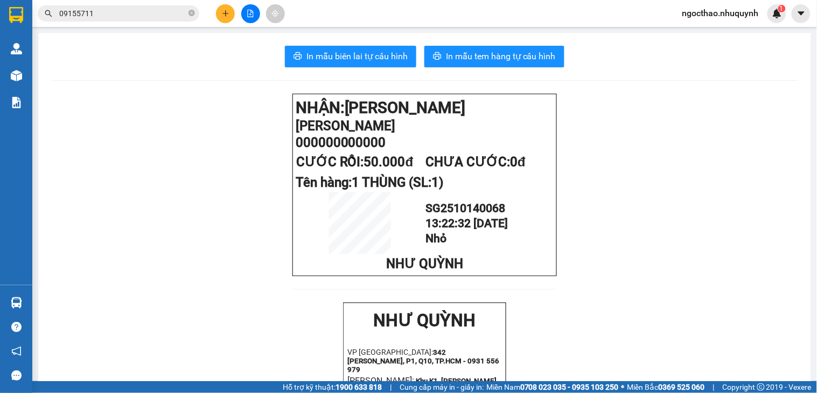
click at [146, 13] on input "09155711" at bounding box center [122, 14] width 127 height 12
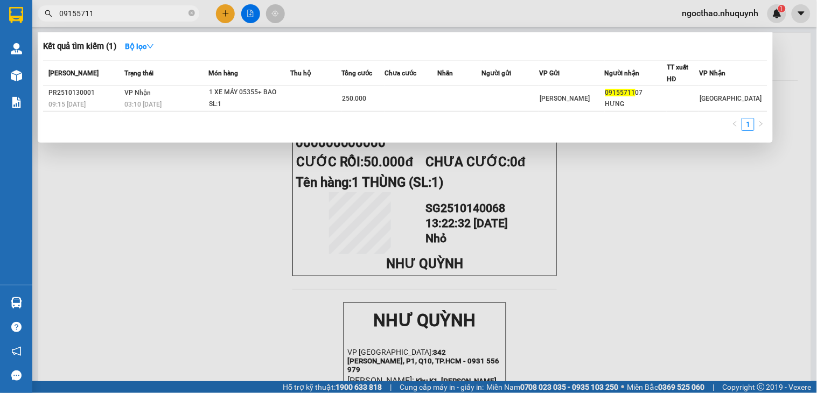
click at [146, 13] on input "09155711" at bounding box center [122, 14] width 127 height 12
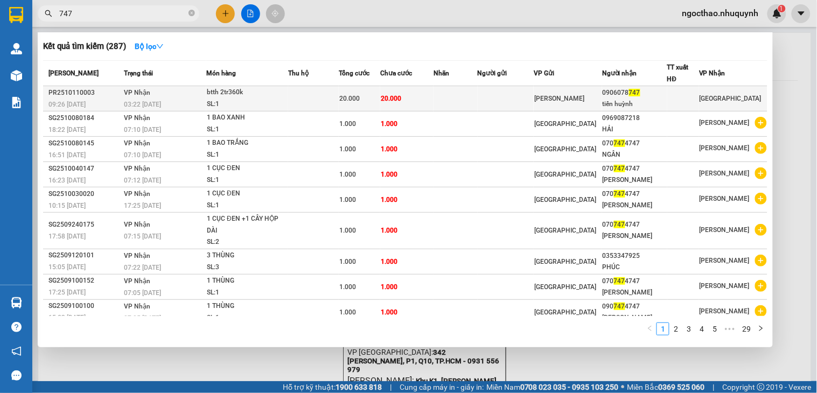
type input "747"
click at [642, 104] on div "tiến huỳnh" at bounding box center [634, 104] width 64 height 11
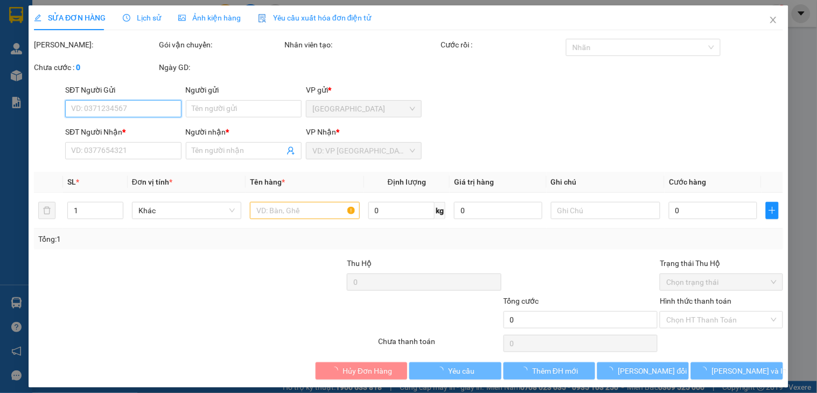
type input "0906078747"
type input "tiến huỳnh"
type input "20.000"
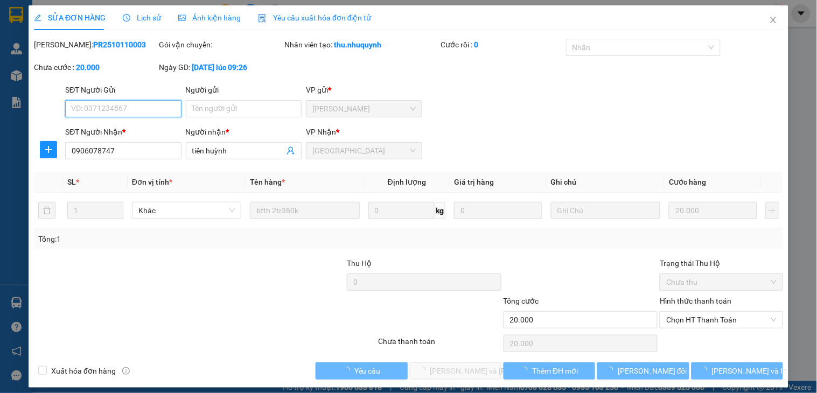
drag, startPoint x: 703, startPoint y: 321, endPoint x: 701, endPoint y: 339, distance: 17.8
click at [703, 321] on span "Chọn HT Thanh Toán" at bounding box center [721, 320] width 110 height 16
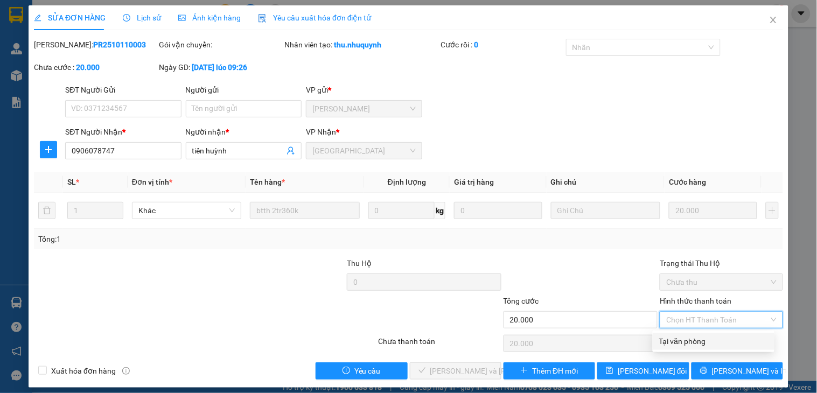
drag, startPoint x: 713, startPoint y: 342, endPoint x: 685, endPoint y: 342, distance: 28.5
click at [713, 342] on div "Tại văn phòng" at bounding box center [713, 341] width 109 height 12
type input "0"
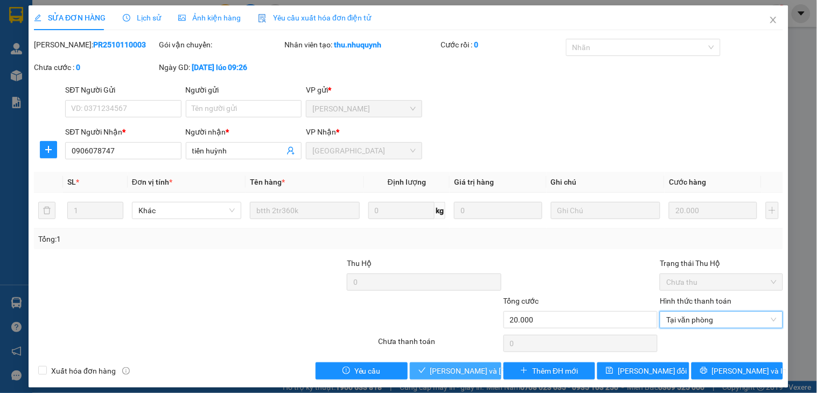
click at [471, 367] on span "[PERSON_NAME] và Giao hàng" at bounding box center [502, 371] width 145 height 12
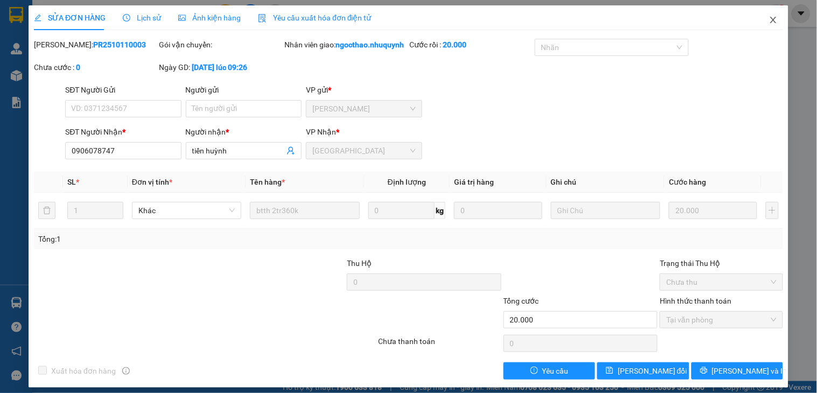
click at [769, 24] on icon "close" at bounding box center [773, 20] width 9 height 9
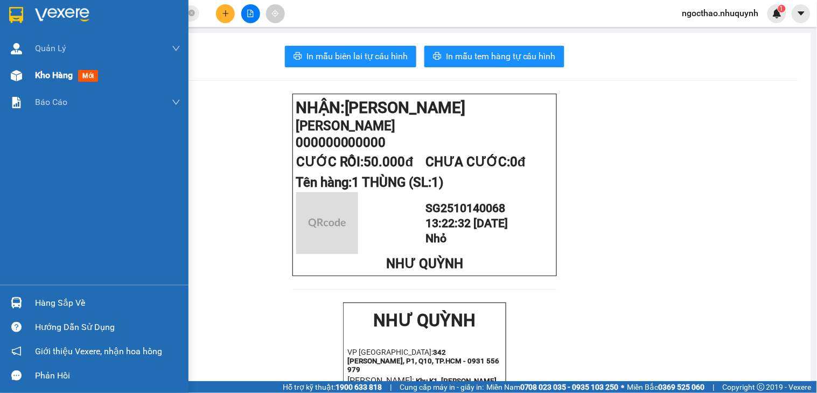
click at [50, 75] on span "Kho hàng" at bounding box center [54, 75] width 38 height 10
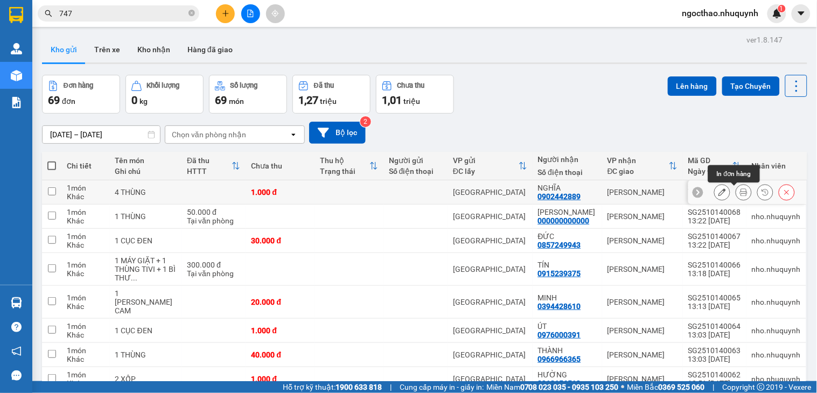
click at [738, 194] on button at bounding box center [743, 192] width 15 height 19
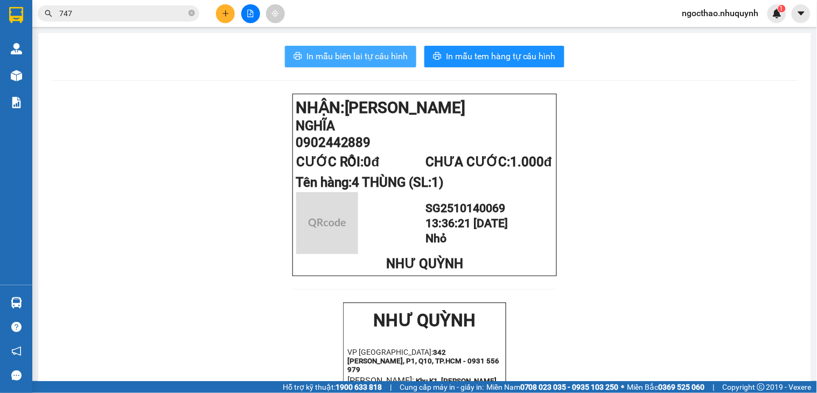
drag, startPoint x: 353, startPoint y: 56, endPoint x: 458, endPoint y: 139, distance: 133.8
click at [356, 61] on span "In mẫu biên lai tự cấu hình" at bounding box center [356, 56] width 101 height 13
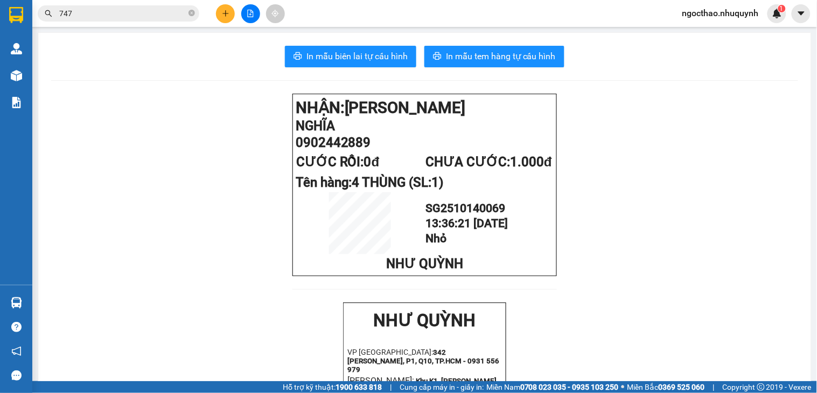
drag, startPoint x: 130, startPoint y: 23, endPoint x: 137, endPoint y: 18, distance: 9.3
click at [135, 19] on div "Kết quả tìm kiếm ( 287 ) Bộ lọc Mã ĐH Trạng thái Món hàng Thu hộ Tổng cước Chưa…" at bounding box center [408, 13] width 817 height 27
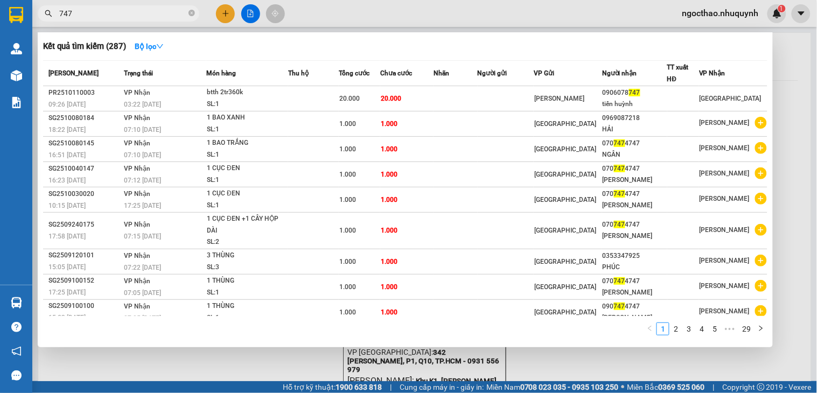
click at [138, 18] on input "747" at bounding box center [122, 14] width 127 height 12
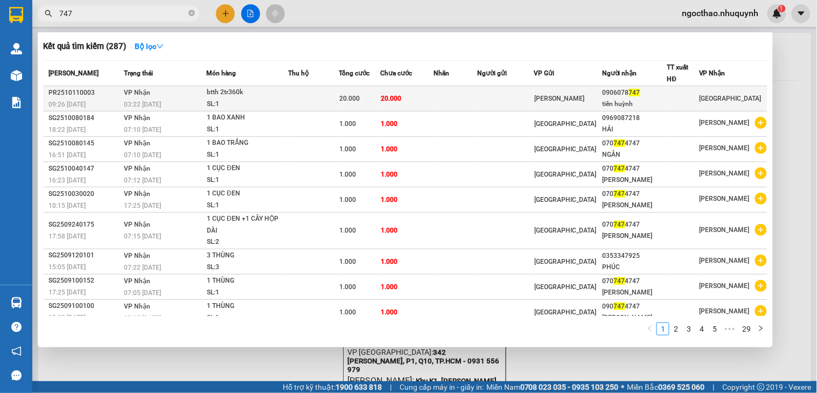
click at [496, 100] on td at bounding box center [505, 98] width 57 height 25
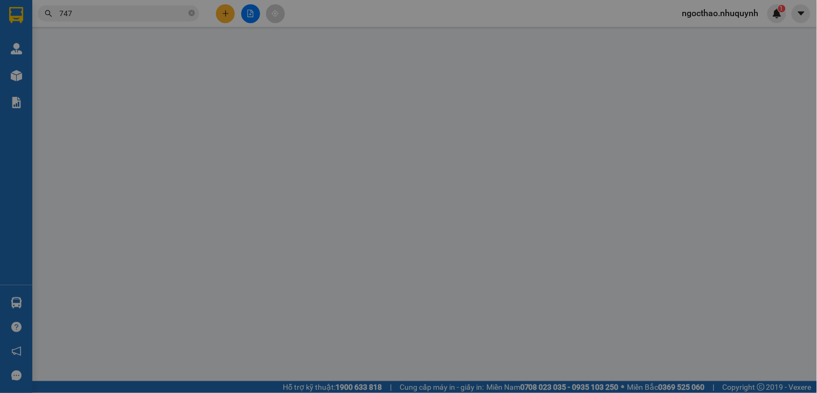
type input "0906078747"
type input "tiến huỳnh"
type input "20.000"
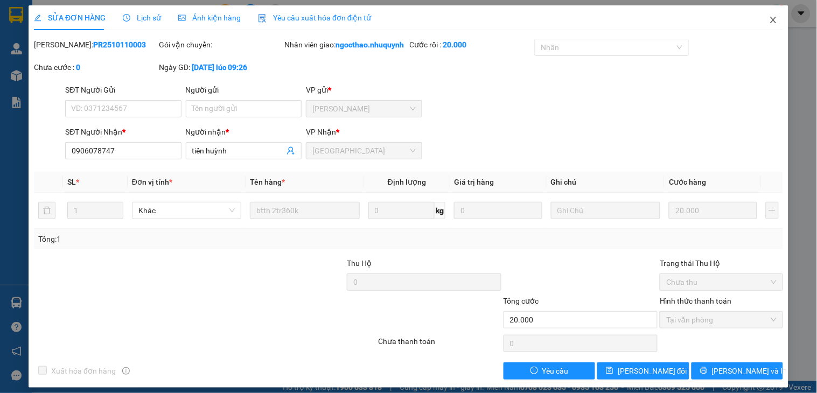
click at [758, 23] on span "Close" at bounding box center [773, 20] width 30 height 30
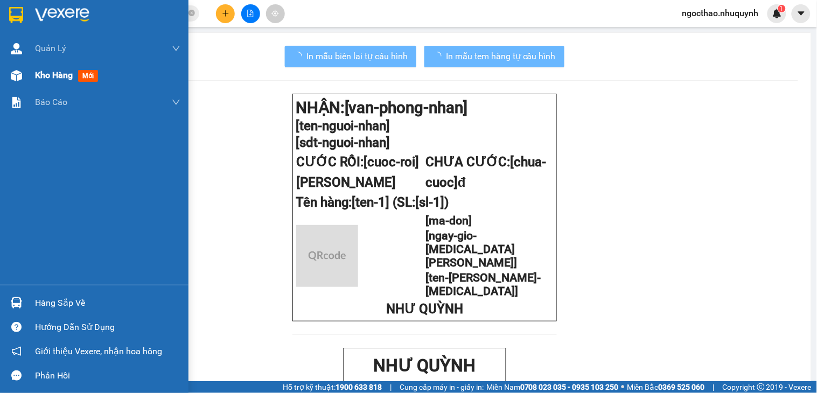
click at [30, 81] on div "Kho hàng mới" at bounding box center [94, 75] width 188 height 27
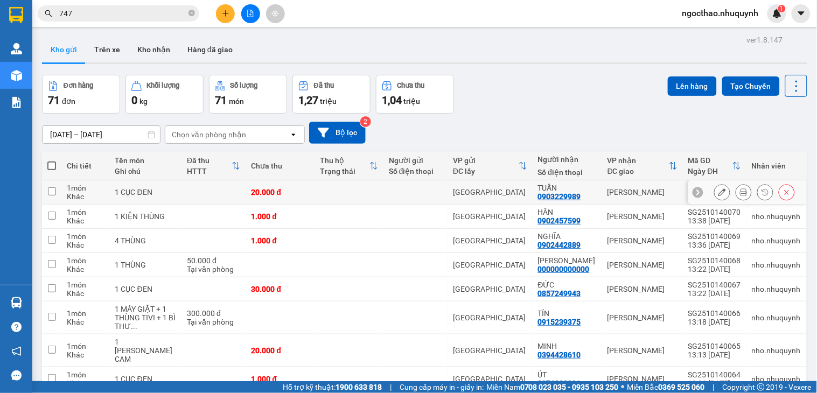
click at [740, 197] on div at bounding box center [743, 192] width 16 height 16
click at [738, 197] on button at bounding box center [743, 192] width 15 height 19
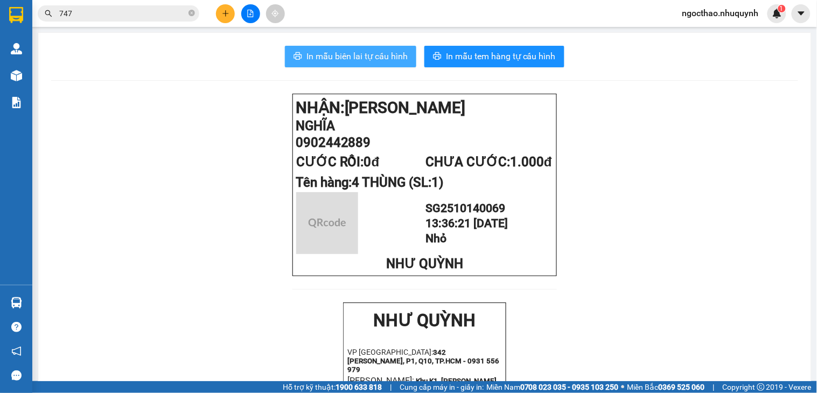
click at [373, 61] on span "In mẫu biên lai tự cấu hình" at bounding box center [356, 56] width 101 height 13
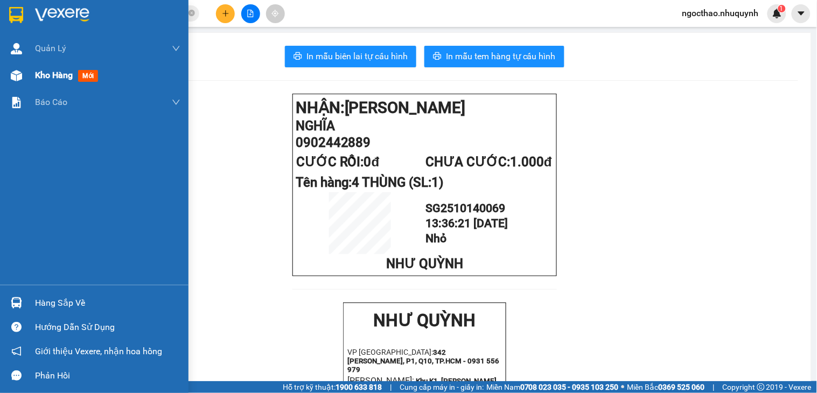
click at [47, 83] on div "Kho hàng mới" at bounding box center [107, 75] width 145 height 27
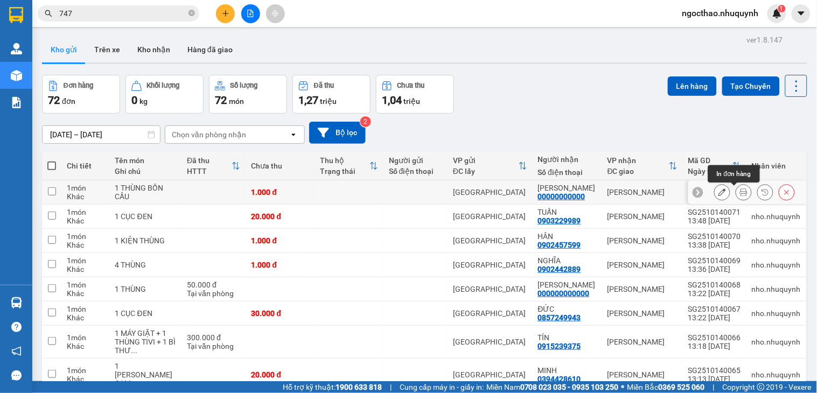
click at [740, 195] on icon at bounding box center [744, 192] width 8 height 8
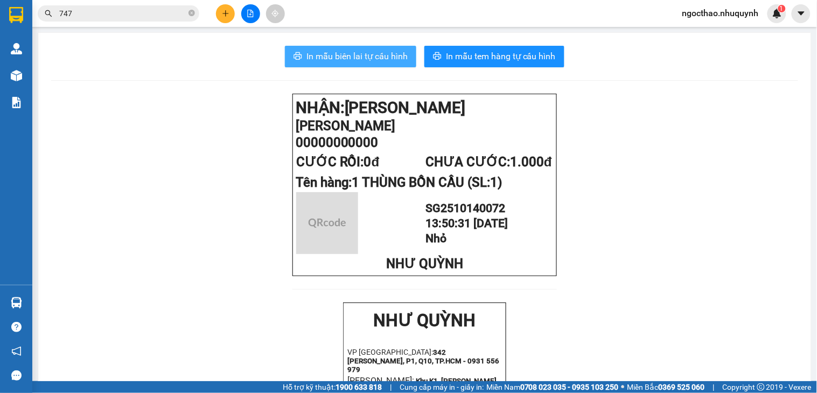
click at [352, 61] on span "In mẫu biên lai tự cấu hình" at bounding box center [356, 56] width 101 height 13
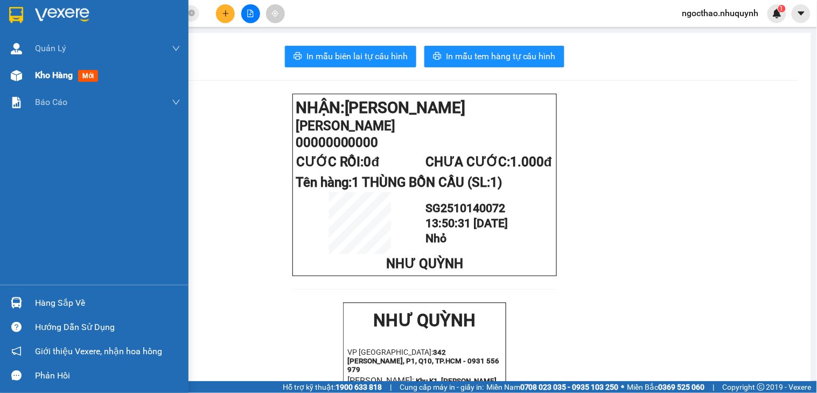
click at [50, 76] on span "Kho hàng" at bounding box center [54, 75] width 38 height 10
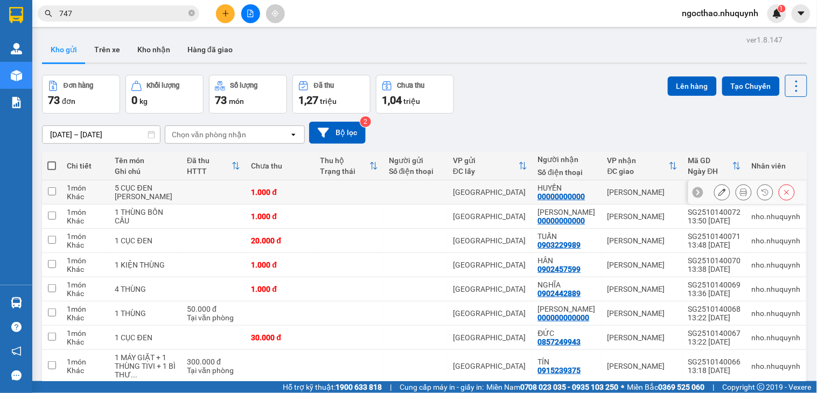
click at [736, 190] on button at bounding box center [743, 192] width 15 height 19
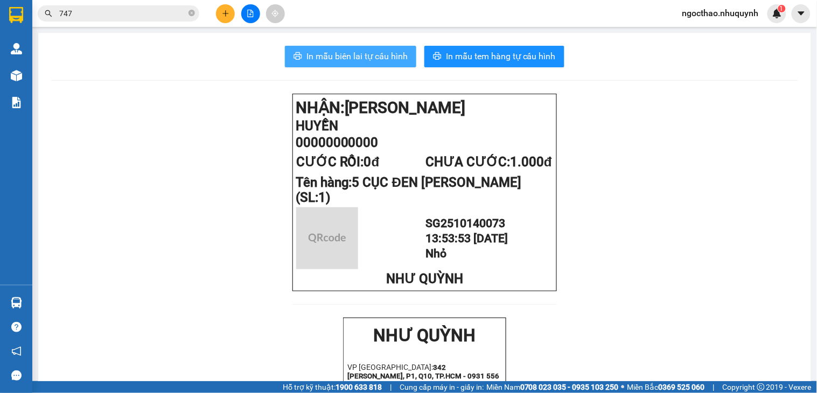
click at [353, 55] on span "In mẫu biên lai tự cấu hình" at bounding box center [356, 56] width 101 height 13
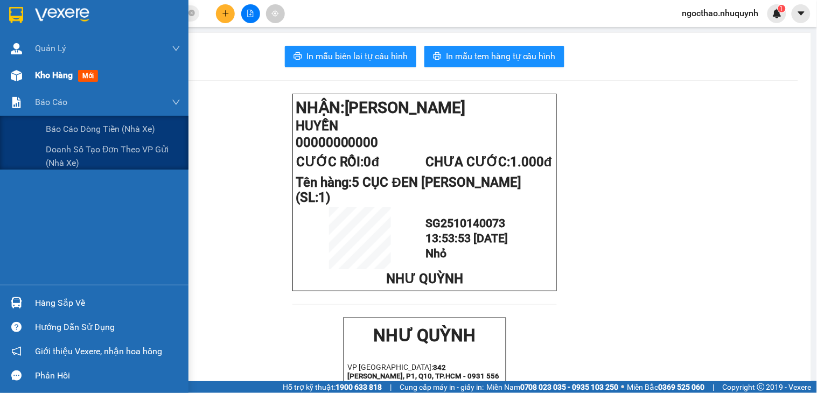
drag, startPoint x: 57, startPoint y: 90, endPoint x: 66, endPoint y: 74, distance: 18.4
click at [58, 89] on div "Báo cáo" at bounding box center [107, 102] width 145 height 27
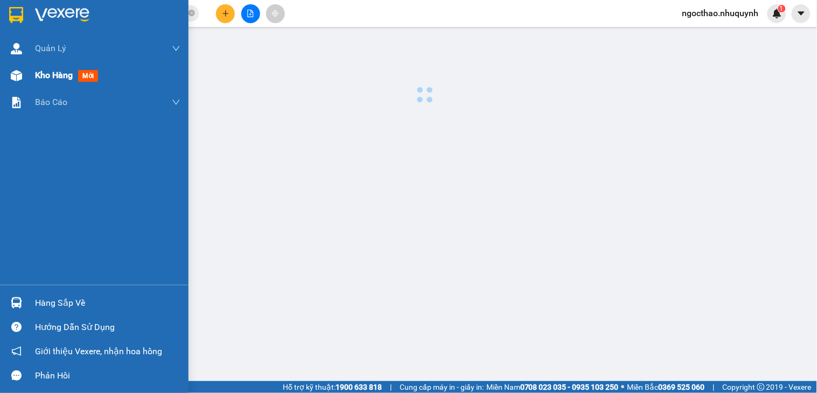
click at [66, 74] on span "Kho hàng" at bounding box center [54, 75] width 38 height 10
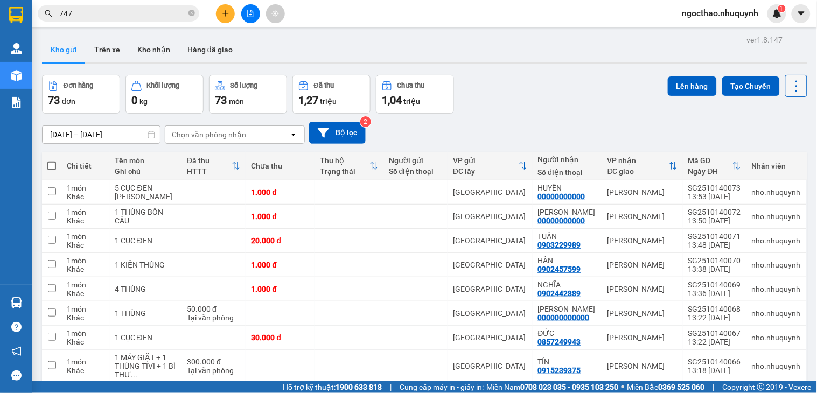
click at [789, 80] on icon at bounding box center [796, 86] width 15 height 15
click at [773, 149] on span "Làm mới" at bounding box center [771, 154] width 30 height 11
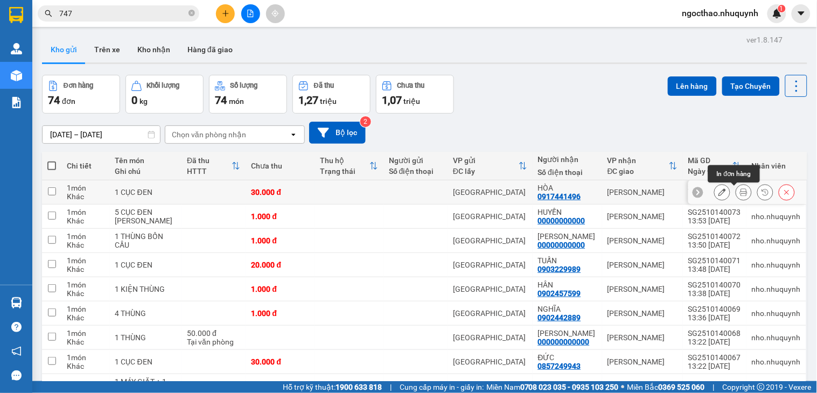
click at [736, 198] on button at bounding box center [743, 192] width 15 height 19
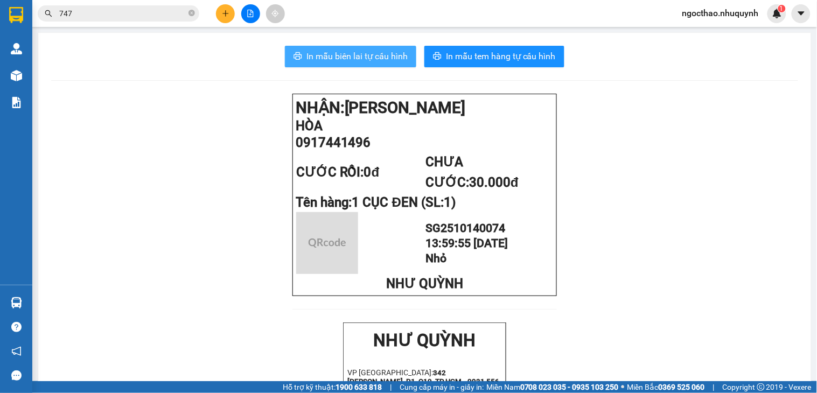
drag, startPoint x: 348, startPoint y: 60, endPoint x: 404, endPoint y: 76, distance: 58.8
click at [351, 60] on span "In mẫu biên lai tự cấu hình" at bounding box center [356, 56] width 101 height 13
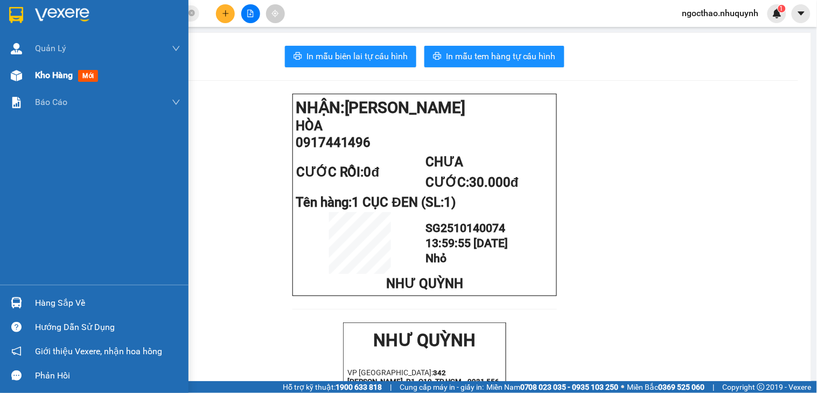
drag, startPoint x: 36, startPoint y: 77, endPoint x: 205, endPoint y: 4, distance: 184.2
click at [37, 77] on span "Kho hàng" at bounding box center [54, 75] width 38 height 10
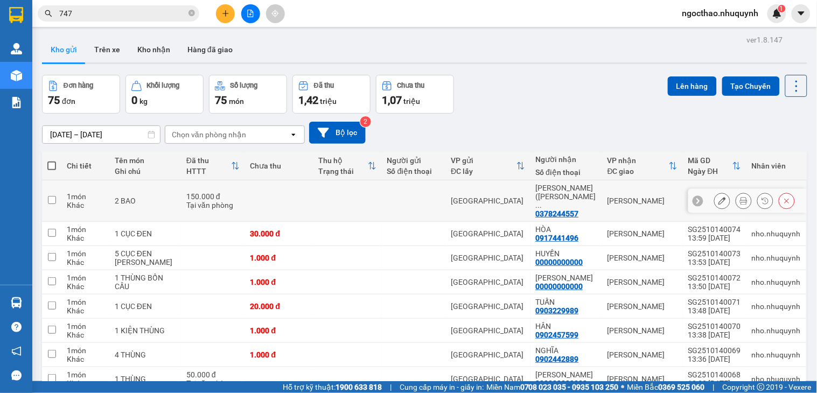
click at [736, 194] on button at bounding box center [743, 201] width 15 height 19
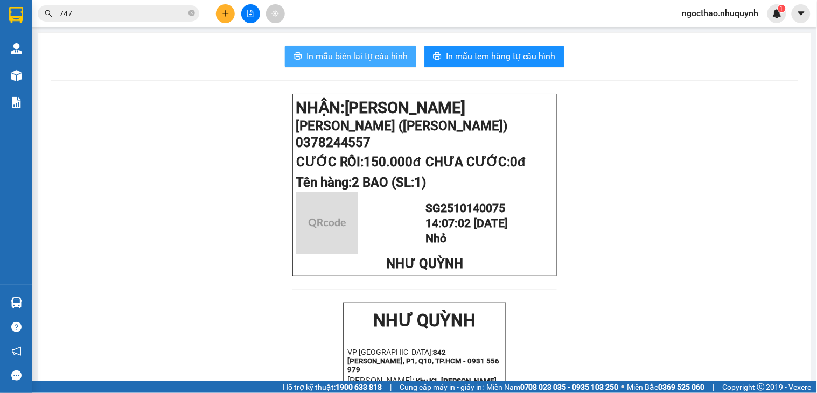
drag, startPoint x: 413, startPoint y: 56, endPoint x: 398, endPoint y: 56, distance: 14.5
click at [402, 56] on div "In mẫu biên lai tự cấu hình In mẫu tem hàng tự cấu hình" at bounding box center [424, 57] width 747 height 22
click at [398, 56] on span "In mẫu biên lai tự cấu hình" at bounding box center [356, 56] width 101 height 13
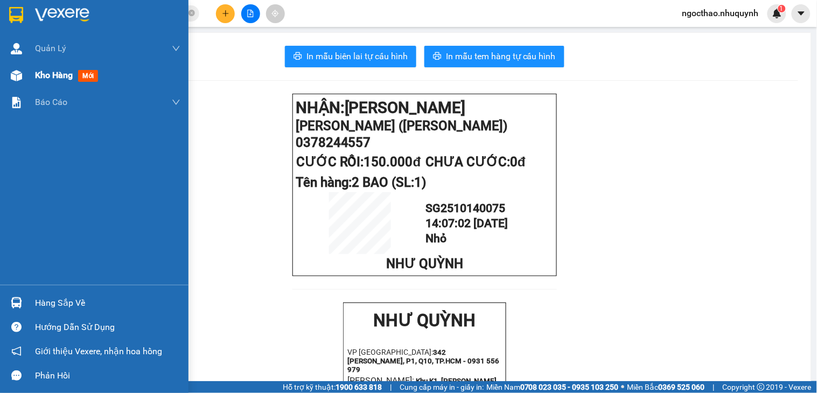
click at [48, 79] on span "Kho hàng" at bounding box center [54, 75] width 38 height 10
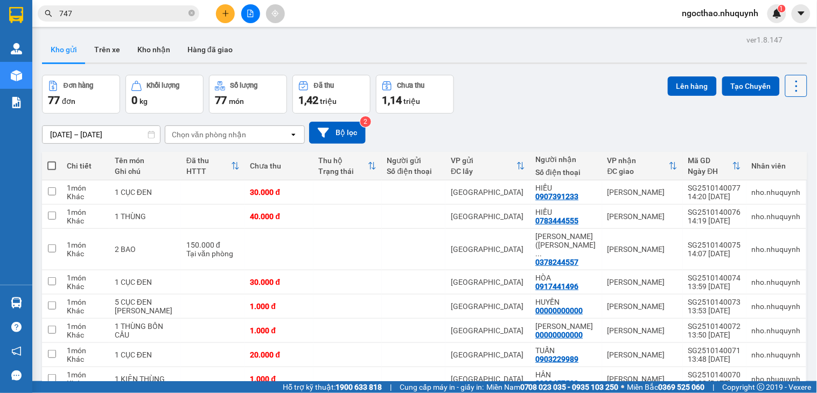
click at [789, 92] on icon at bounding box center [796, 86] width 15 height 15
click at [782, 153] on span "Làm mới" at bounding box center [771, 154] width 30 height 11
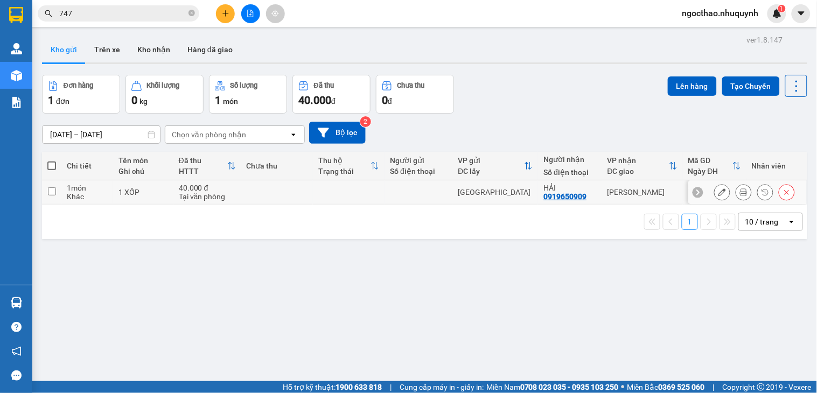
click at [736, 192] on button at bounding box center [743, 192] width 15 height 19
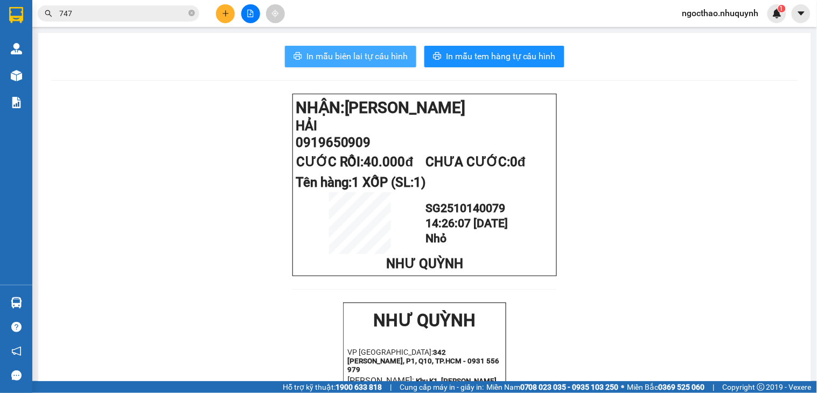
click at [381, 48] on button "In mẫu biên lai tự cấu hình" at bounding box center [350, 57] width 131 height 22
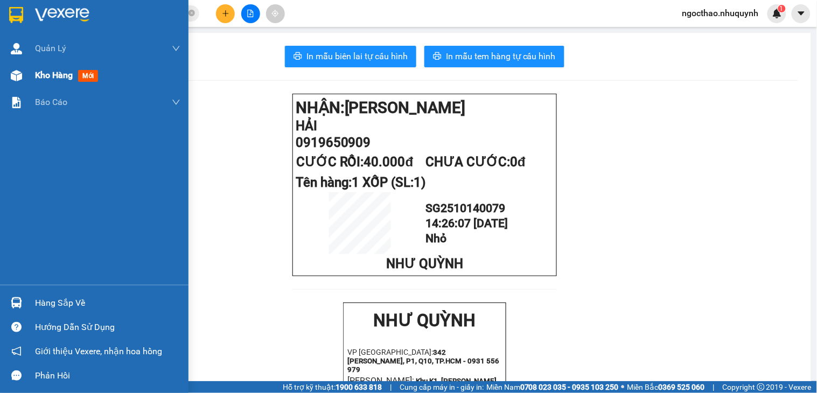
click at [35, 74] on span "Kho hàng" at bounding box center [54, 75] width 38 height 10
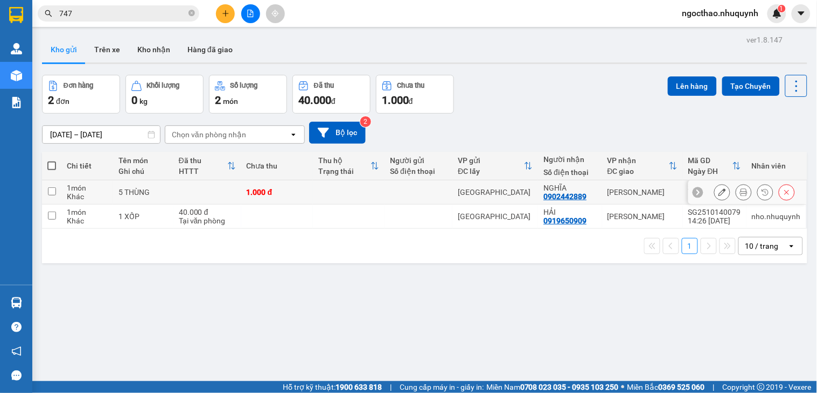
click at [739, 192] on button at bounding box center [743, 192] width 15 height 19
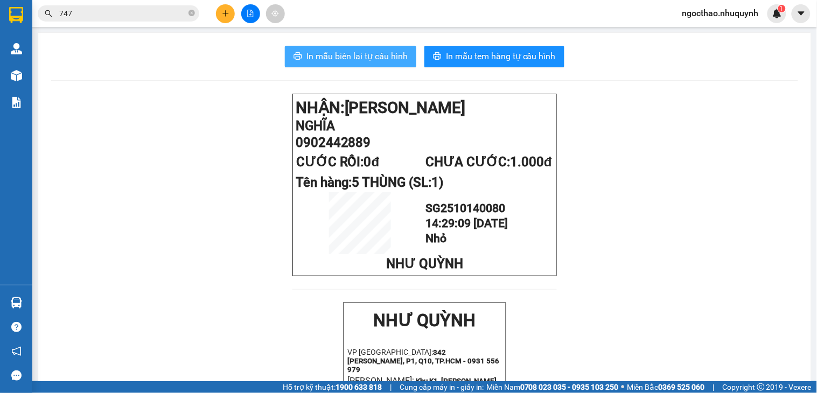
click at [376, 55] on span "In mẫu biên lai tự cấu hình" at bounding box center [356, 56] width 101 height 13
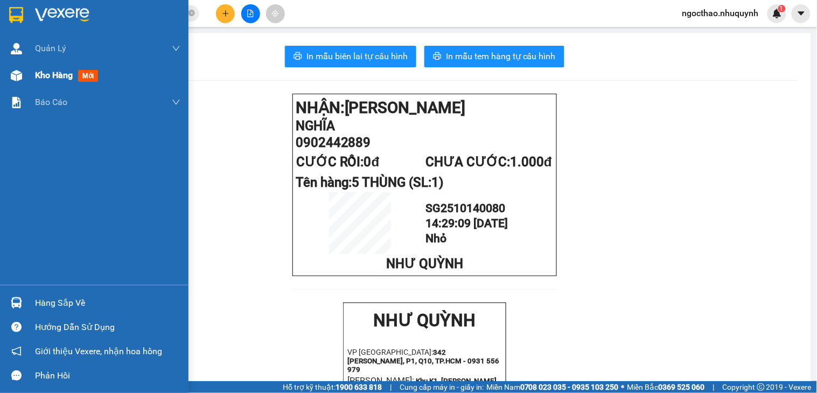
click at [46, 73] on span "Kho hàng" at bounding box center [54, 75] width 38 height 10
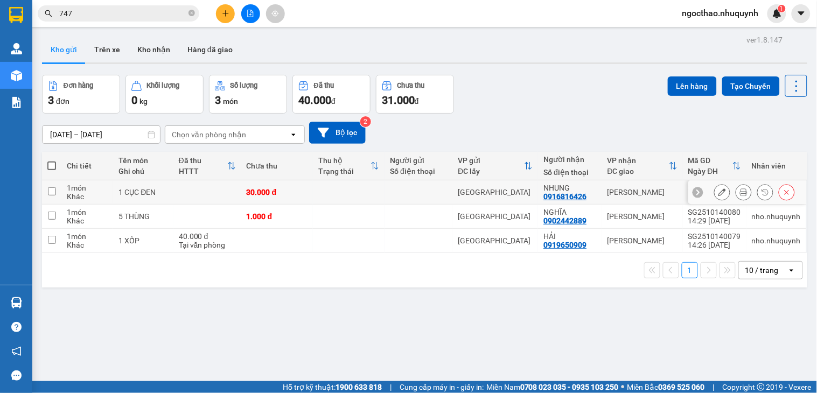
click at [738, 190] on button at bounding box center [743, 192] width 15 height 19
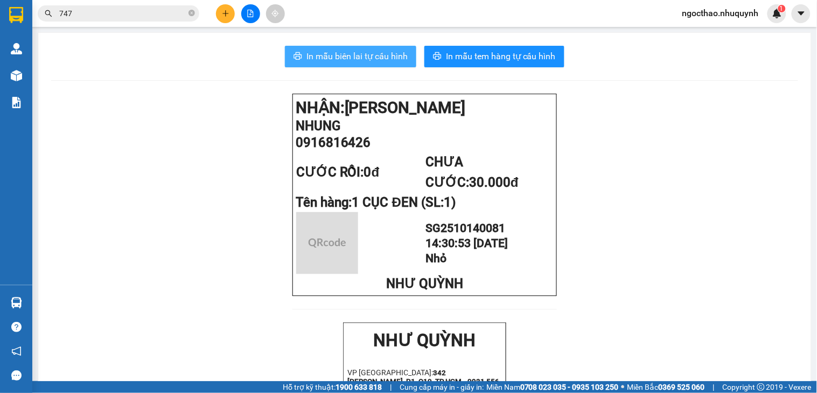
click at [361, 55] on span "In mẫu biên lai tự cấu hình" at bounding box center [356, 56] width 101 height 13
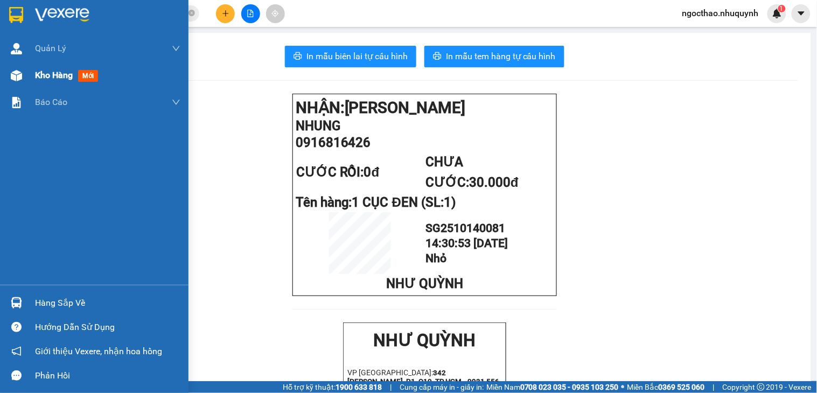
click at [40, 70] on span "Kho hàng" at bounding box center [54, 75] width 38 height 10
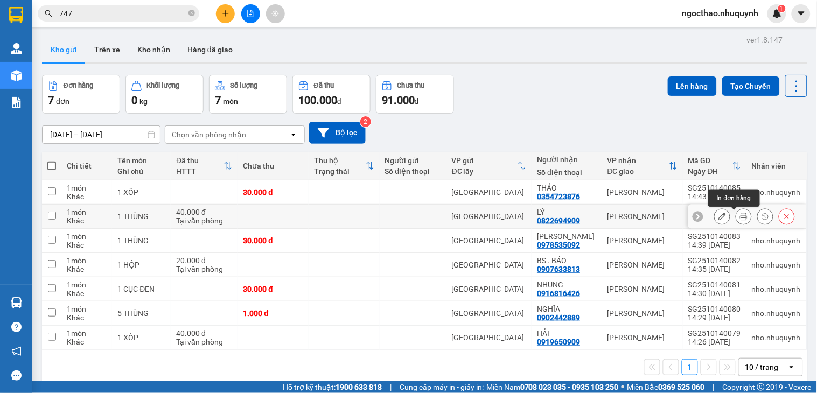
click at [740, 217] on icon at bounding box center [744, 217] width 8 height 8
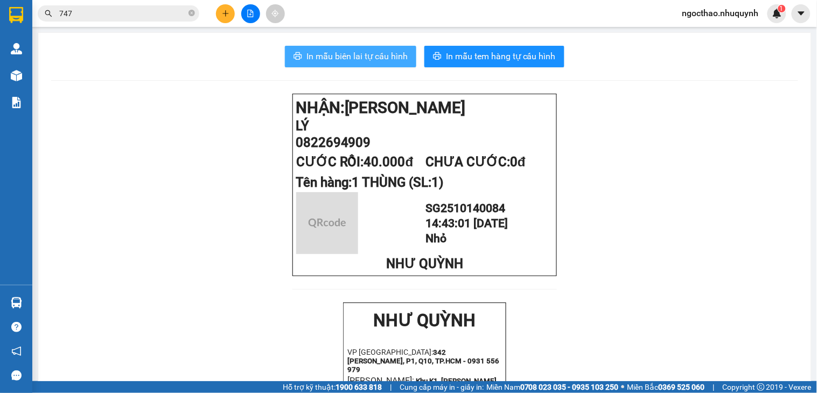
drag, startPoint x: 357, startPoint y: 50, endPoint x: 417, endPoint y: 86, distance: 70.3
click at [357, 50] on span "In mẫu biên lai tự cấu hình" at bounding box center [356, 56] width 101 height 13
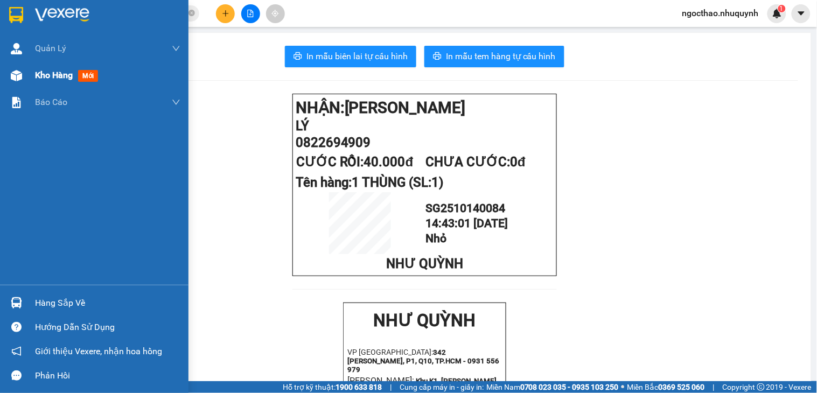
click at [39, 74] on span "Kho hàng" at bounding box center [54, 75] width 38 height 10
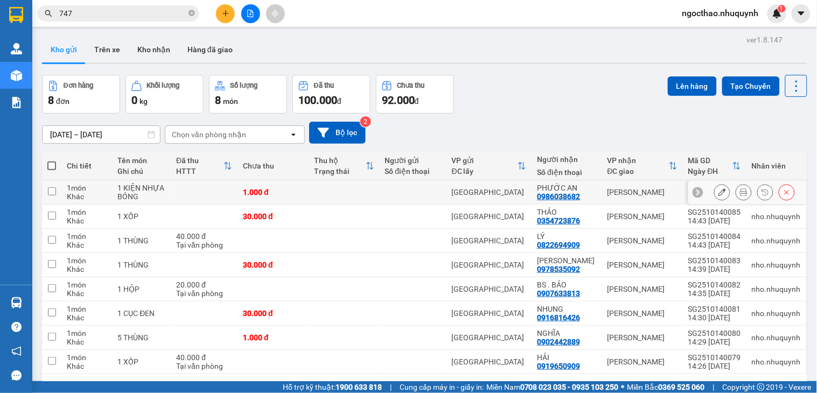
click at [740, 194] on icon at bounding box center [744, 192] width 8 height 8
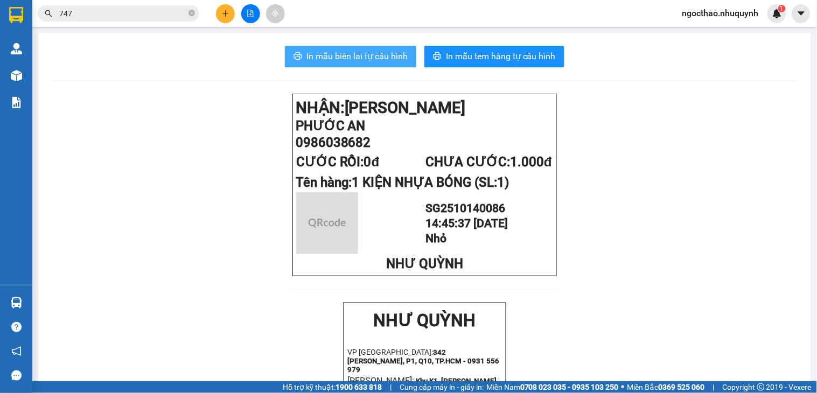
click at [379, 58] on span "In mẫu biên lai tự cấu hình" at bounding box center [356, 56] width 101 height 13
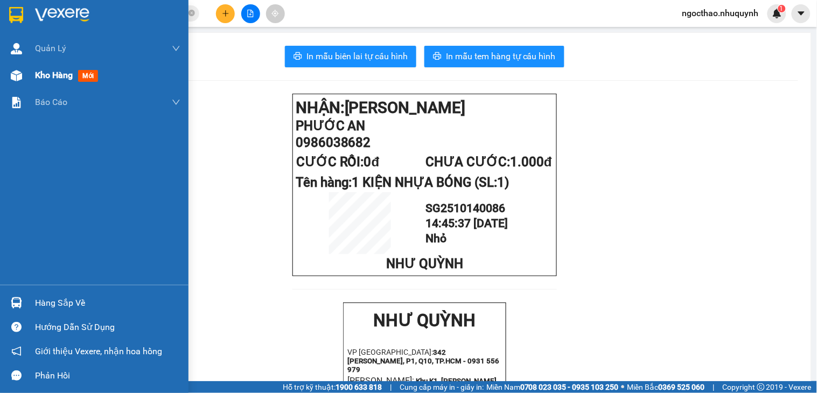
click at [39, 70] on span "Kho hàng" at bounding box center [54, 75] width 38 height 10
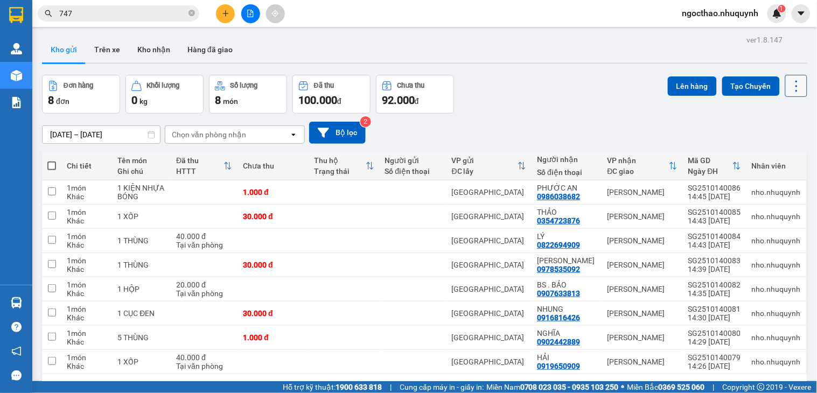
click at [789, 93] on icon at bounding box center [796, 86] width 15 height 15
click at [772, 155] on span "Làm mới" at bounding box center [771, 154] width 30 height 11
click at [740, 191] on icon at bounding box center [744, 192] width 8 height 8
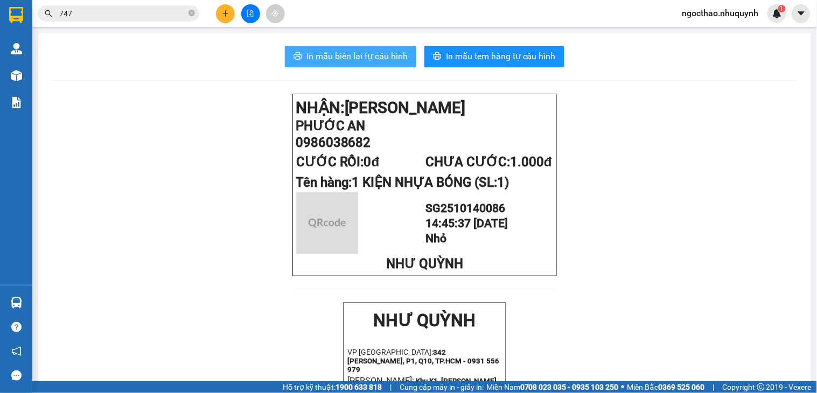
click at [375, 60] on span "In mẫu biên lai tự cấu hình" at bounding box center [356, 56] width 101 height 13
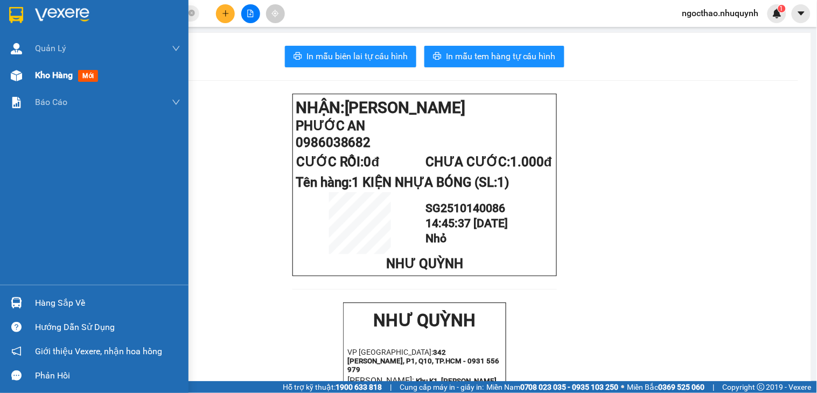
click at [47, 73] on span "Kho hàng" at bounding box center [54, 75] width 38 height 10
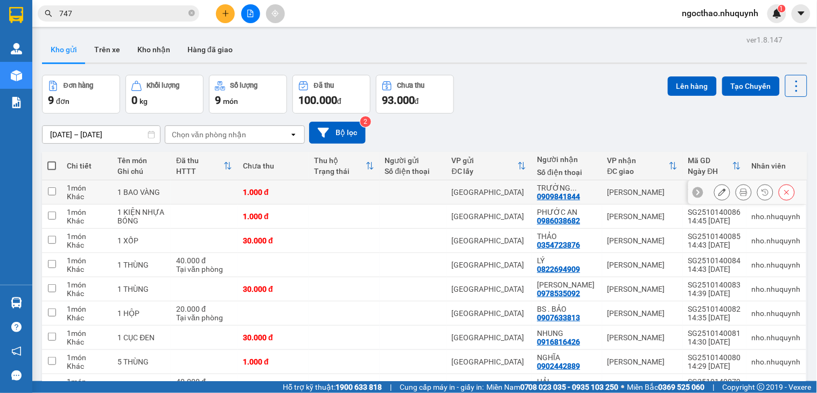
click at [736, 189] on button at bounding box center [743, 192] width 15 height 19
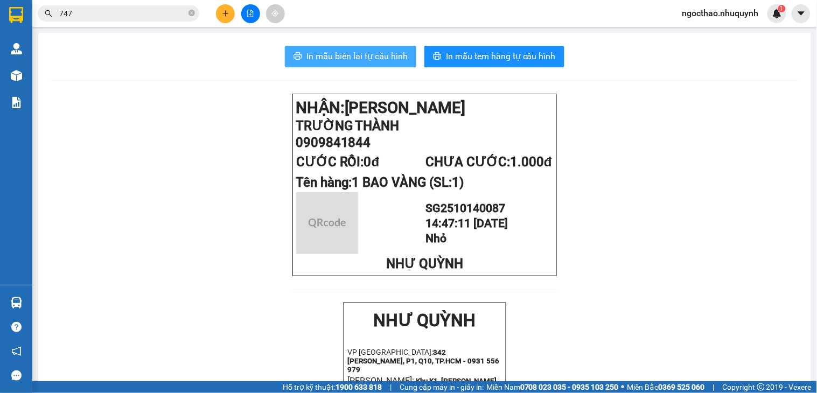
drag, startPoint x: 336, startPoint y: 58, endPoint x: 583, endPoint y: 200, distance: 285.0
click at [338, 58] on span "In mẫu biên lai tự cấu hình" at bounding box center [356, 56] width 101 height 13
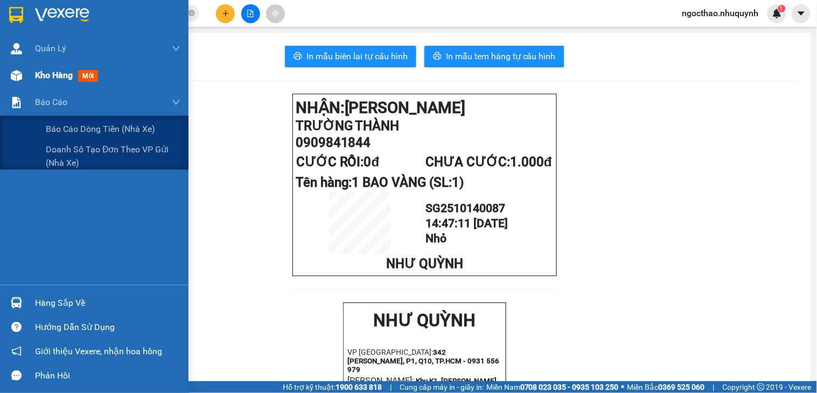
click at [60, 83] on div "Kho hàng mới" at bounding box center [107, 75] width 145 height 27
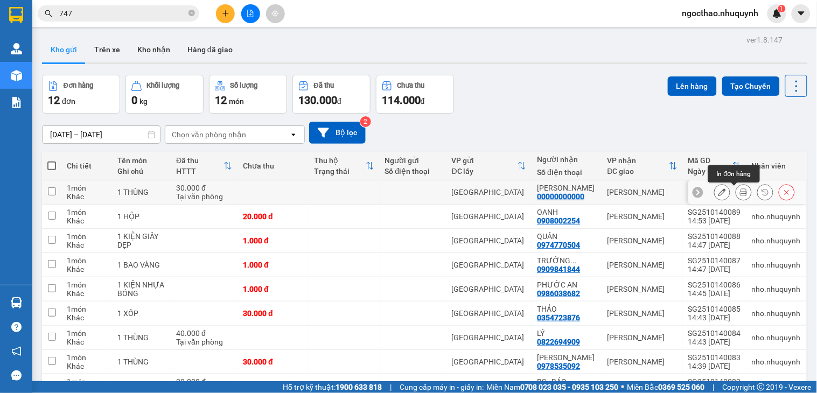
click at [740, 189] on icon at bounding box center [744, 192] width 8 height 8
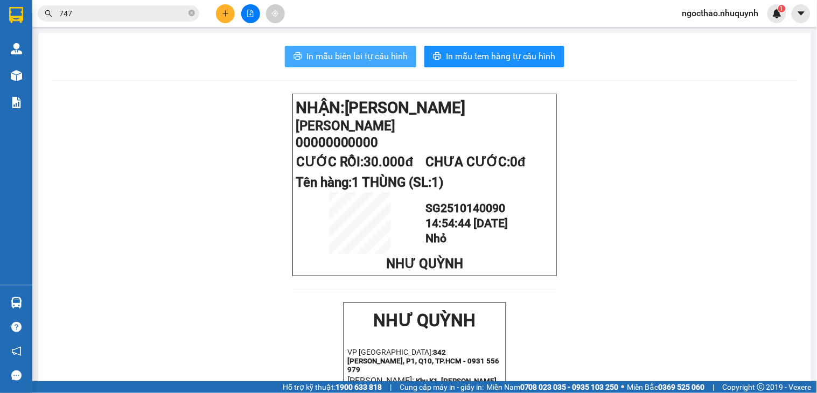
click at [399, 65] on button "In mẫu biên lai tự cấu hình" at bounding box center [350, 57] width 131 height 22
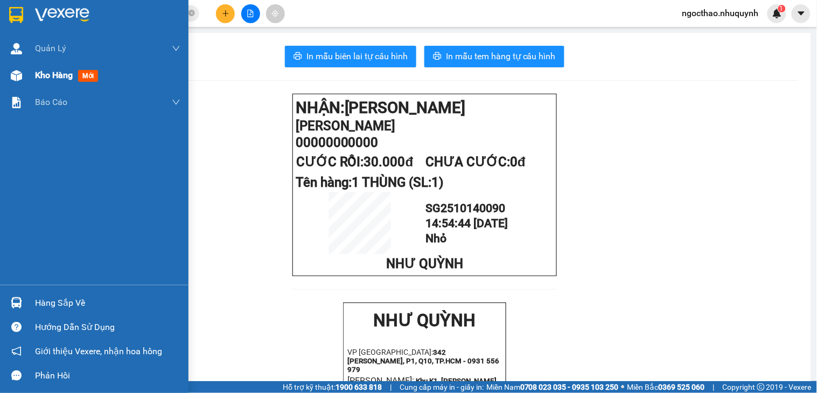
click at [47, 78] on span "Kho hàng" at bounding box center [54, 75] width 38 height 10
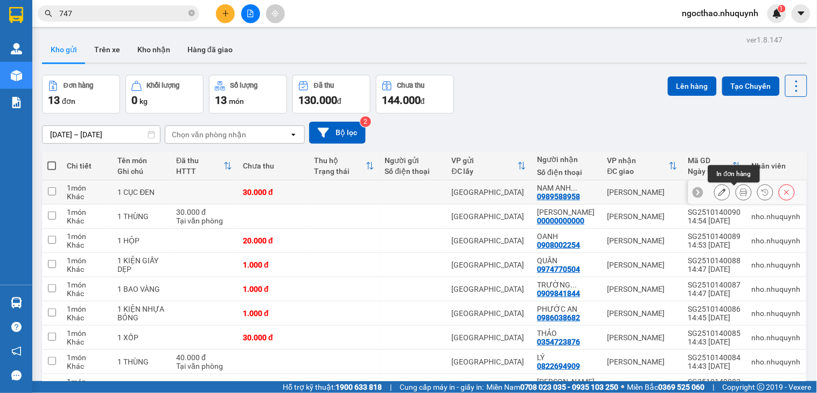
click at [738, 194] on button at bounding box center [743, 192] width 15 height 19
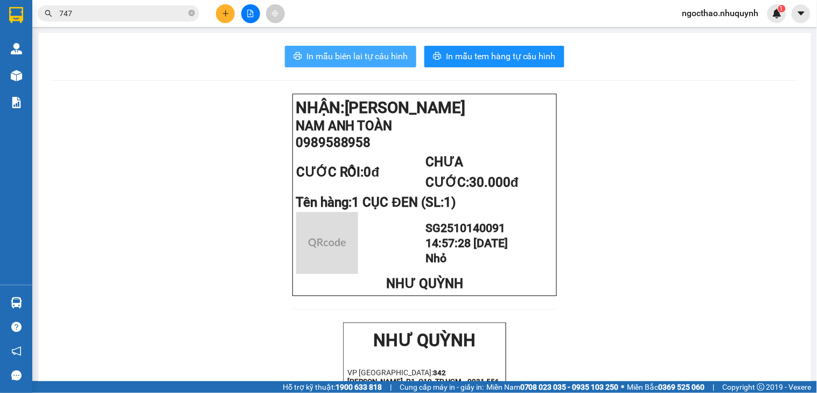
click at [385, 50] on span "In mẫu biên lai tự cấu hình" at bounding box center [356, 56] width 101 height 13
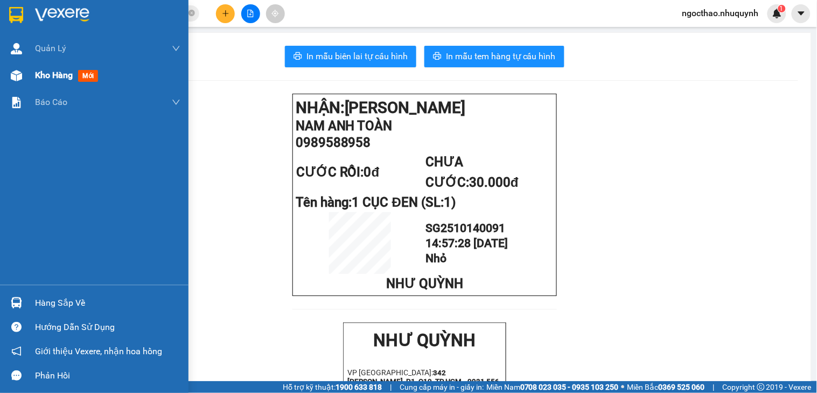
click at [51, 73] on span "Kho hàng" at bounding box center [54, 75] width 38 height 10
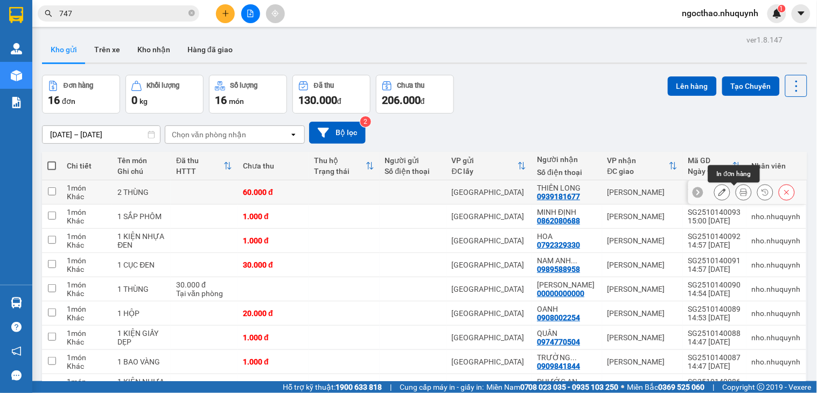
click at [740, 193] on icon at bounding box center [744, 192] width 8 height 8
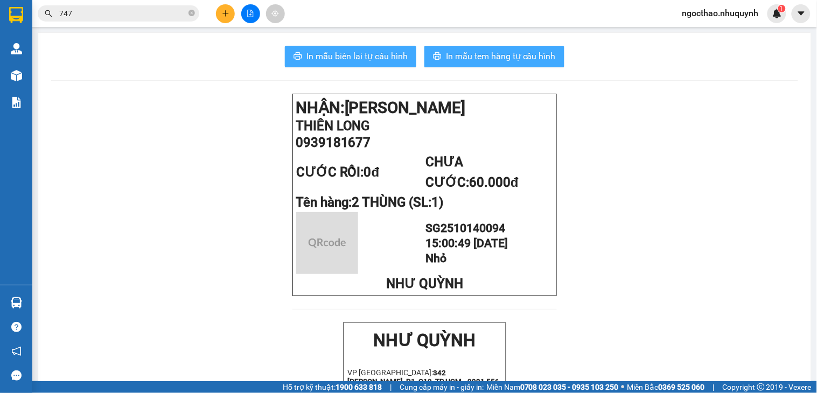
drag, startPoint x: 390, startPoint y: 57, endPoint x: 470, endPoint y: 67, distance: 80.8
click at [390, 58] on span "In mẫu biên lai tự cấu hình" at bounding box center [356, 56] width 101 height 13
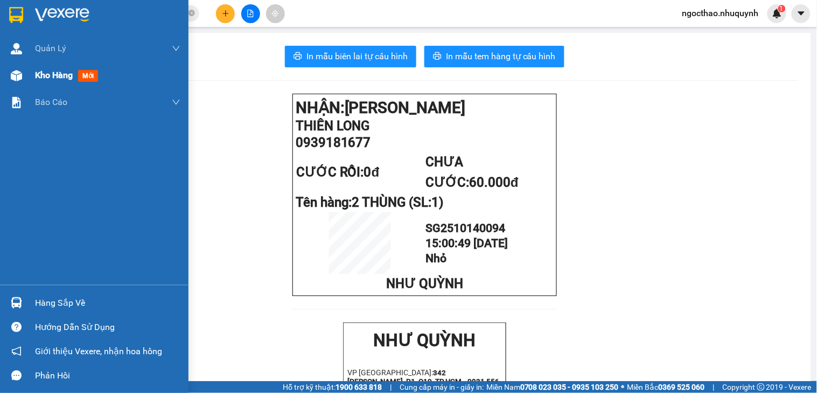
click at [50, 73] on span "Kho hàng" at bounding box center [54, 75] width 38 height 10
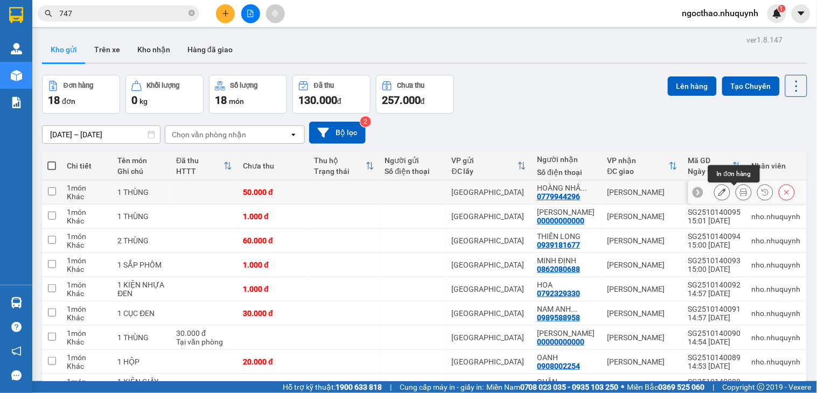
click at [740, 192] on icon at bounding box center [744, 192] width 8 height 8
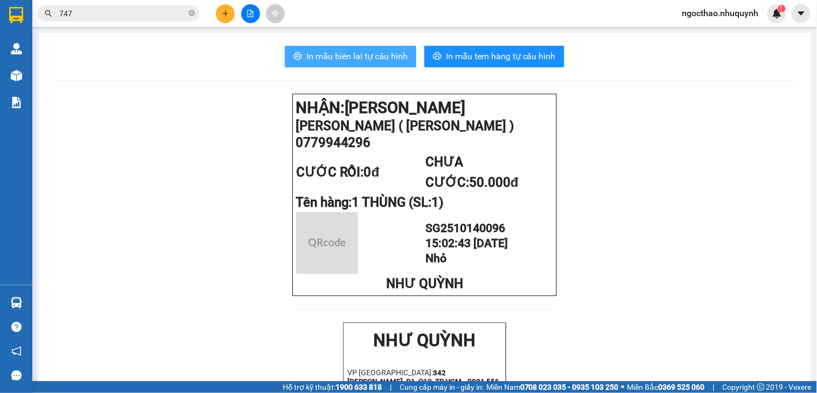
drag, startPoint x: 346, startPoint y: 55, endPoint x: 571, endPoint y: 345, distance: 366.3
click at [348, 55] on span "In mẫu biên lai tự cấu hình" at bounding box center [356, 56] width 101 height 13
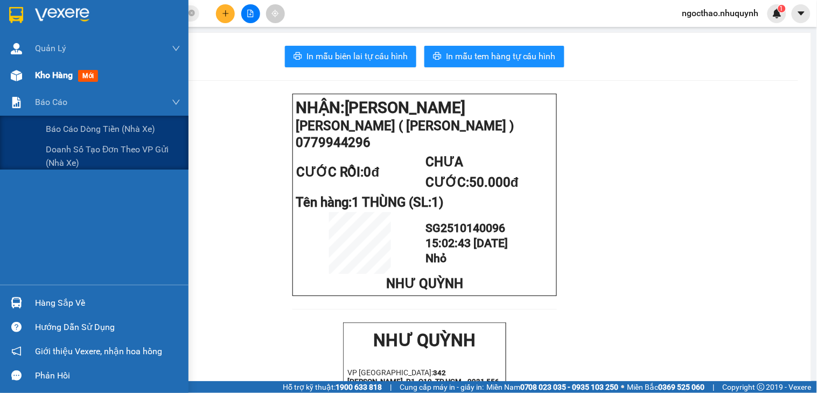
click at [53, 82] on div "Kho hàng mới" at bounding box center [68, 74] width 67 height 13
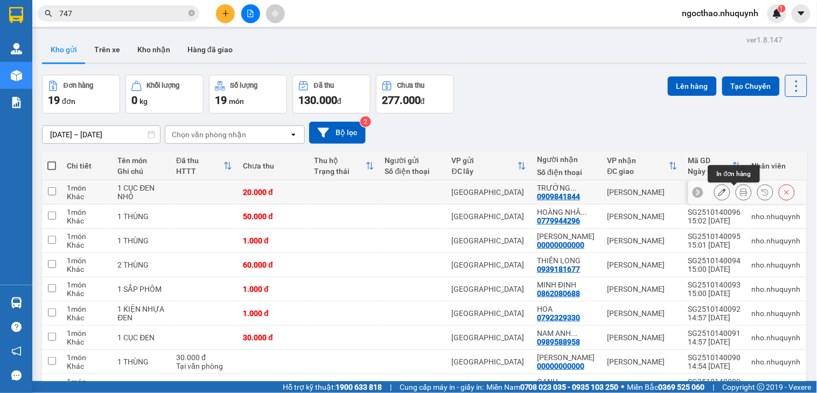
click at [740, 192] on icon at bounding box center [744, 192] width 8 height 8
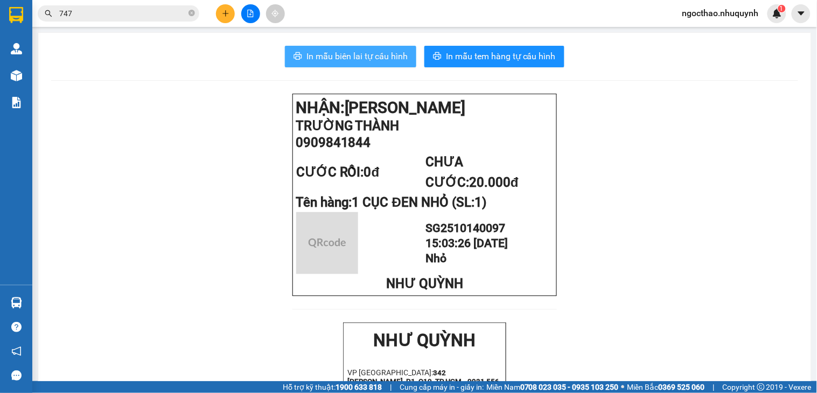
click at [399, 56] on span "In mẫu biên lai tự cấu hình" at bounding box center [356, 56] width 101 height 13
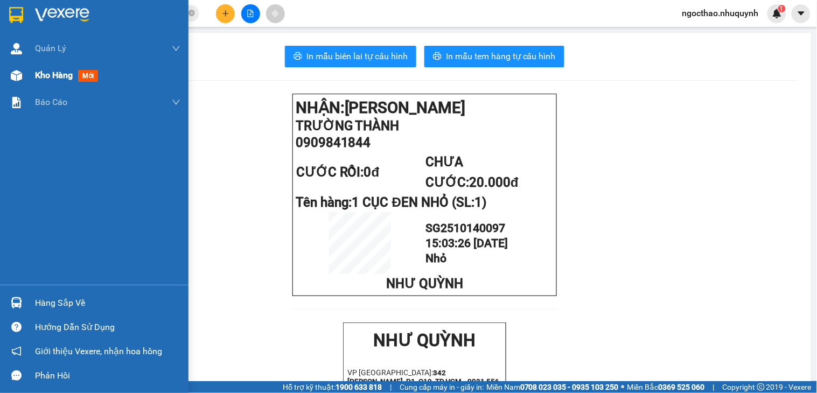
click at [27, 80] on div "Kho hàng mới" at bounding box center [94, 75] width 188 height 27
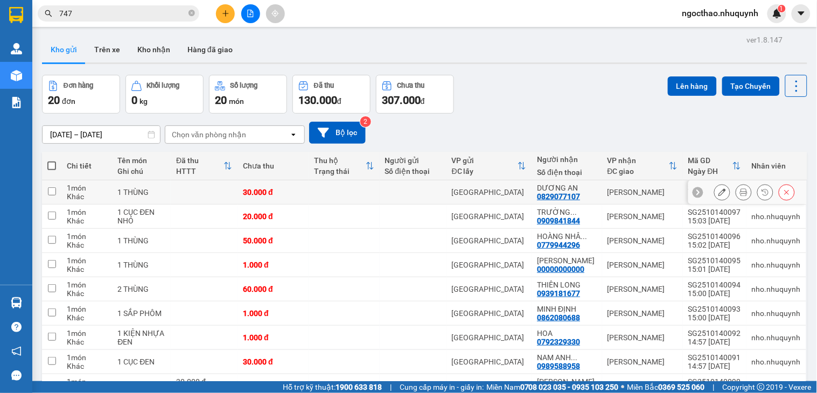
click at [736, 195] on button at bounding box center [743, 192] width 15 height 19
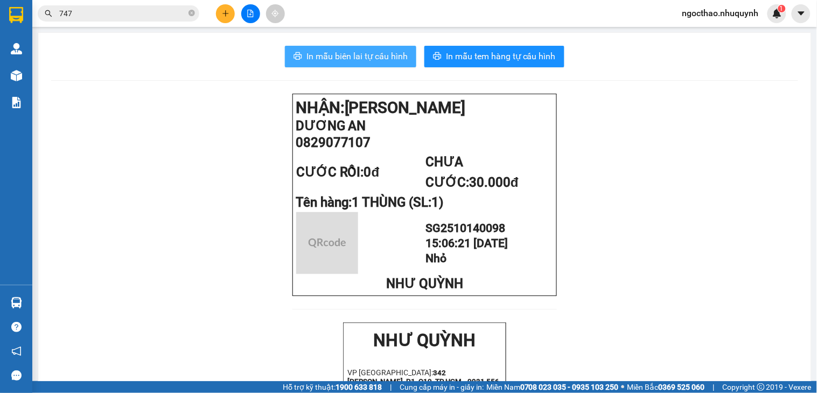
click at [381, 60] on span "In mẫu biên lai tự cấu hình" at bounding box center [356, 56] width 101 height 13
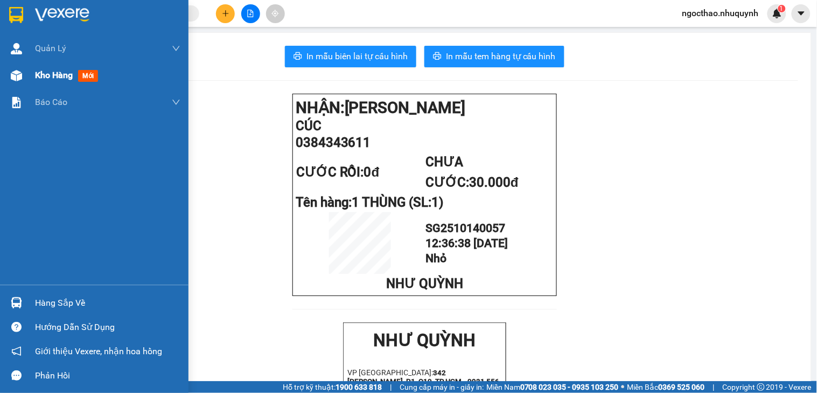
click at [49, 85] on div "Kho hàng mới" at bounding box center [107, 75] width 145 height 27
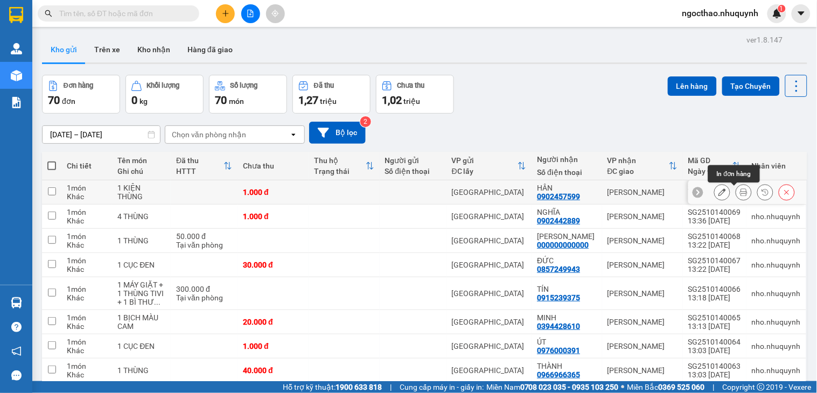
click at [738, 196] on button at bounding box center [743, 192] width 15 height 19
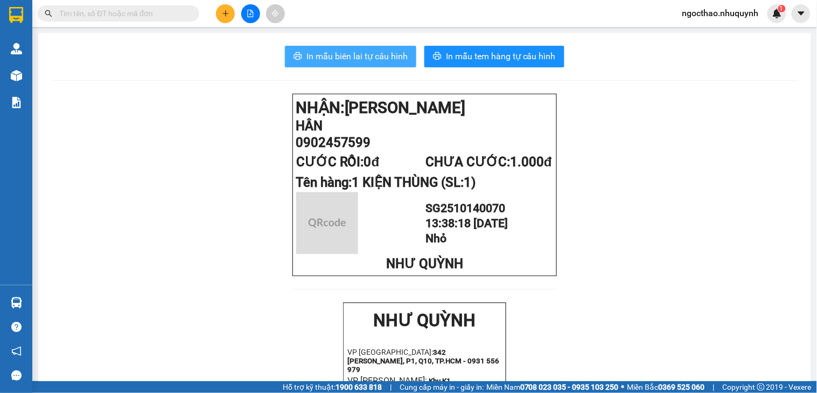
drag, startPoint x: 329, startPoint y: 57, endPoint x: 588, endPoint y: 169, distance: 282.6
click at [331, 57] on span "In mẫu biên lai tự cấu hình" at bounding box center [356, 56] width 101 height 13
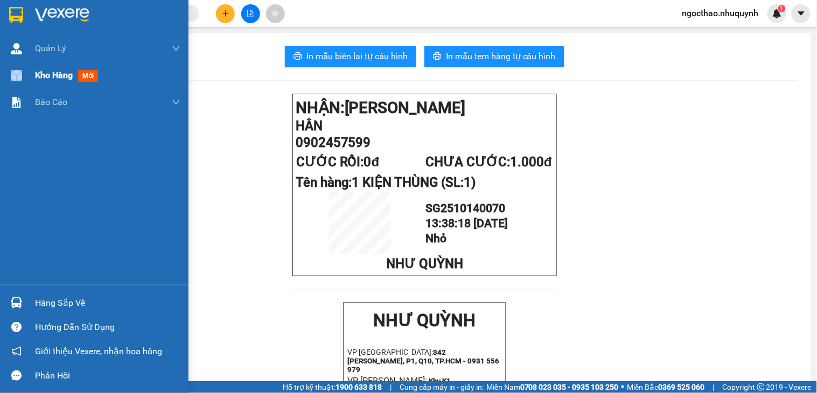
click at [30, 78] on div "Quản [PERSON_NAME] lý khách hàng Quản lý khách hàng mới Kho hàng mới Báo cáo Bá…" at bounding box center [94, 160] width 188 height 250
drag, startPoint x: 30, startPoint y: 78, endPoint x: 38, endPoint y: 76, distance: 8.8
click at [30, 78] on div "Kho hàng mới" at bounding box center [94, 75] width 188 height 27
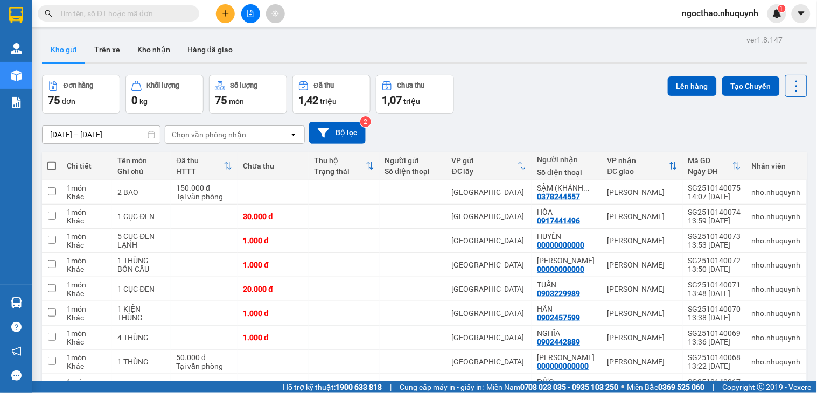
scroll to position [96, 0]
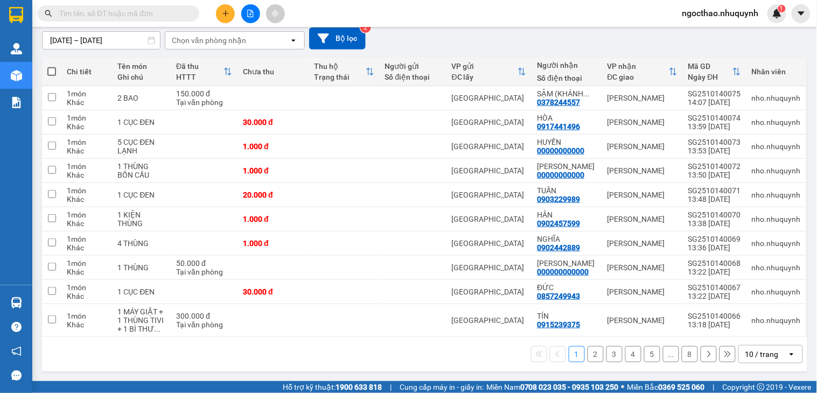
click at [770, 354] on div "10 / trang" at bounding box center [763, 354] width 48 height 17
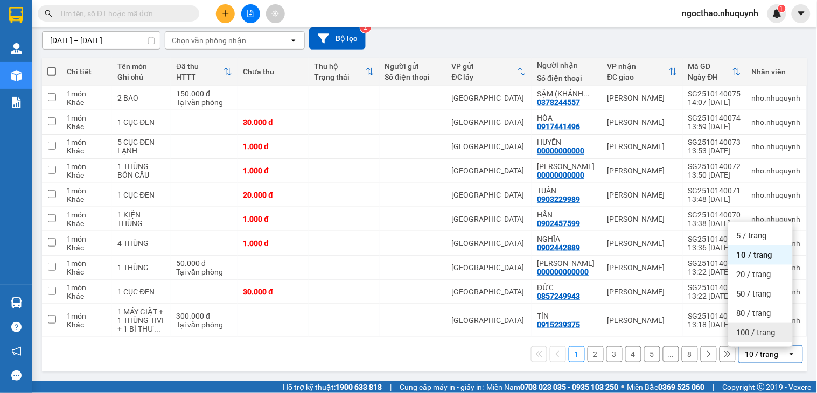
click at [765, 335] on span "100 / trang" at bounding box center [755, 332] width 39 height 11
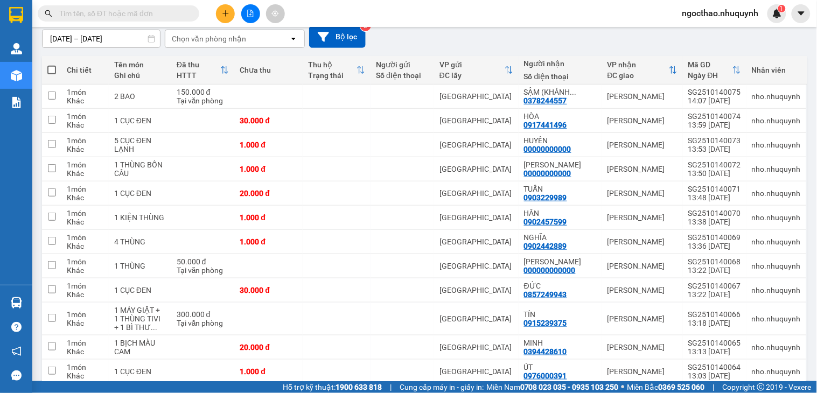
drag, startPoint x: 55, startPoint y: 69, endPoint x: 543, endPoint y: 126, distance: 490.5
click at [55, 69] on span at bounding box center [51, 70] width 9 height 9
click at [52, 65] on input "checkbox" at bounding box center [52, 65] width 0 height 0
checkbox input "true"
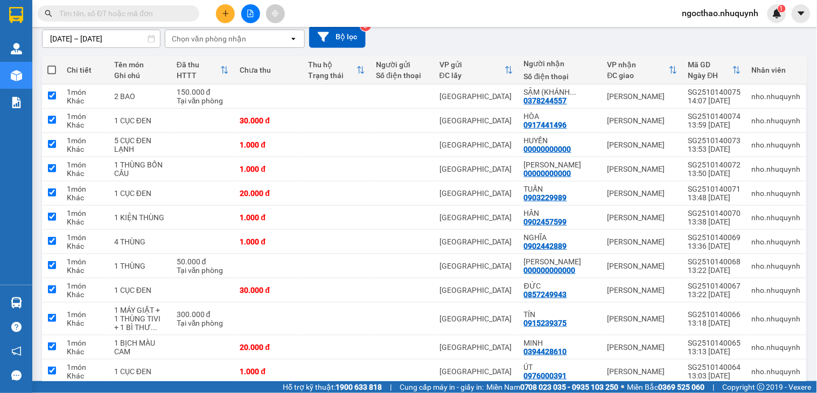
checkbox input "true"
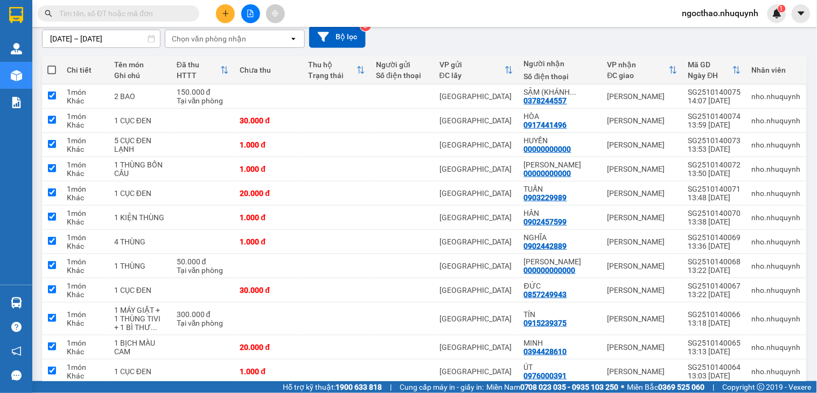
checkbox input "true"
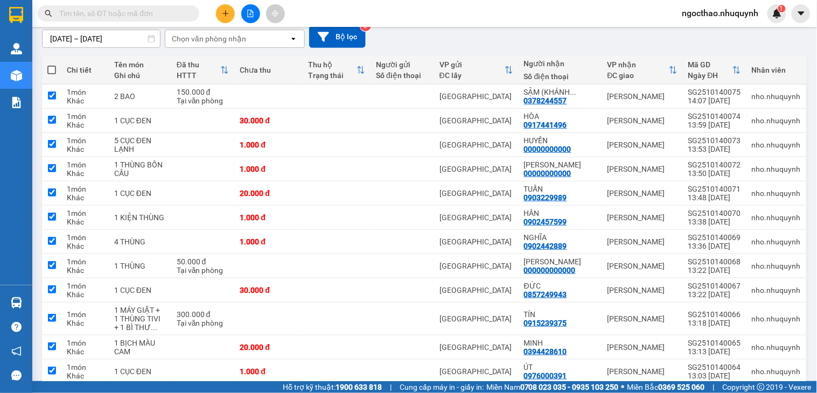
checkbox input "true"
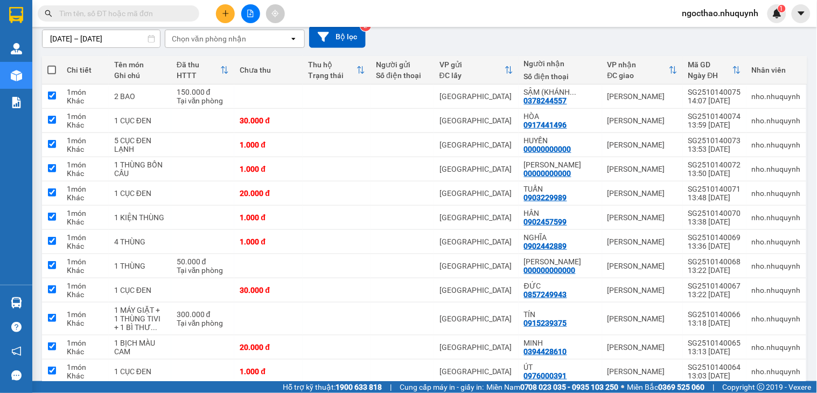
checkbox input "true"
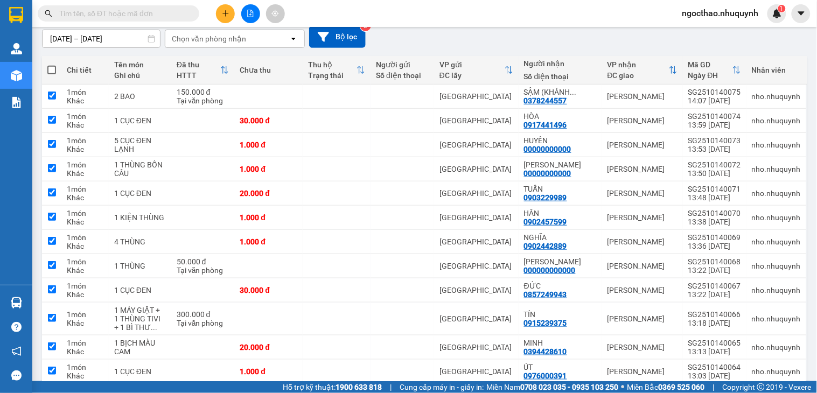
checkbox input "true"
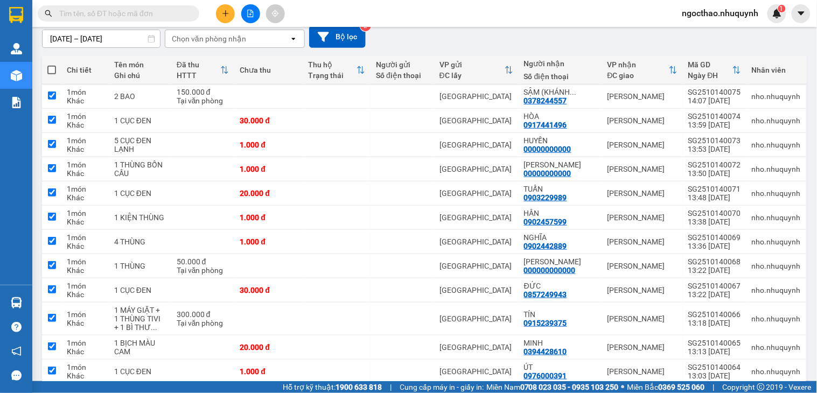
checkbox input "true"
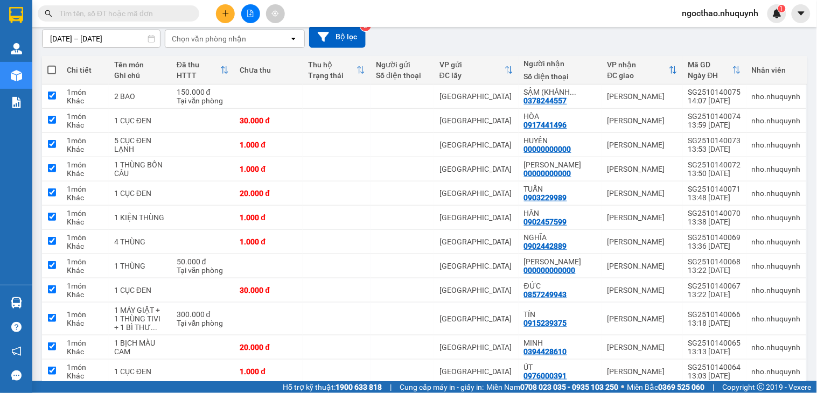
checkbox input "true"
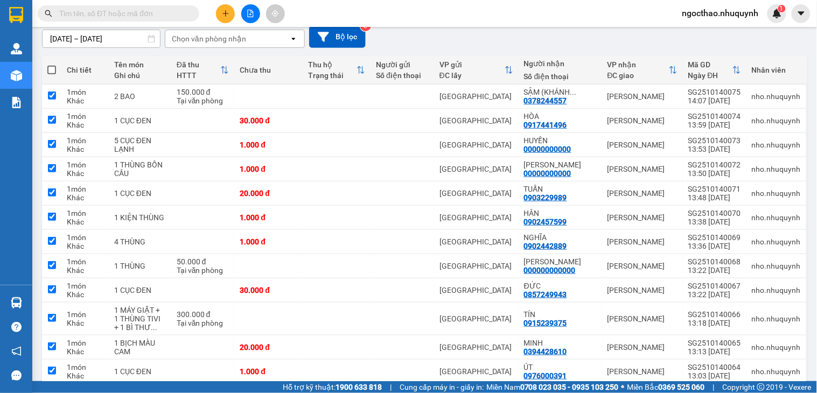
checkbox input "true"
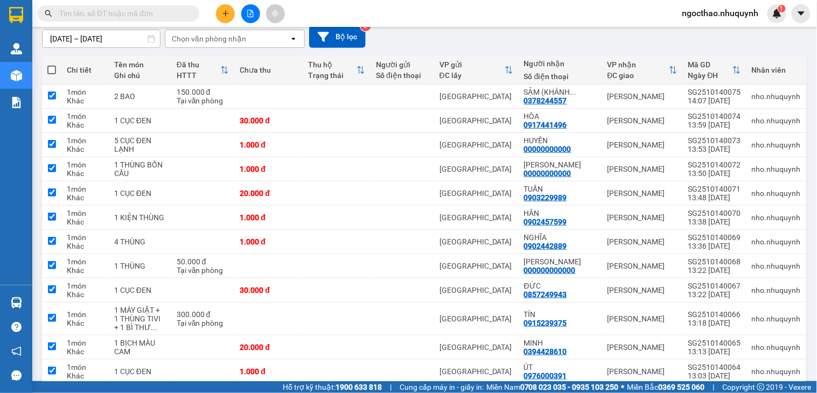
checkbox input "true"
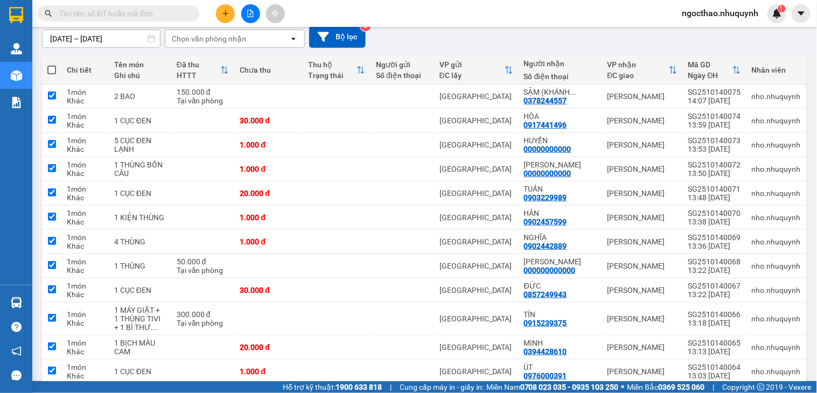
checkbox input "true"
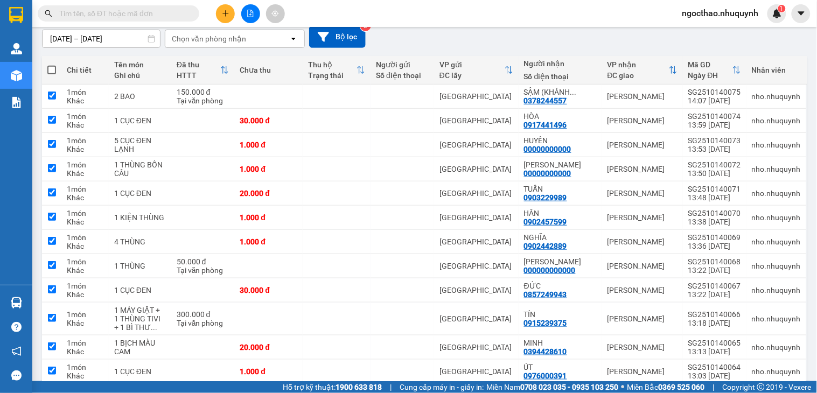
checkbox input "true"
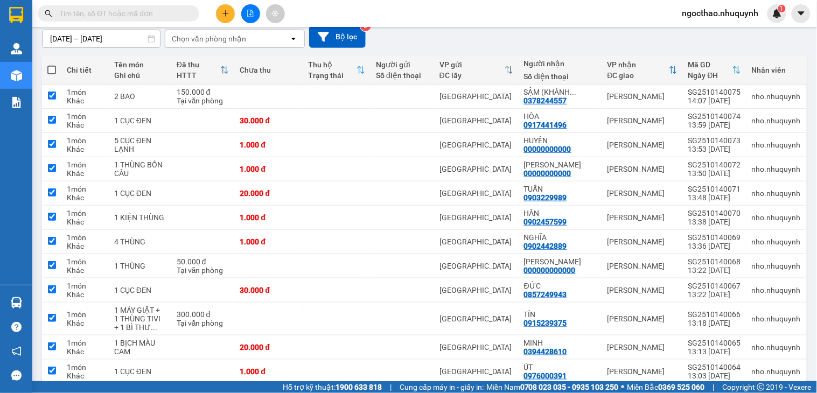
checkbox input "true"
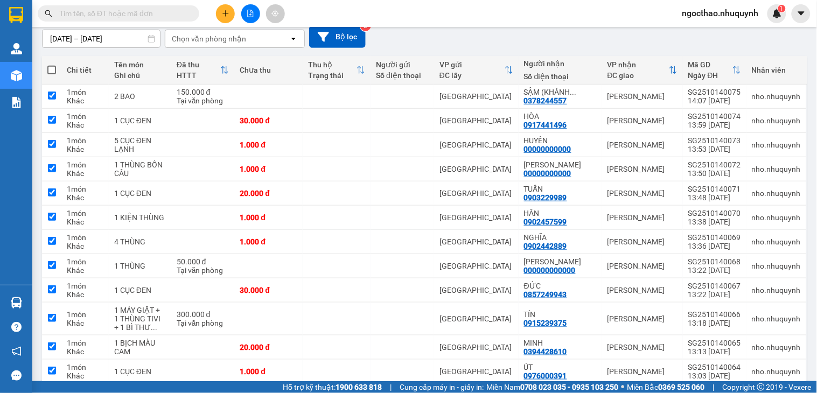
checkbox input "true"
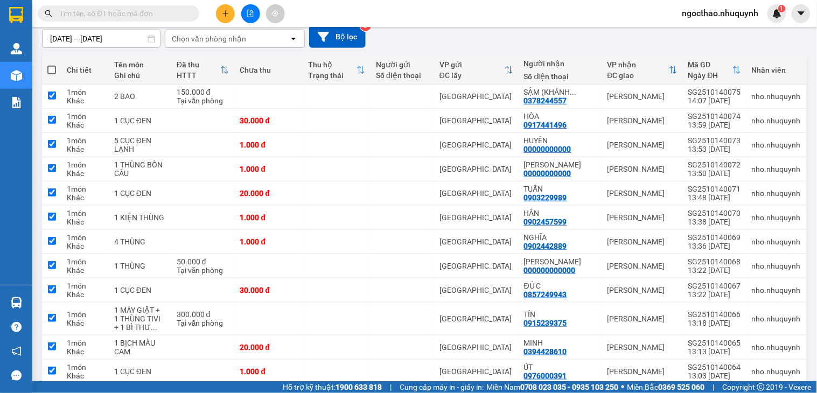
checkbox input "true"
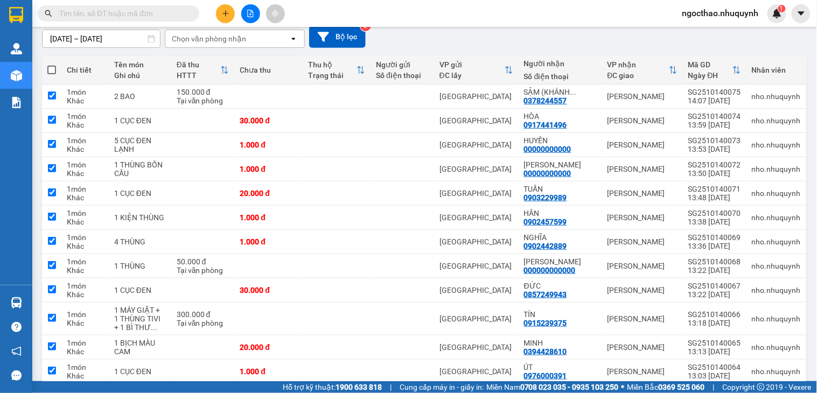
checkbox input "true"
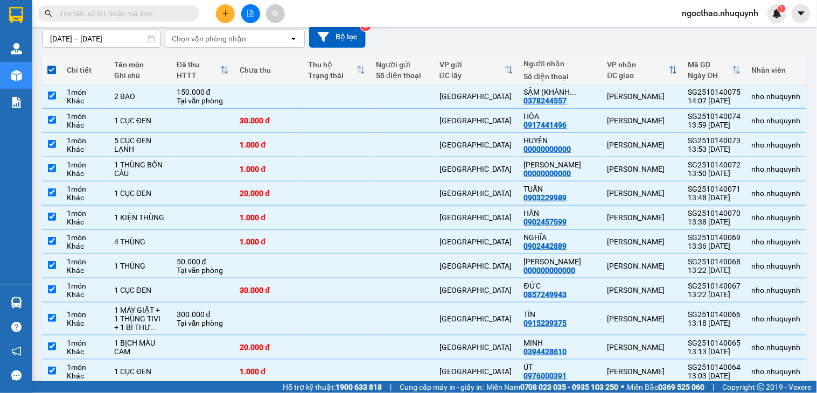
scroll to position [0, 0]
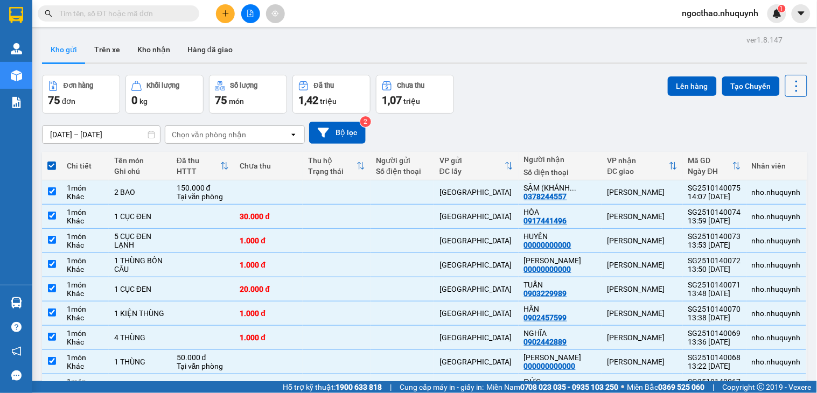
click at [785, 77] on button at bounding box center [796, 86] width 22 height 22
click at [777, 151] on span "Làm mới" at bounding box center [771, 154] width 30 height 11
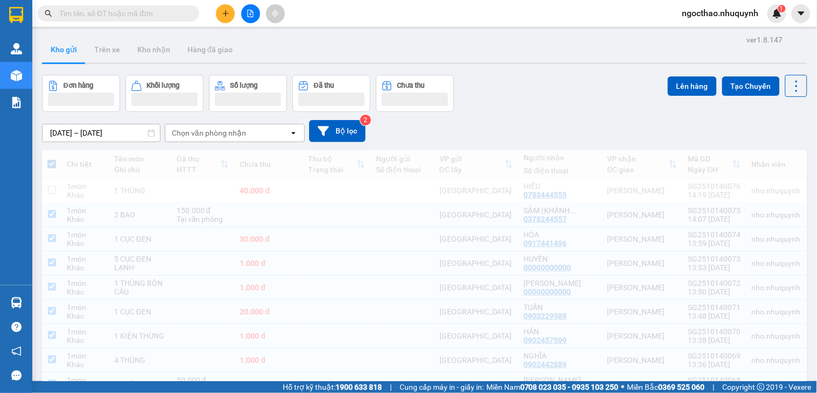
checkbox input "false"
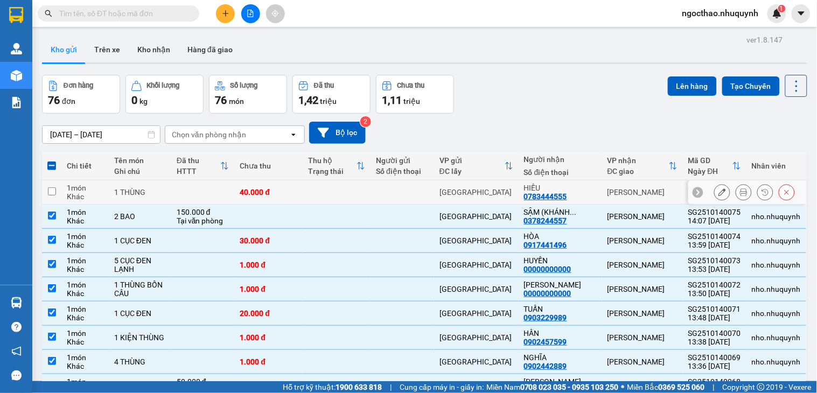
click at [740, 193] on icon at bounding box center [744, 192] width 8 height 8
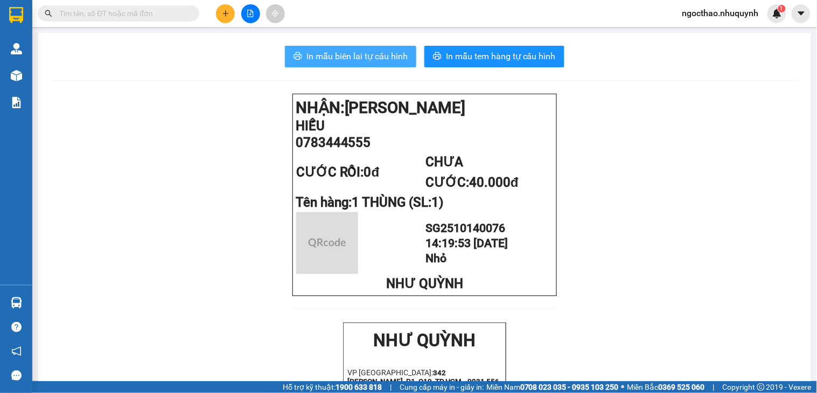
drag, startPoint x: 315, startPoint y: 58, endPoint x: 338, endPoint y: 69, distance: 24.6
click at [315, 58] on span "In mẫu biên lai tự cấu hình" at bounding box center [356, 56] width 101 height 13
click at [345, 52] on span "In mẫu biên lai tự cấu hình" at bounding box center [356, 56] width 101 height 13
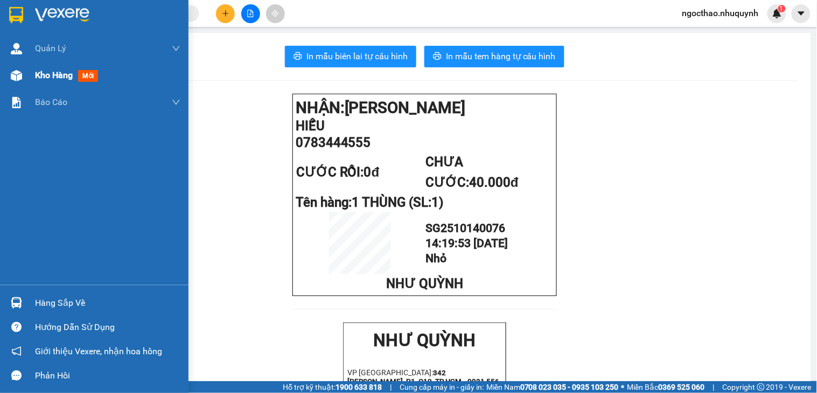
click at [52, 70] on span "Kho hàng" at bounding box center [54, 75] width 38 height 10
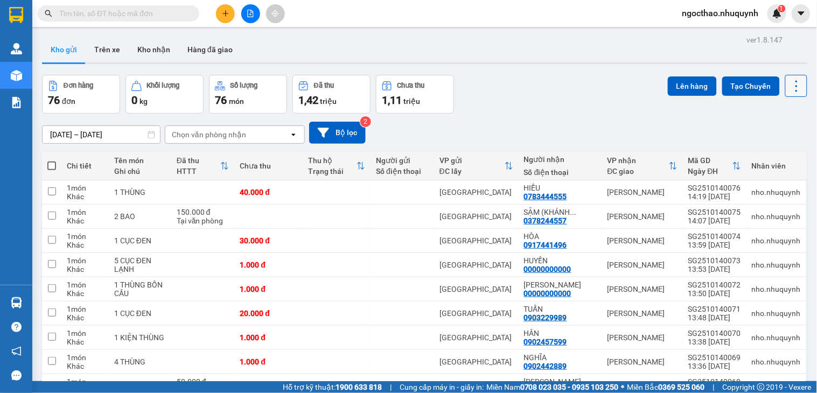
click at [789, 89] on icon at bounding box center [796, 86] width 15 height 15
drag, startPoint x: 776, startPoint y: 150, endPoint x: 772, endPoint y: 142, distance: 8.7
click at [775, 149] on span "Làm mới" at bounding box center [771, 154] width 30 height 11
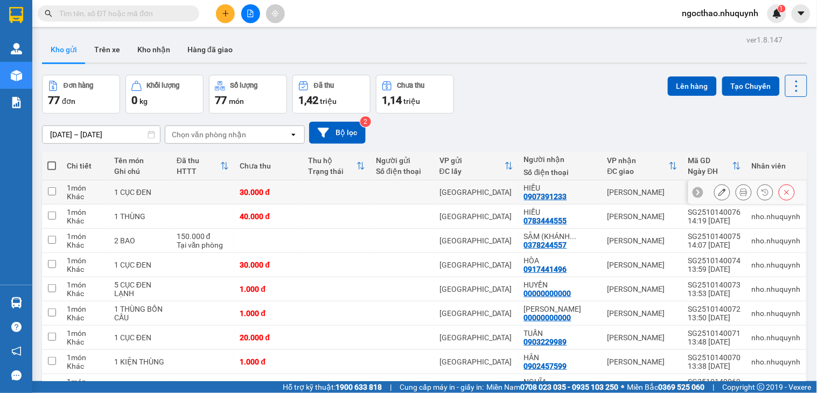
click at [736, 189] on button at bounding box center [743, 192] width 15 height 19
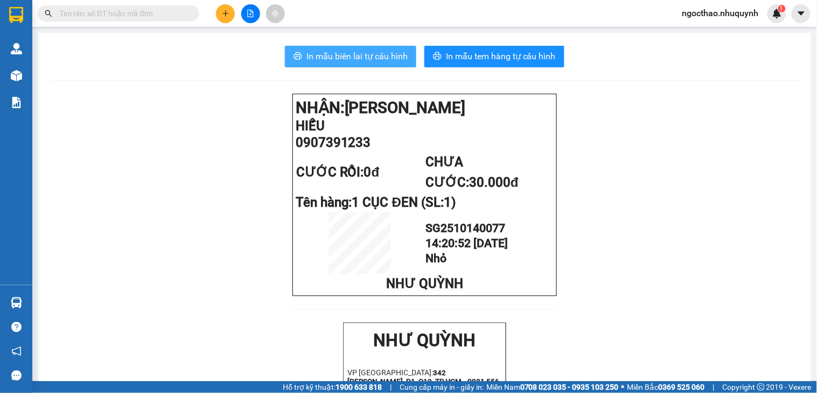
drag, startPoint x: 346, startPoint y: 51, endPoint x: 387, endPoint y: 78, distance: 48.5
click at [346, 52] on span "In mẫu biên lai tự cấu hình" at bounding box center [356, 56] width 101 height 13
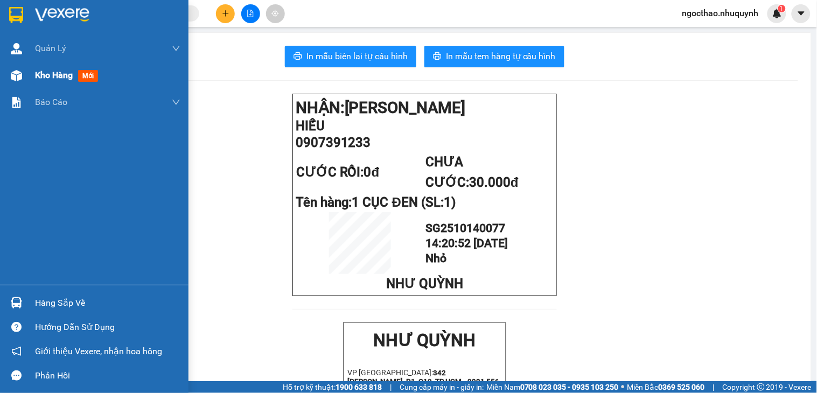
click at [47, 71] on span "Kho hàng" at bounding box center [54, 75] width 38 height 10
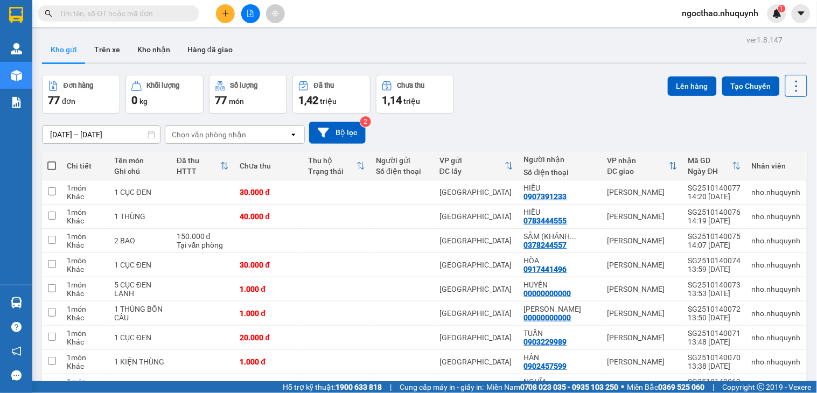
click at [789, 90] on icon at bounding box center [796, 86] width 15 height 15
click at [776, 157] on span "Làm mới" at bounding box center [771, 154] width 30 height 11
click at [789, 89] on icon at bounding box center [796, 86] width 15 height 15
click at [776, 150] on span "Làm mới" at bounding box center [771, 154] width 30 height 11
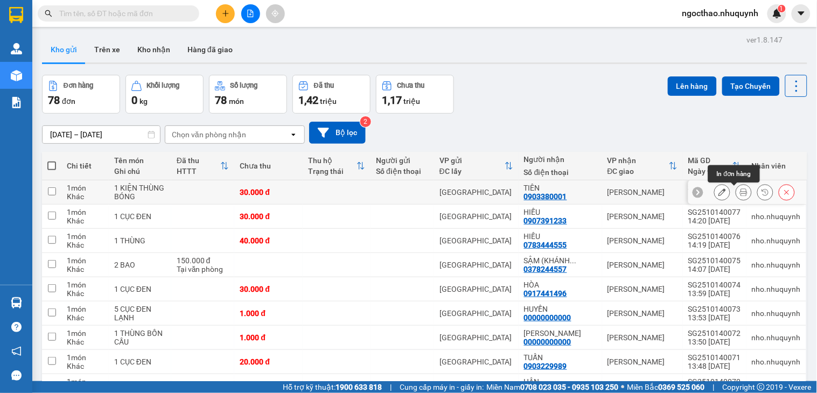
click at [740, 193] on button at bounding box center [743, 192] width 15 height 19
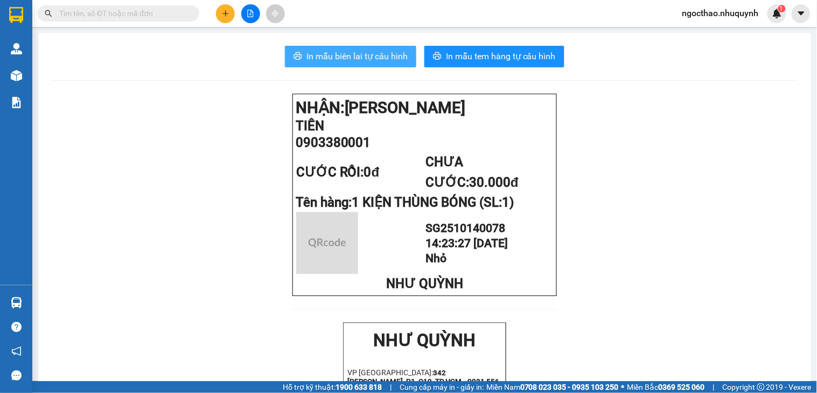
drag, startPoint x: 381, startPoint y: 60, endPoint x: 389, endPoint y: 62, distance: 8.0
click at [381, 60] on span "In mẫu biên lai tự cấu hình" at bounding box center [356, 56] width 101 height 13
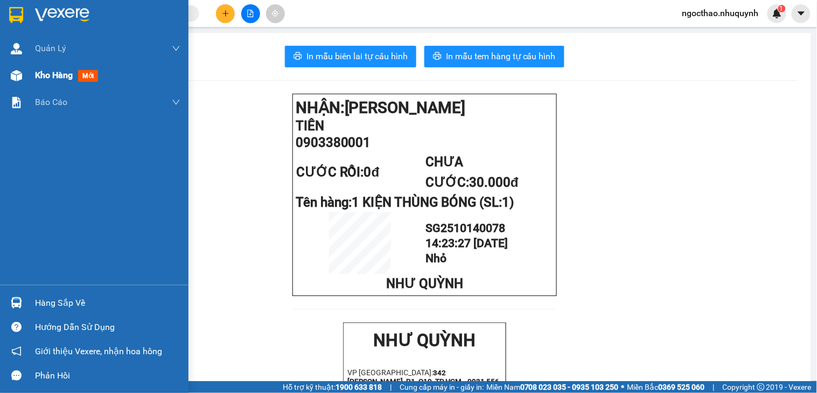
click at [47, 74] on span "Kho hàng" at bounding box center [54, 75] width 38 height 10
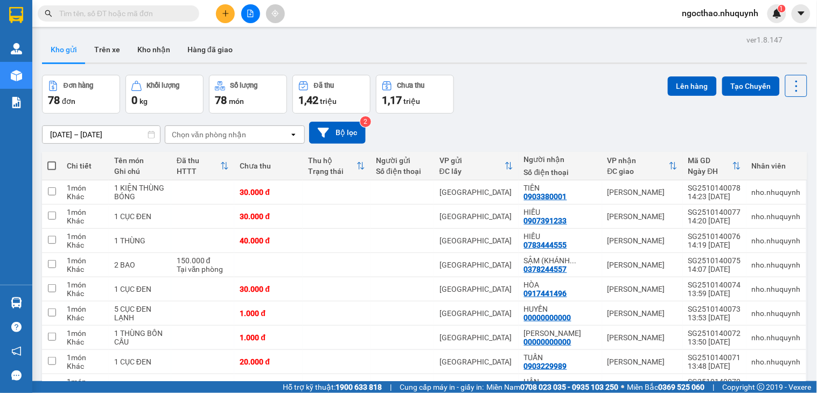
click at [53, 168] on span at bounding box center [51, 165] width 9 height 9
click at [52, 160] on input "checkbox" at bounding box center [52, 160] width 0 height 0
checkbox input "true"
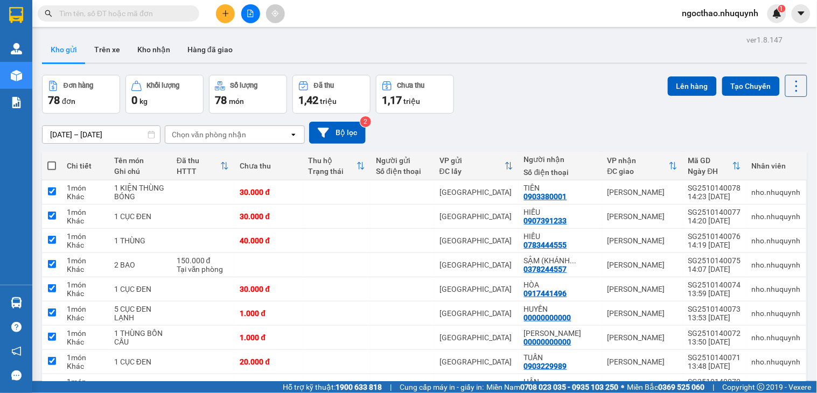
checkbox input "true"
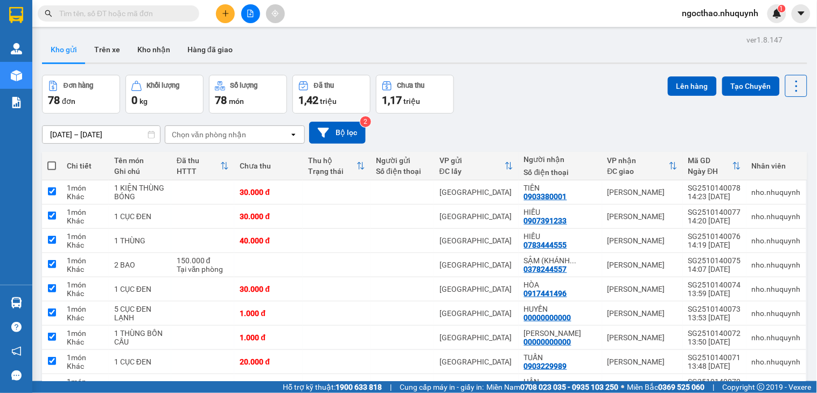
checkbox input "true"
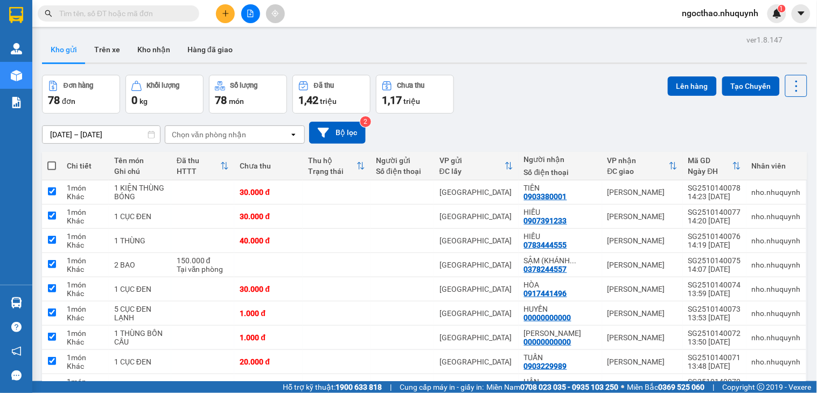
checkbox input "true"
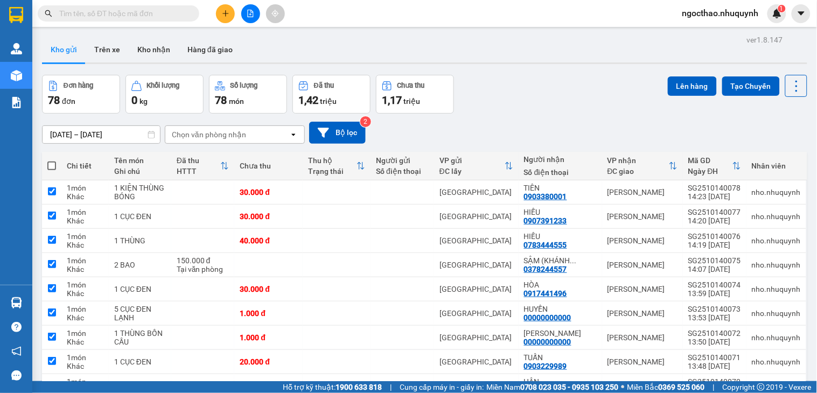
checkbox input "true"
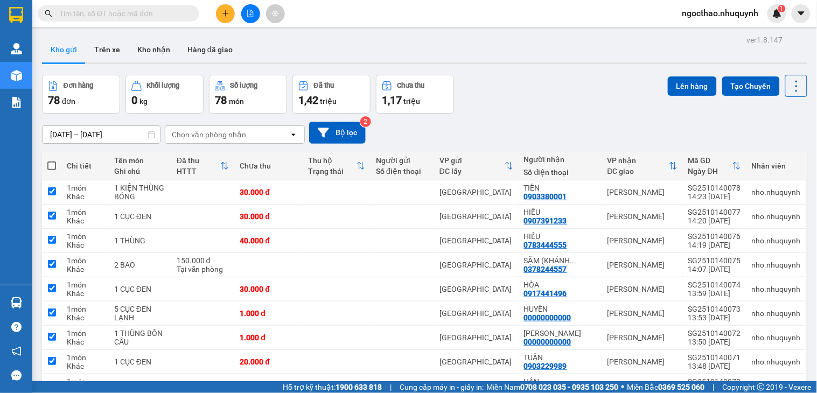
checkbox input "true"
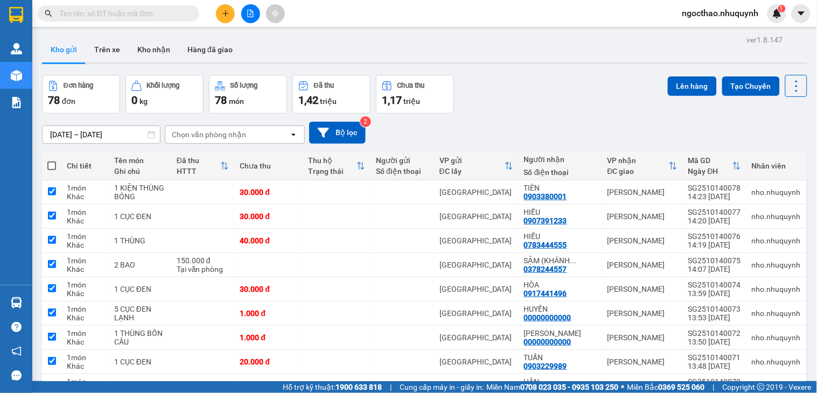
checkbox input "true"
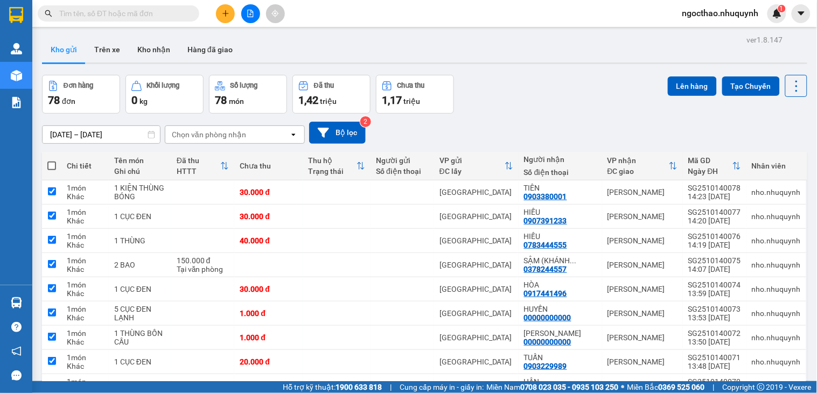
checkbox input "true"
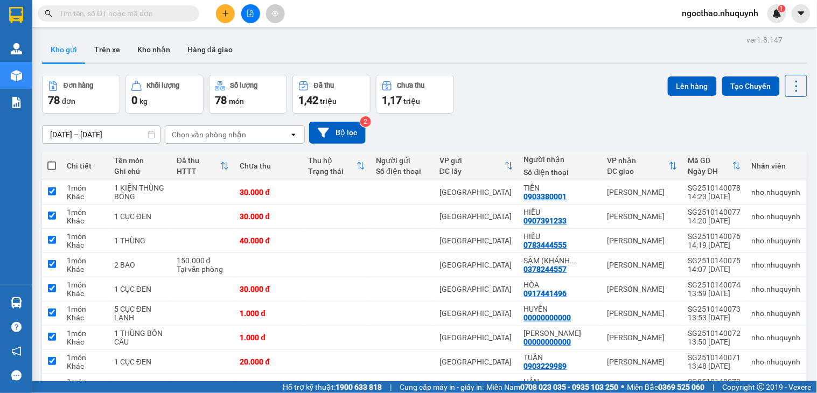
checkbox input "true"
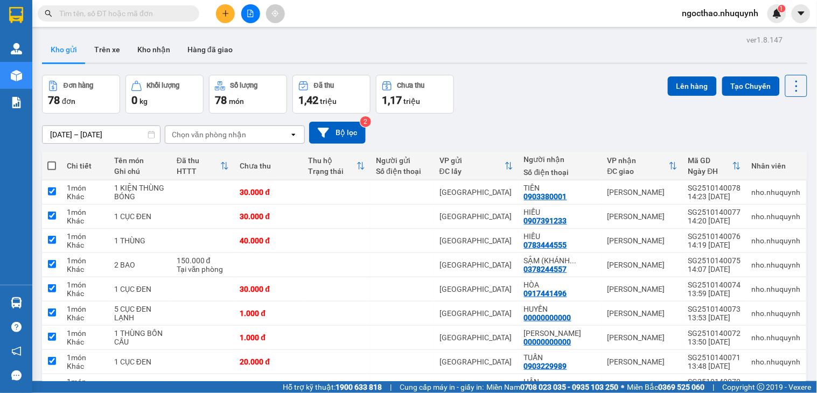
checkbox input "true"
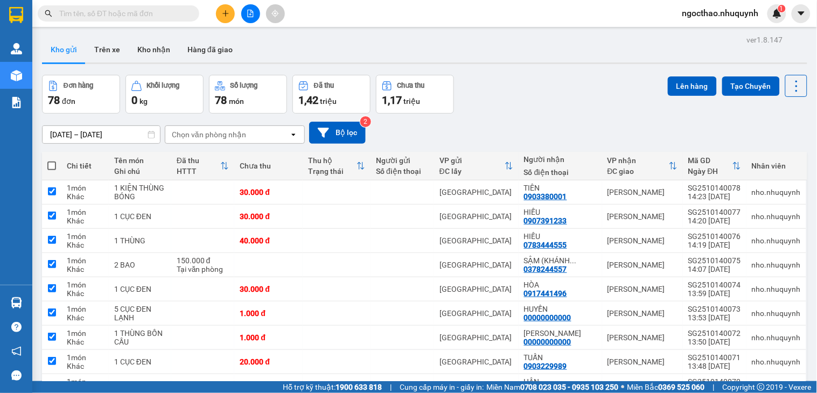
checkbox input "true"
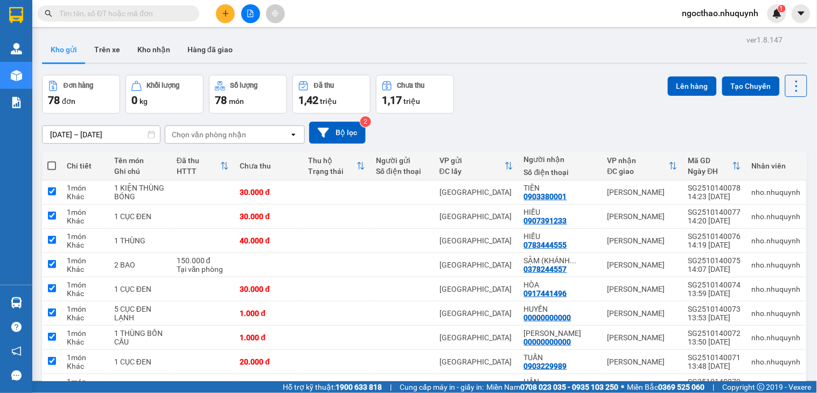
checkbox input "true"
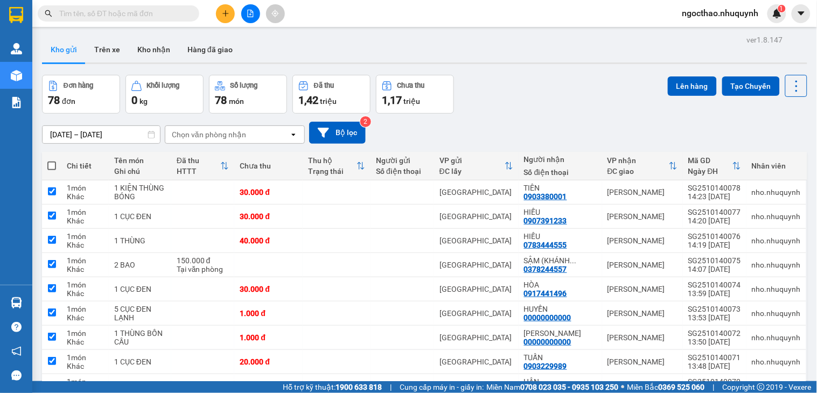
checkbox input "true"
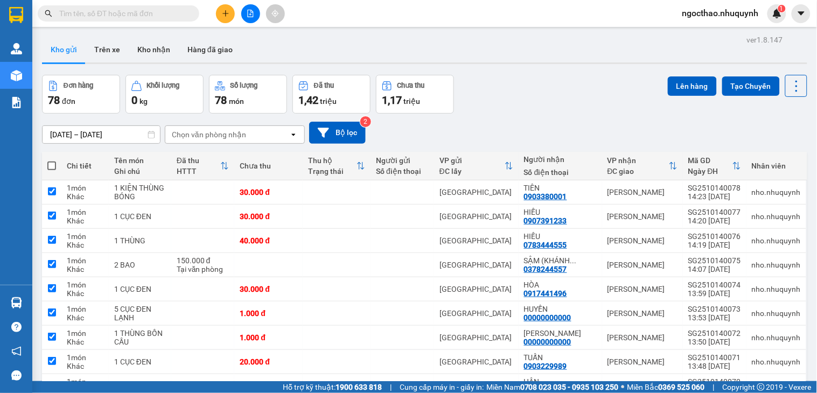
checkbox input "true"
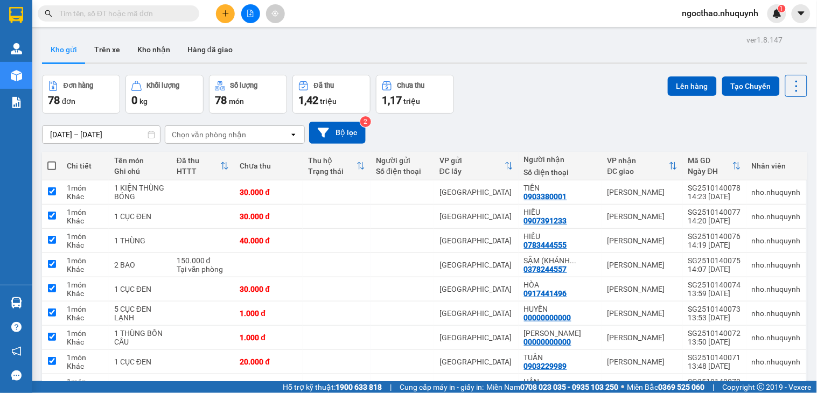
checkbox input "true"
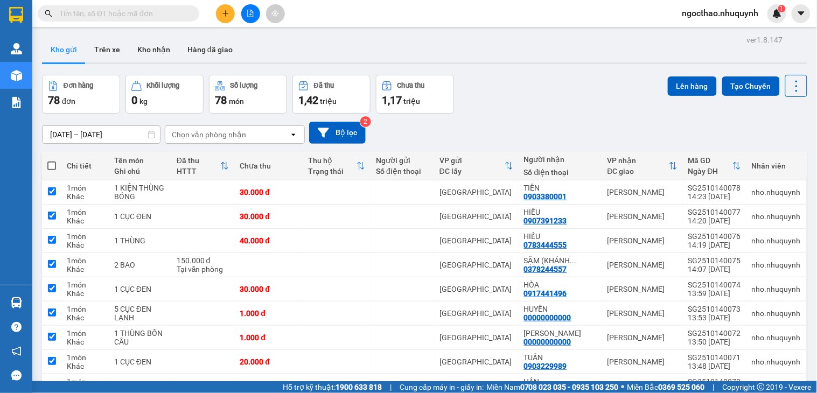
checkbox input "true"
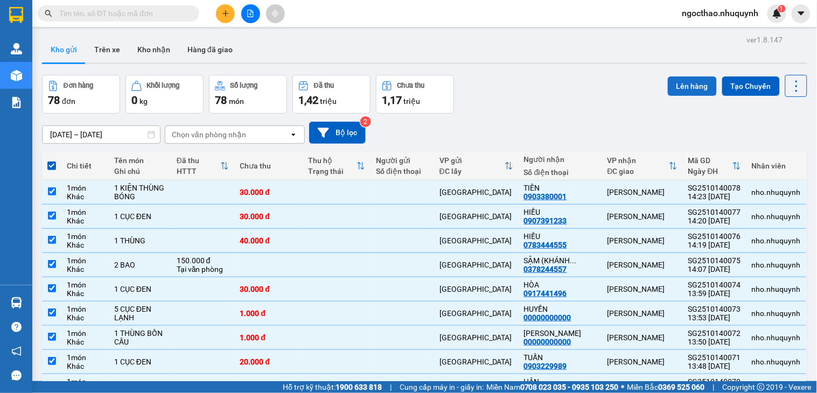
click at [684, 88] on button "Lên hàng" at bounding box center [692, 85] width 49 height 19
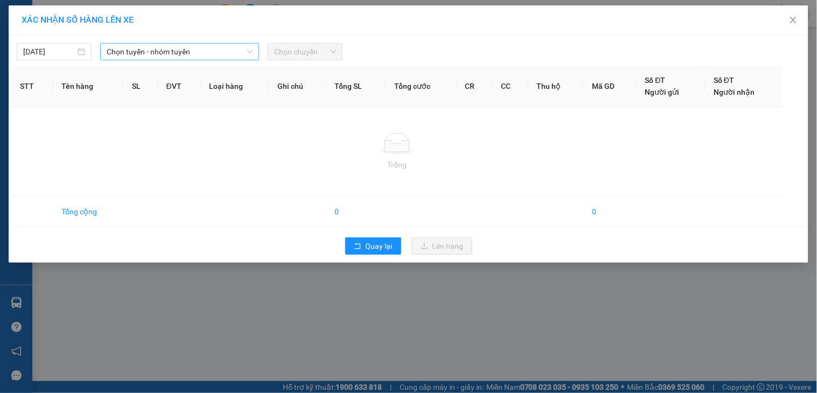
click at [167, 51] on span "Chọn tuyến - nhóm tuyến" at bounding box center [180, 52] width 146 height 16
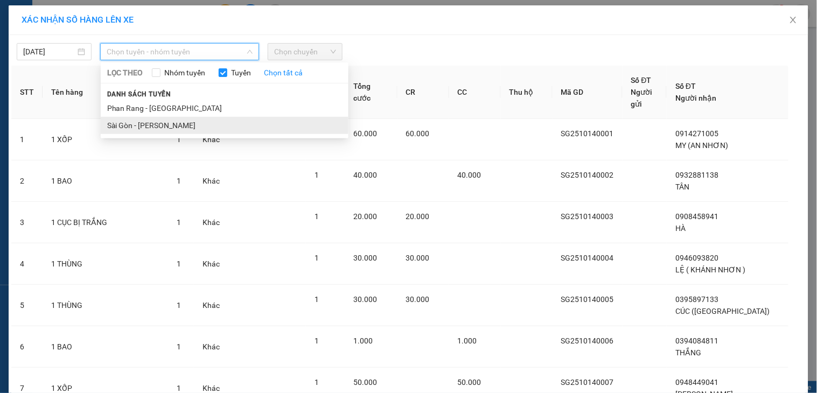
click at [163, 128] on li "Sài Gòn - [PERSON_NAME]" at bounding box center [225, 125] width 248 height 17
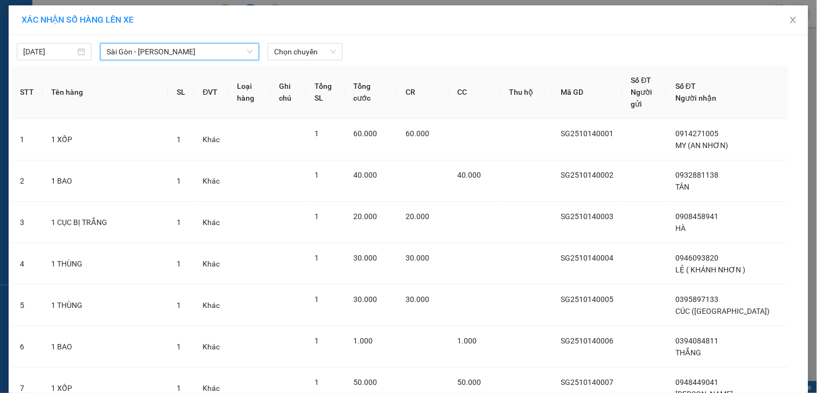
click at [308, 42] on div "[DATE] [GEOGRAPHIC_DATA] - [GEOGRAPHIC_DATA] [GEOGRAPHIC_DATA] - [GEOGRAPHIC_DA…" at bounding box center [408, 49] width 794 height 23
click at [314, 52] on span "Chọn chuyến" at bounding box center [305, 52] width 62 height 16
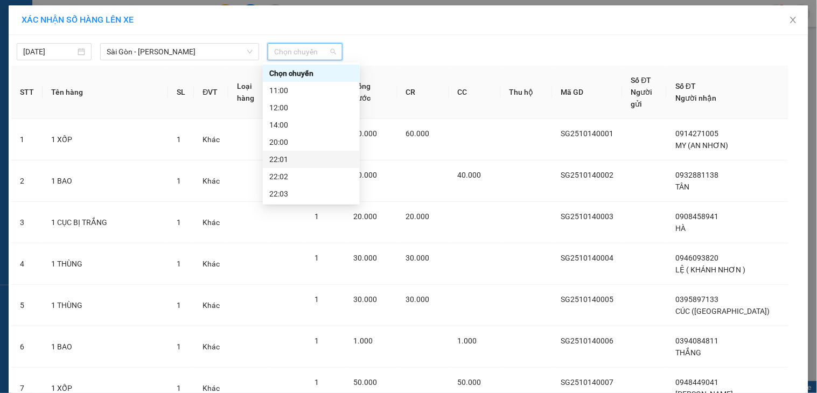
drag, startPoint x: 314, startPoint y: 110, endPoint x: 816, endPoint y: 62, distance: 504.1
click at [314, 153] on div "22:01" at bounding box center [311, 159] width 84 height 12
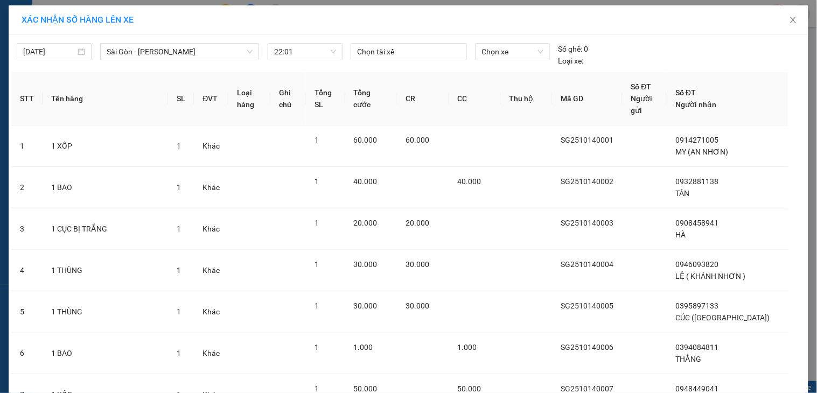
drag, startPoint x: 420, startPoint y: 364, endPoint x: 429, endPoint y: 354, distance: 13.4
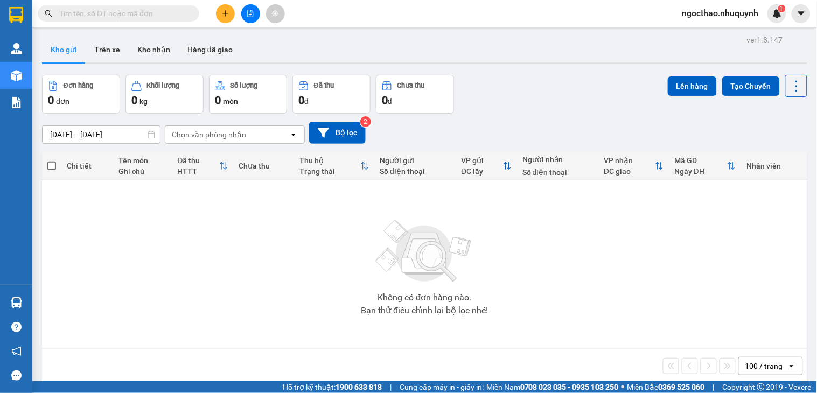
drag, startPoint x: 747, startPoint y: 370, endPoint x: 754, endPoint y: 367, distance: 7.2
click at [747, 370] on div "100 / trang" at bounding box center [764, 366] width 38 height 11
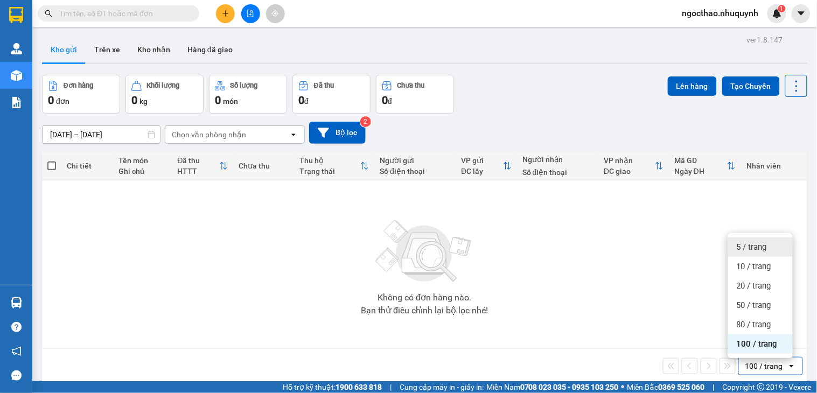
click at [763, 249] on span "5 / trang" at bounding box center [751, 247] width 30 height 11
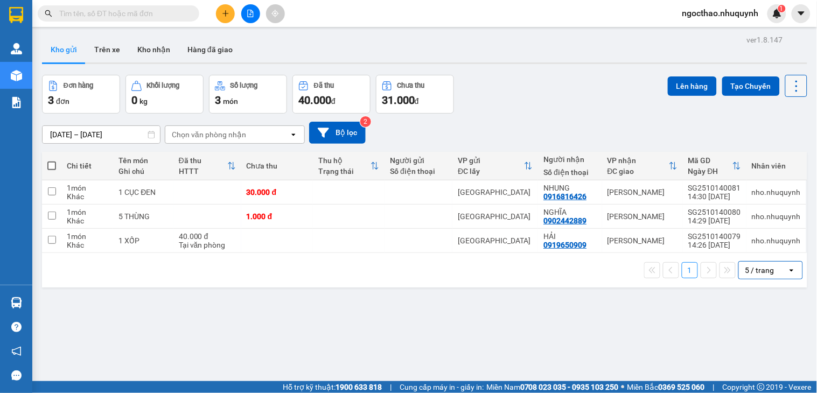
click at [785, 84] on button at bounding box center [796, 86] width 22 height 22
drag, startPoint x: 775, startPoint y: 153, endPoint x: 763, endPoint y: 147, distance: 13.5
click at [774, 153] on span "Làm mới" at bounding box center [771, 154] width 30 height 11
click at [789, 81] on icon at bounding box center [796, 86] width 15 height 15
click at [766, 151] on span "Làm mới" at bounding box center [771, 154] width 30 height 11
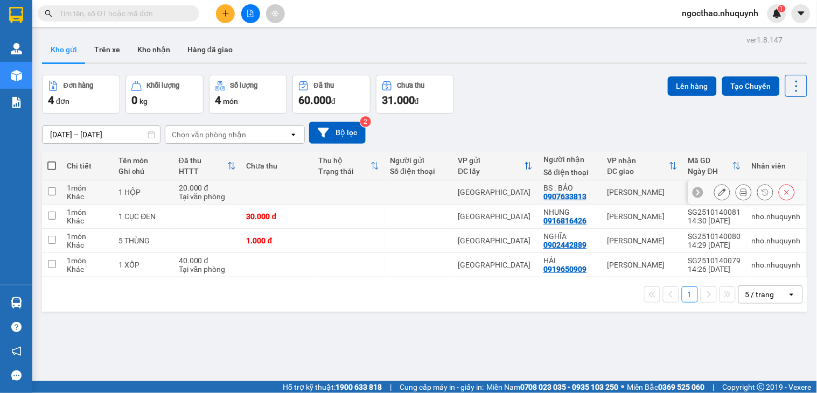
click at [740, 194] on icon at bounding box center [744, 192] width 8 height 8
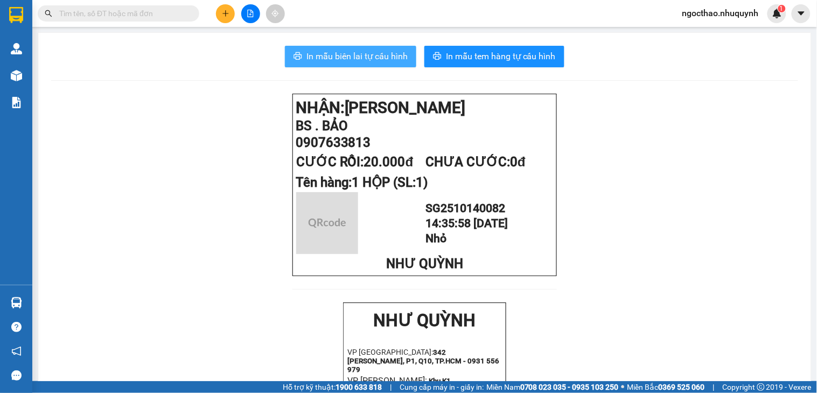
drag, startPoint x: 370, startPoint y: 57, endPoint x: 425, endPoint y: 94, distance: 66.3
click at [372, 57] on span "In mẫu biên lai tự cấu hình" at bounding box center [356, 56] width 101 height 13
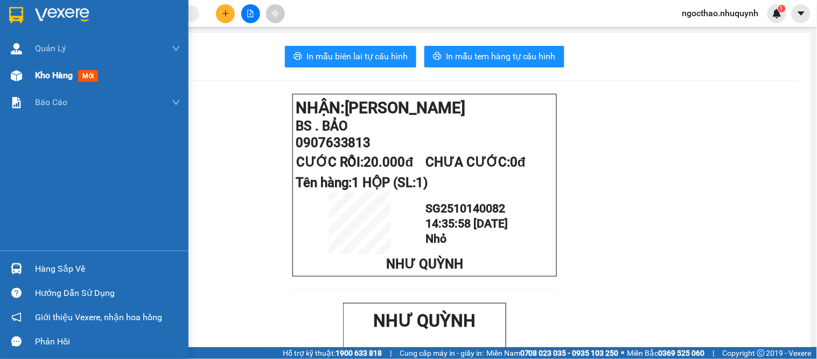
click at [62, 65] on div "Kho hàng mới" at bounding box center [107, 75] width 145 height 27
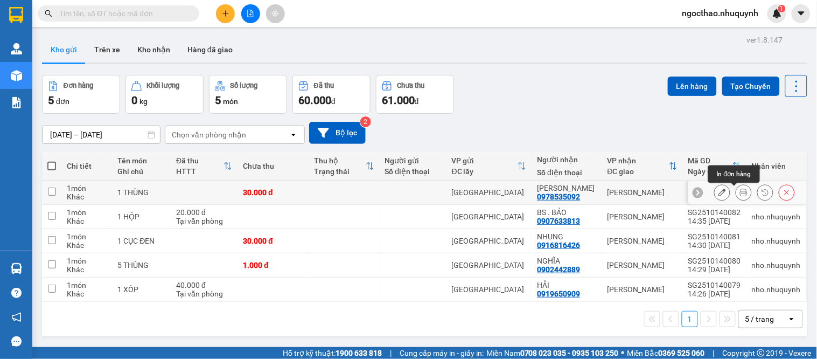
click at [740, 193] on icon at bounding box center [744, 192] width 8 height 8
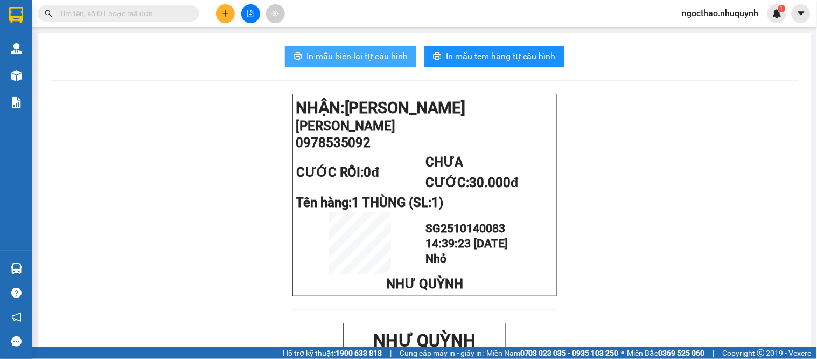
click at [371, 50] on span "In mẫu biên lai tự cấu hình" at bounding box center [356, 56] width 101 height 13
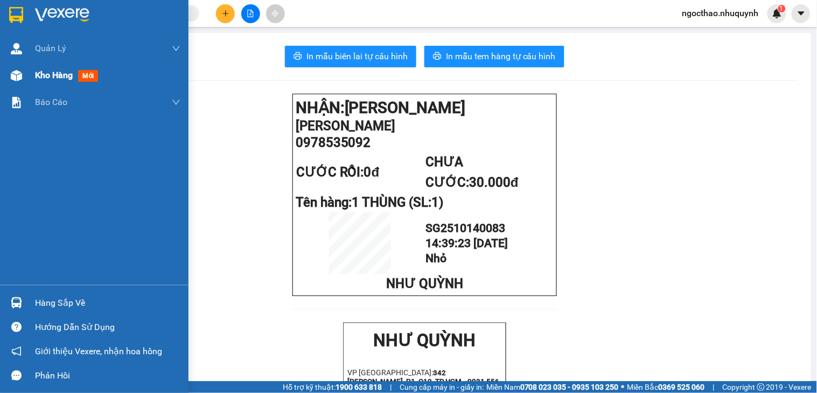
click at [58, 78] on span "Kho hàng" at bounding box center [54, 75] width 38 height 10
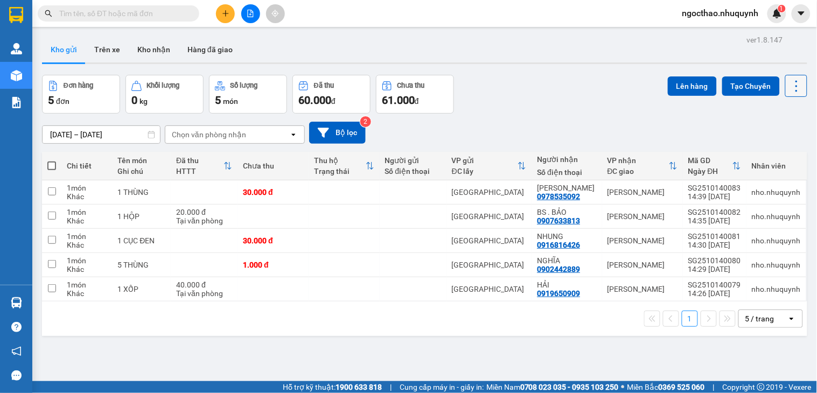
click at [789, 90] on icon at bounding box center [796, 86] width 15 height 15
drag, startPoint x: 763, startPoint y: 151, endPoint x: 761, endPoint y: 143, distance: 8.5
click at [763, 151] on span "Làm mới" at bounding box center [771, 154] width 30 height 11
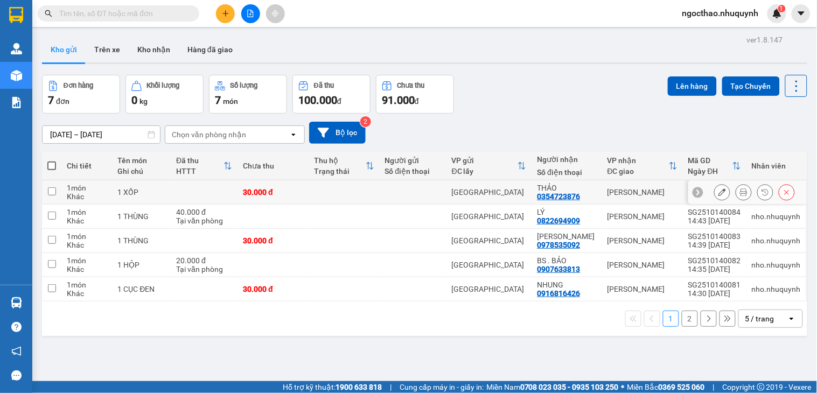
click at [736, 196] on button at bounding box center [743, 192] width 15 height 19
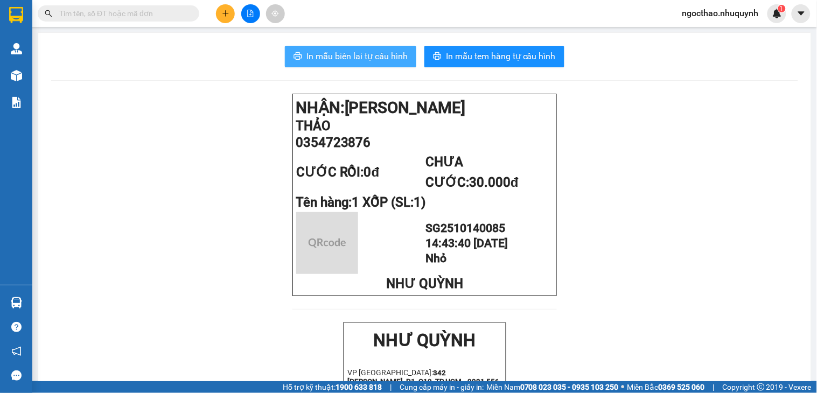
click at [348, 47] on button "In mẫu biên lai tự cấu hình" at bounding box center [350, 57] width 131 height 22
click at [353, 58] on span "In mẫu biên lai tự cấu hình" at bounding box center [356, 56] width 101 height 13
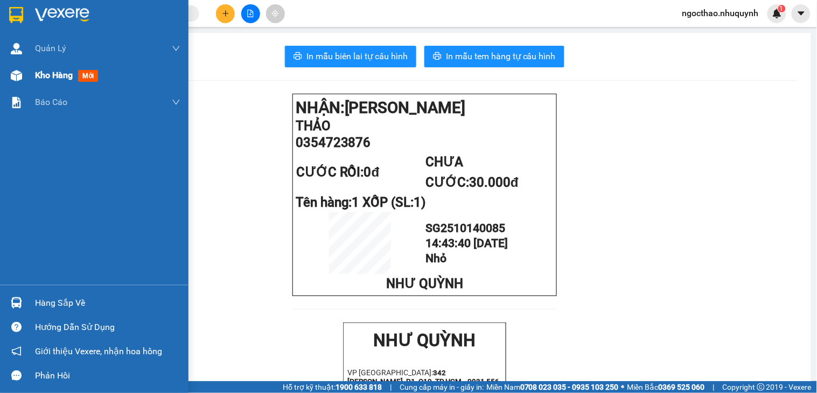
click at [47, 82] on div "Kho hàng mới" at bounding box center [107, 75] width 145 height 27
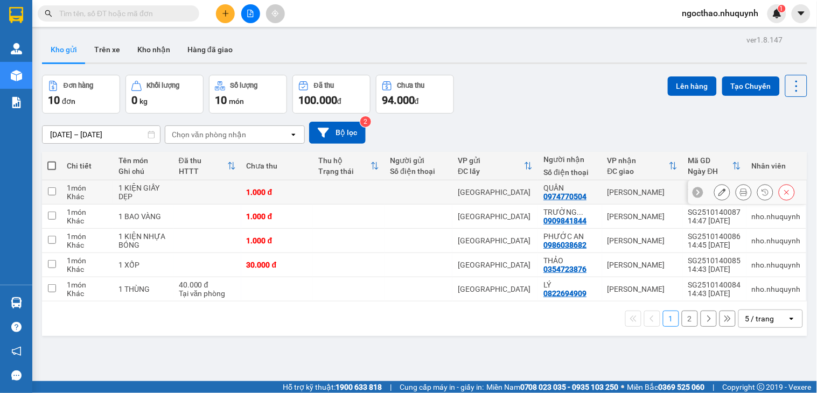
click at [740, 192] on icon at bounding box center [744, 192] width 8 height 8
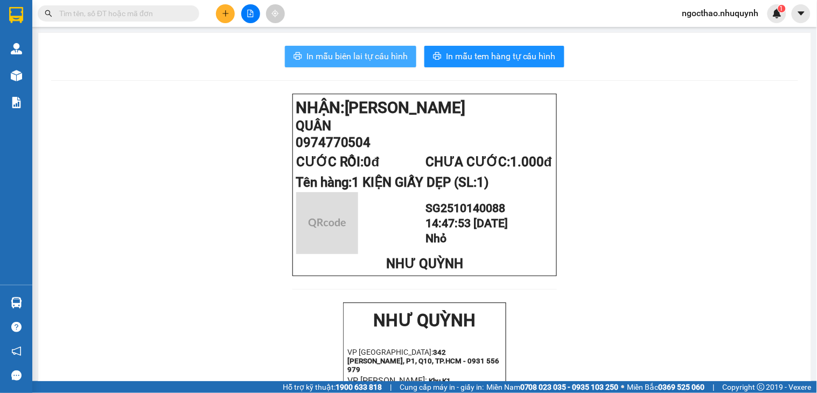
click at [350, 55] on span "In mẫu biên lai tự cấu hình" at bounding box center [356, 56] width 101 height 13
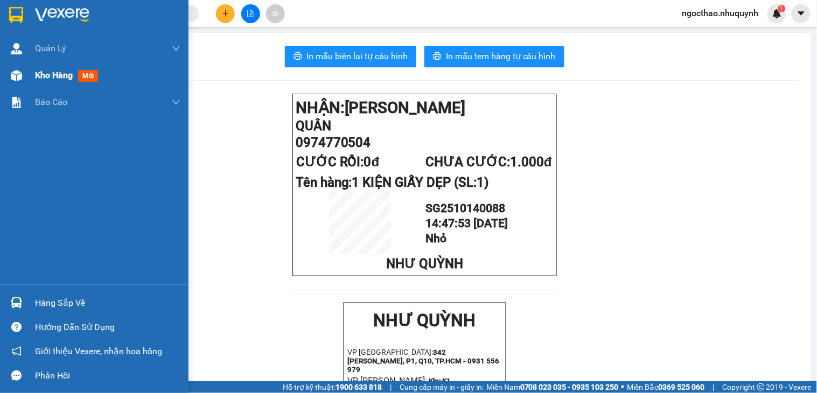
drag, startPoint x: 47, startPoint y: 86, endPoint x: 52, endPoint y: 80, distance: 8.4
click at [51, 81] on div "Kho hàng mới" at bounding box center [107, 75] width 145 height 27
click at [52, 80] on span "Kho hàng" at bounding box center [54, 75] width 38 height 10
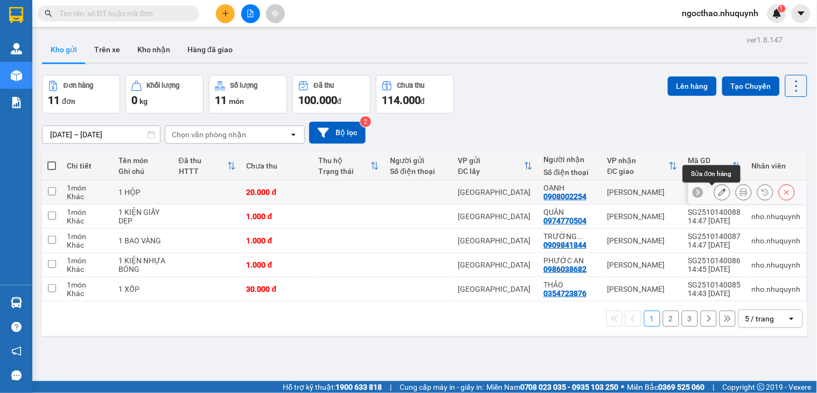
drag, startPoint x: 719, startPoint y: 191, endPoint x: 725, endPoint y: 191, distance: 5.9
click at [722, 191] on div at bounding box center [754, 192] width 81 height 16
click at [740, 191] on icon at bounding box center [744, 192] width 8 height 8
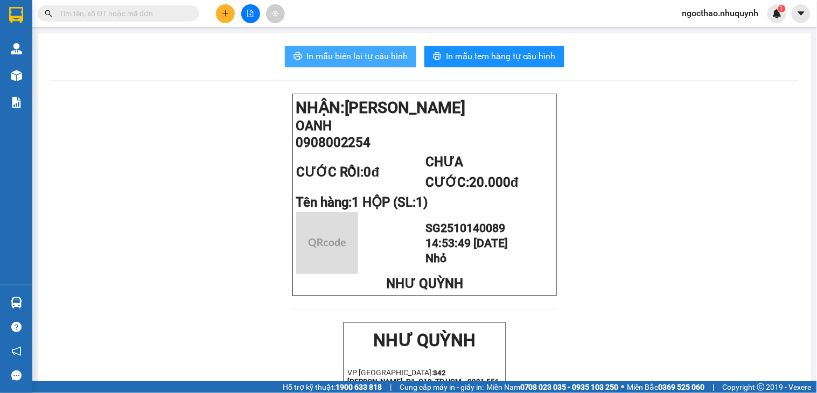
click at [338, 50] on span "In mẫu biên lai tự cấu hình" at bounding box center [356, 56] width 101 height 13
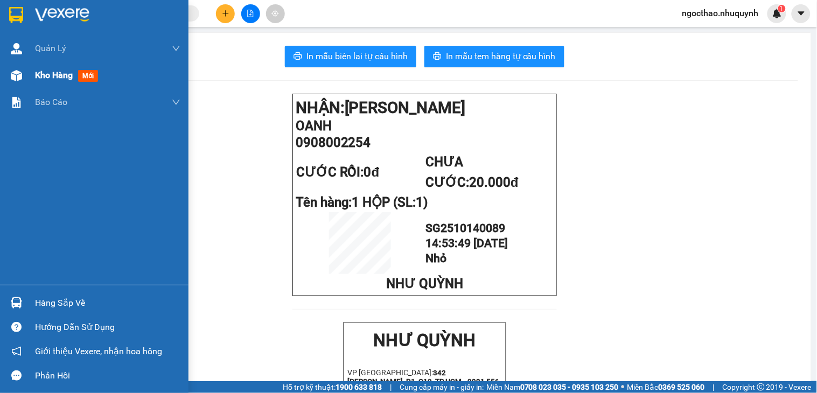
click at [55, 77] on span "Kho hàng" at bounding box center [54, 75] width 38 height 10
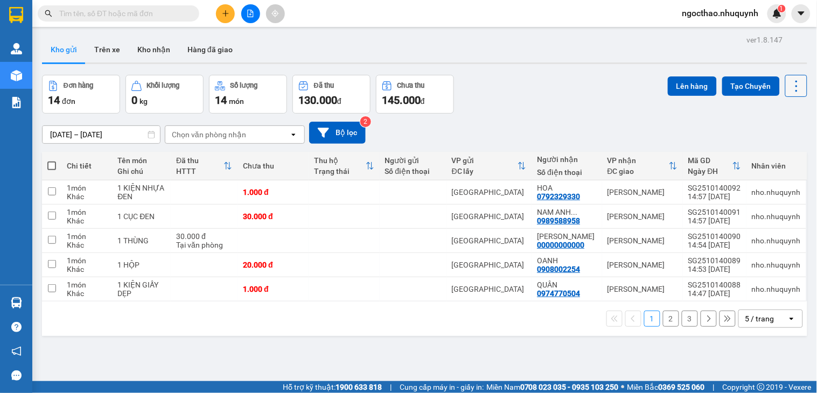
click at [789, 92] on icon at bounding box center [796, 86] width 15 height 15
click at [771, 159] on li "Làm mới" at bounding box center [766, 153] width 81 height 19
click at [740, 195] on icon at bounding box center [744, 192] width 8 height 8
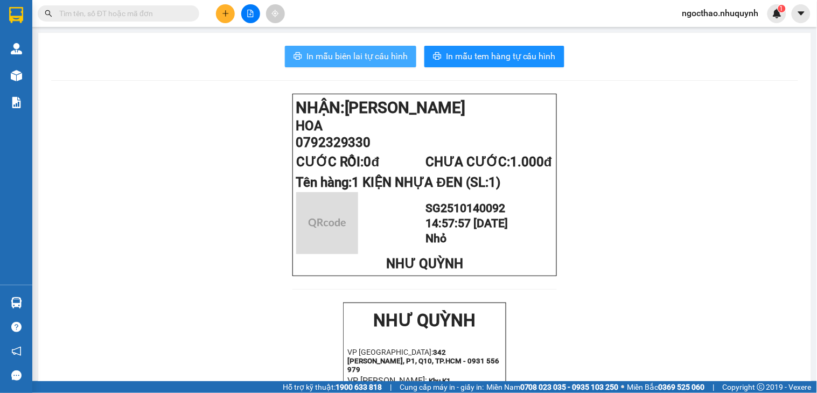
drag, startPoint x: 341, startPoint y: 52, endPoint x: 731, endPoint y: 145, distance: 400.7
click at [343, 54] on span "In mẫu biên lai tự cấu hình" at bounding box center [356, 56] width 101 height 13
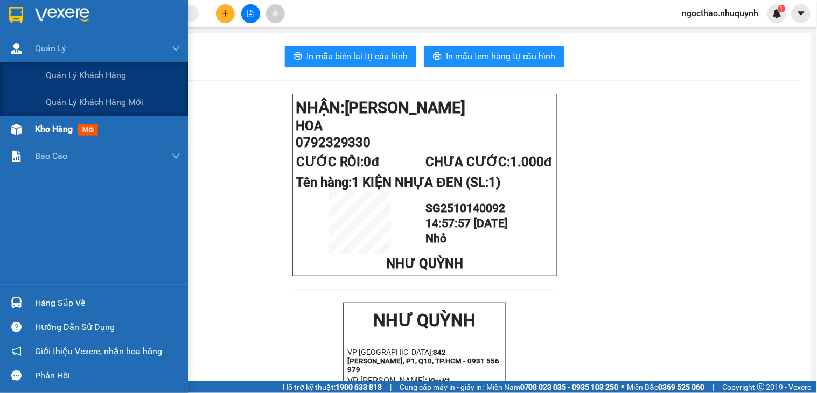
drag, startPoint x: 67, startPoint y: 57, endPoint x: 30, endPoint y: 83, distance: 46.0
click at [27, 102] on div "Quản [PERSON_NAME] lý khách hàng Quản lý khách hàng mới Kho hàng mới Báo cáo Bá…" at bounding box center [94, 160] width 188 height 250
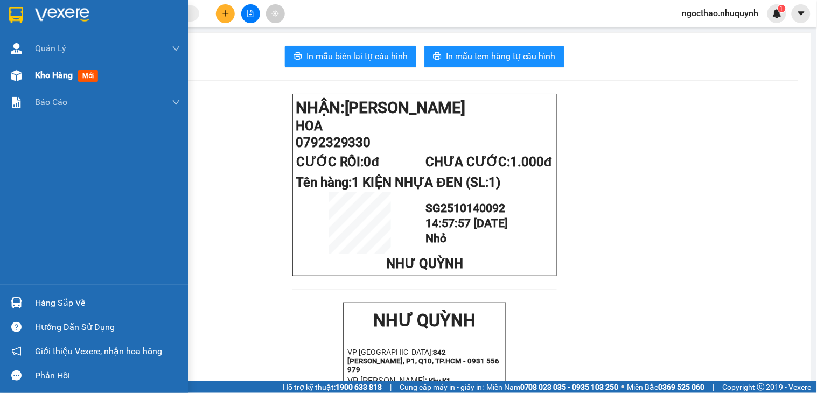
click at [51, 71] on span "Kho hàng" at bounding box center [54, 75] width 38 height 10
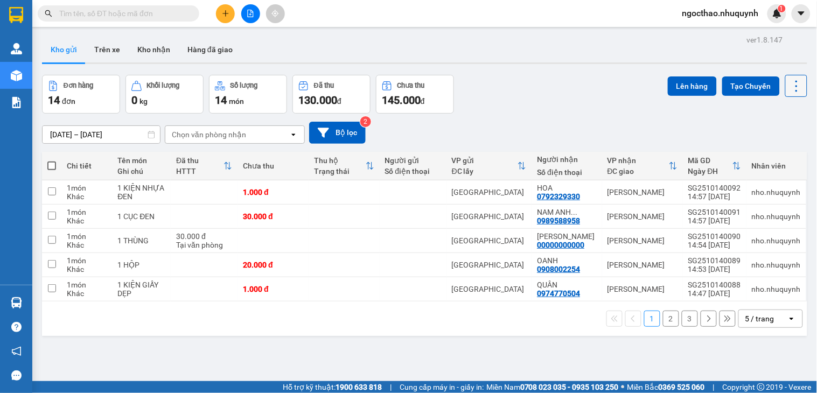
click at [789, 85] on icon at bounding box center [796, 86] width 15 height 15
click at [781, 152] on span "Làm mới" at bounding box center [771, 154] width 30 height 11
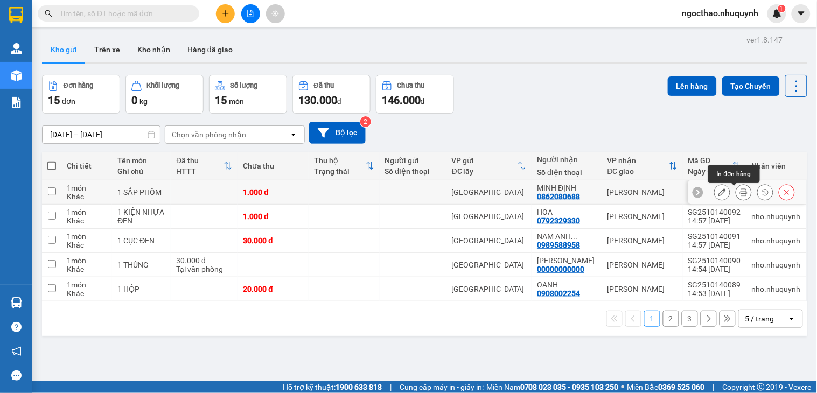
click at [736, 192] on button at bounding box center [743, 192] width 15 height 19
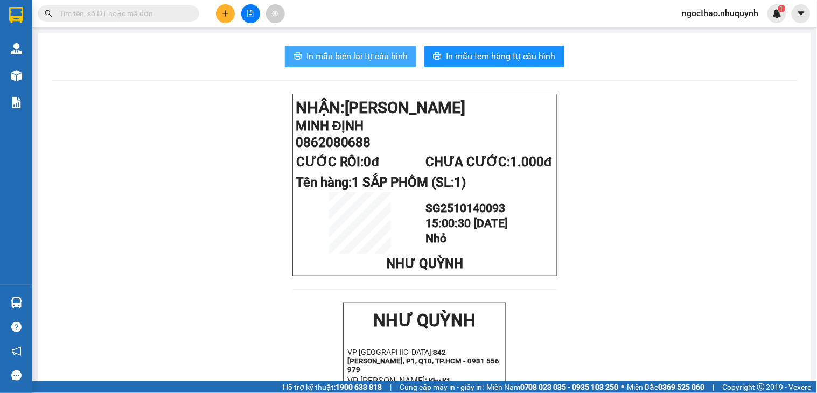
drag, startPoint x: 319, startPoint y: 52, endPoint x: 512, endPoint y: 159, distance: 220.8
click at [321, 53] on span "In mẫu biên lai tự cấu hình" at bounding box center [356, 56] width 101 height 13
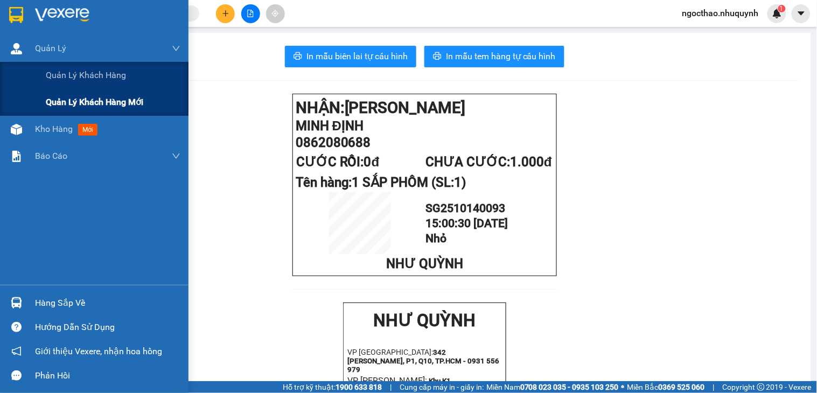
drag, startPoint x: 22, startPoint y: 56, endPoint x: 55, endPoint y: 110, distance: 63.3
click at [38, 63] on div "Quản [PERSON_NAME] lý khách hàng Quản lý khách hàng mới" at bounding box center [94, 75] width 188 height 81
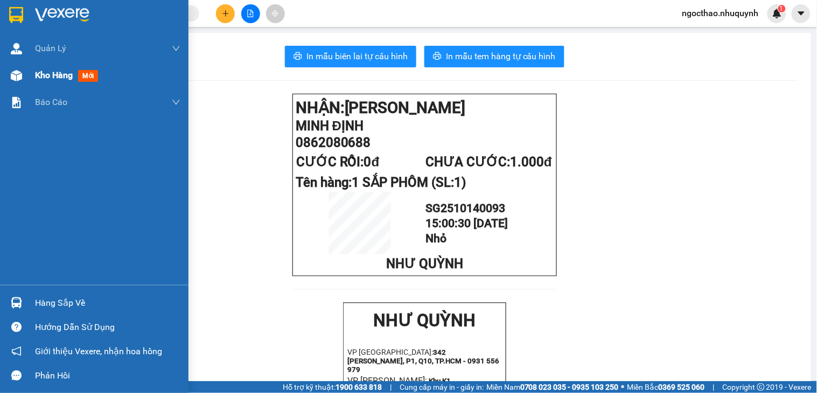
click at [34, 78] on div "Kho hàng mới" at bounding box center [94, 75] width 188 height 27
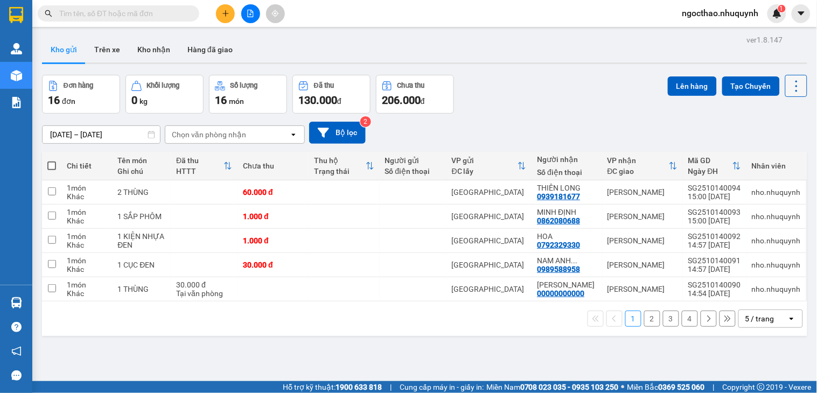
click at [789, 90] on icon at bounding box center [796, 86] width 15 height 15
click at [767, 153] on span "Làm mới" at bounding box center [771, 154] width 30 height 11
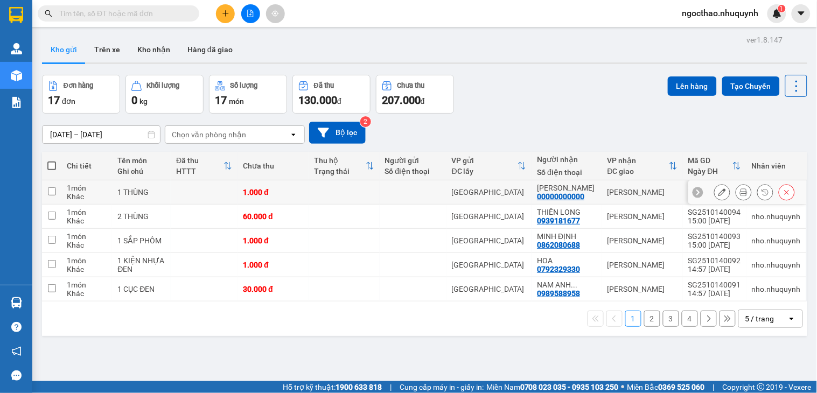
click at [740, 195] on icon at bounding box center [744, 192] width 8 height 8
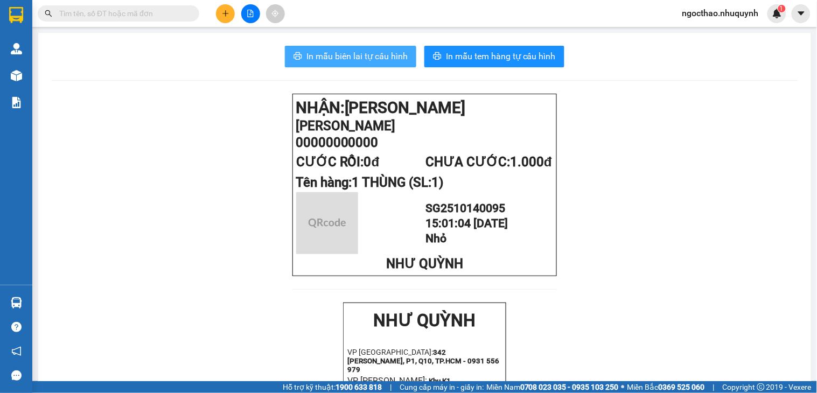
drag, startPoint x: 362, startPoint y: 50, endPoint x: 682, endPoint y: 213, distance: 358.7
click at [362, 50] on span "In mẫu biên lai tự cấu hình" at bounding box center [356, 56] width 101 height 13
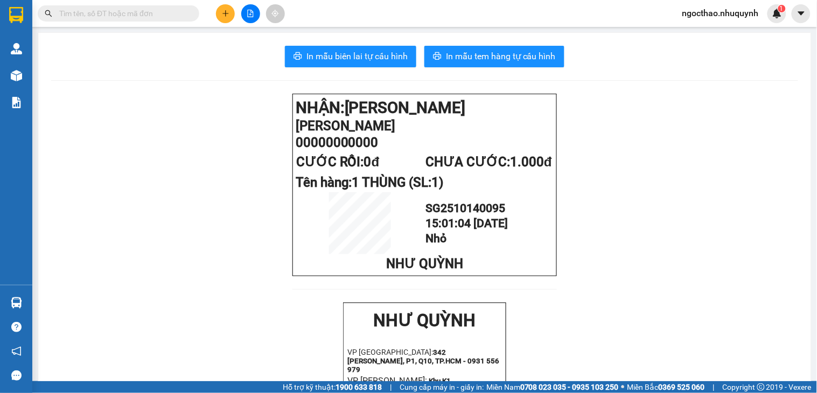
click at [157, 10] on input "text" at bounding box center [122, 14] width 127 height 12
click at [136, 13] on input "text" at bounding box center [122, 14] width 127 height 12
click at [117, 15] on input "text" at bounding box center [122, 14] width 127 height 12
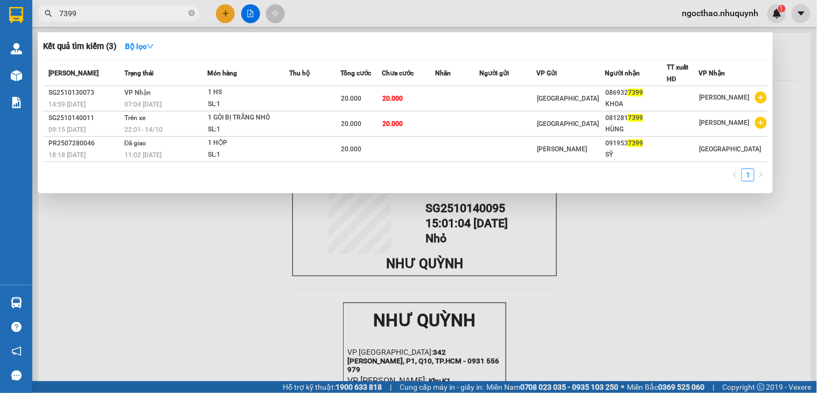
type input "7399"
click at [207, 175] on div "1" at bounding box center [405, 177] width 724 height 19
click at [663, 182] on div "1" at bounding box center [405, 177] width 724 height 19
click at [547, 180] on div "1" at bounding box center [405, 177] width 724 height 19
click at [675, 175] on div "1" at bounding box center [405, 177] width 724 height 19
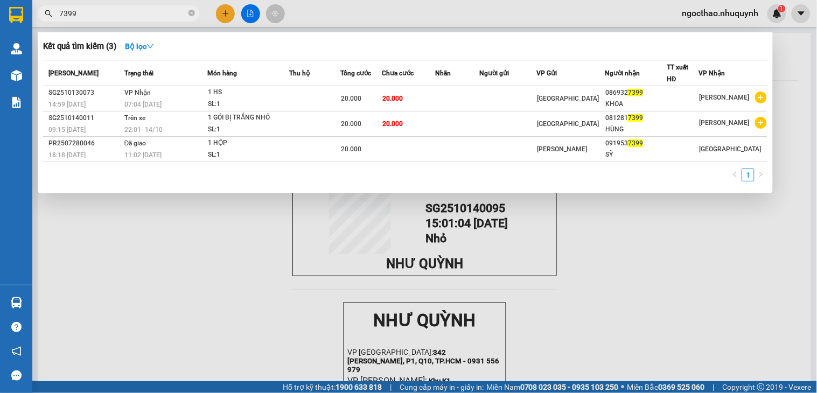
click at [526, 187] on div "1" at bounding box center [405, 177] width 724 height 19
drag, startPoint x: 154, startPoint y: 275, endPoint x: 79, endPoint y: 144, distance: 151.0
click at [151, 267] on div at bounding box center [408, 196] width 817 height 393
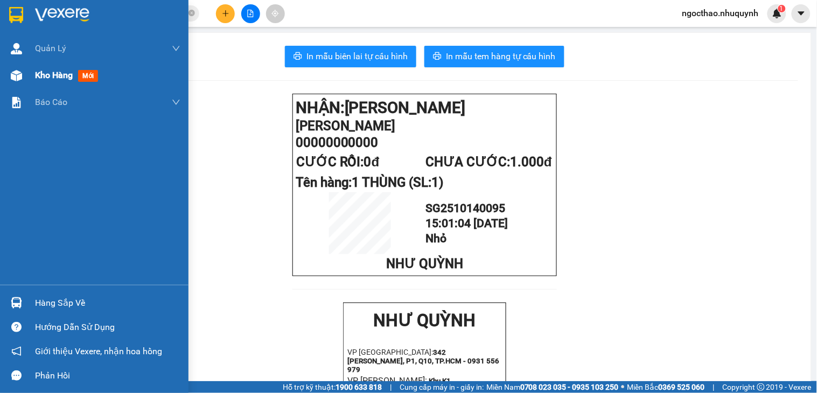
click at [55, 84] on div "Kho hàng mới" at bounding box center [107, 75] width 145 height 27
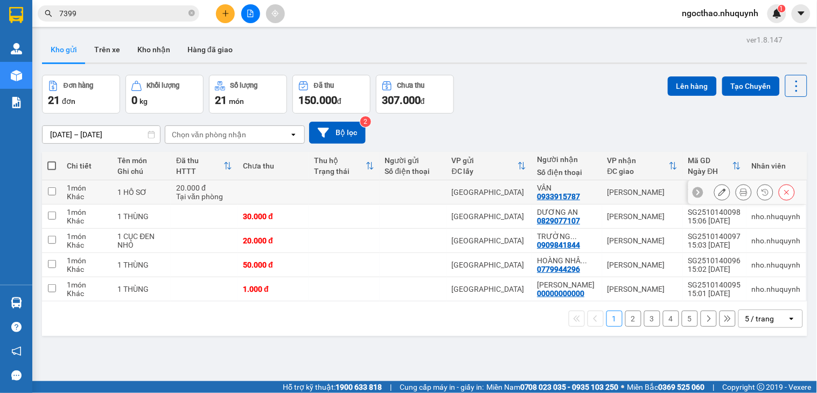
click at [736, 198] on button at bounding box center [743, 192] width 15 height 19
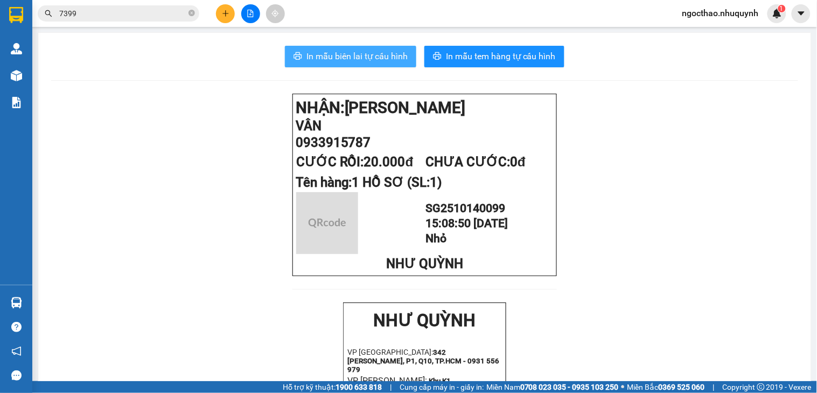
click at [341, 62] on span "In mẫu biên lai tự cấu hình" at bounding box center [356, 56] width 101 height 13
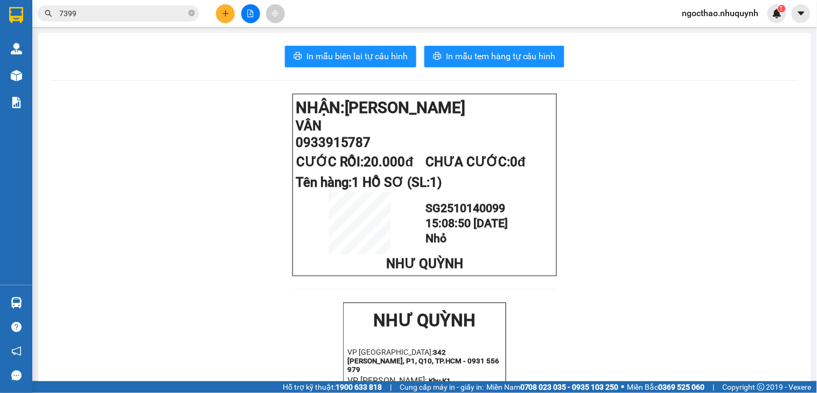
click at [103, 11] on input "7399" at bounding box center [122, 14] width 127 height 12
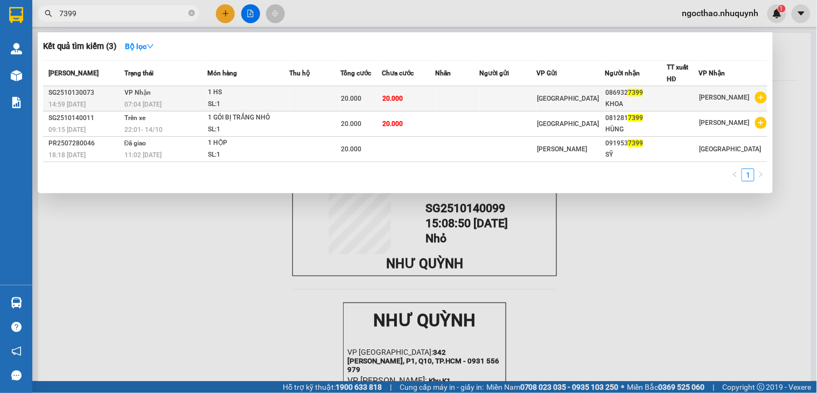
click at [436, 95] on td "20.000" at bounding box center [409, 98] width 54 height 25
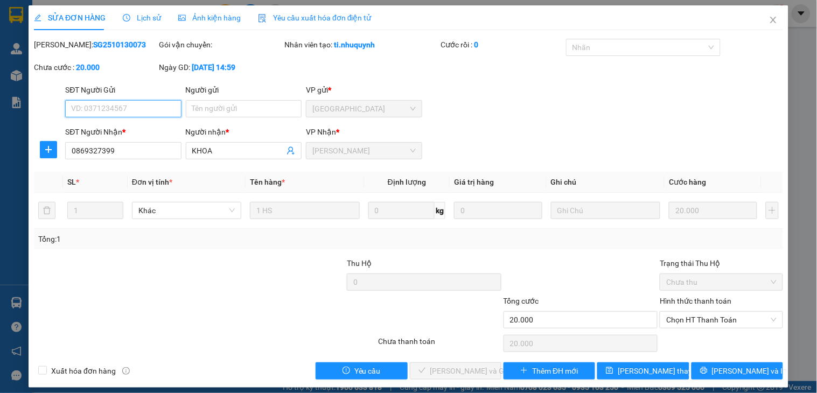
type input "0869327399"
type input "KHOA"
type input "20.000"
click at [152, 17] on span "Lịch sử" at bounding box center [142, 17] width 38 height 9
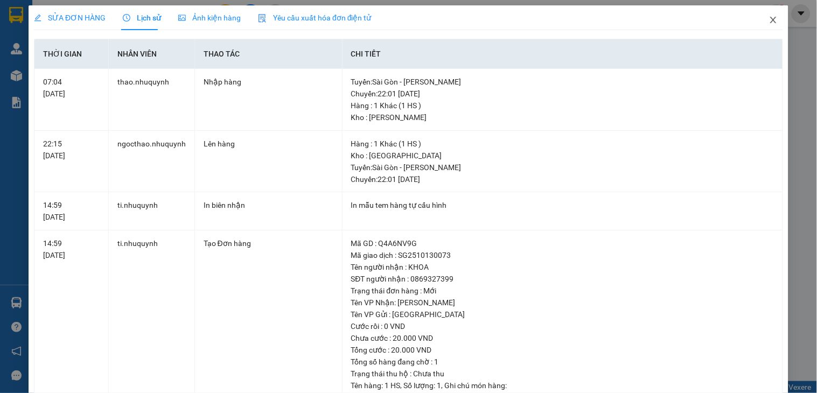
click at [758, 26] on span "Close" at bounding box center [773, 20] width 30 height 30
